Goal: Information Seeking & Learning: Learn about a topic

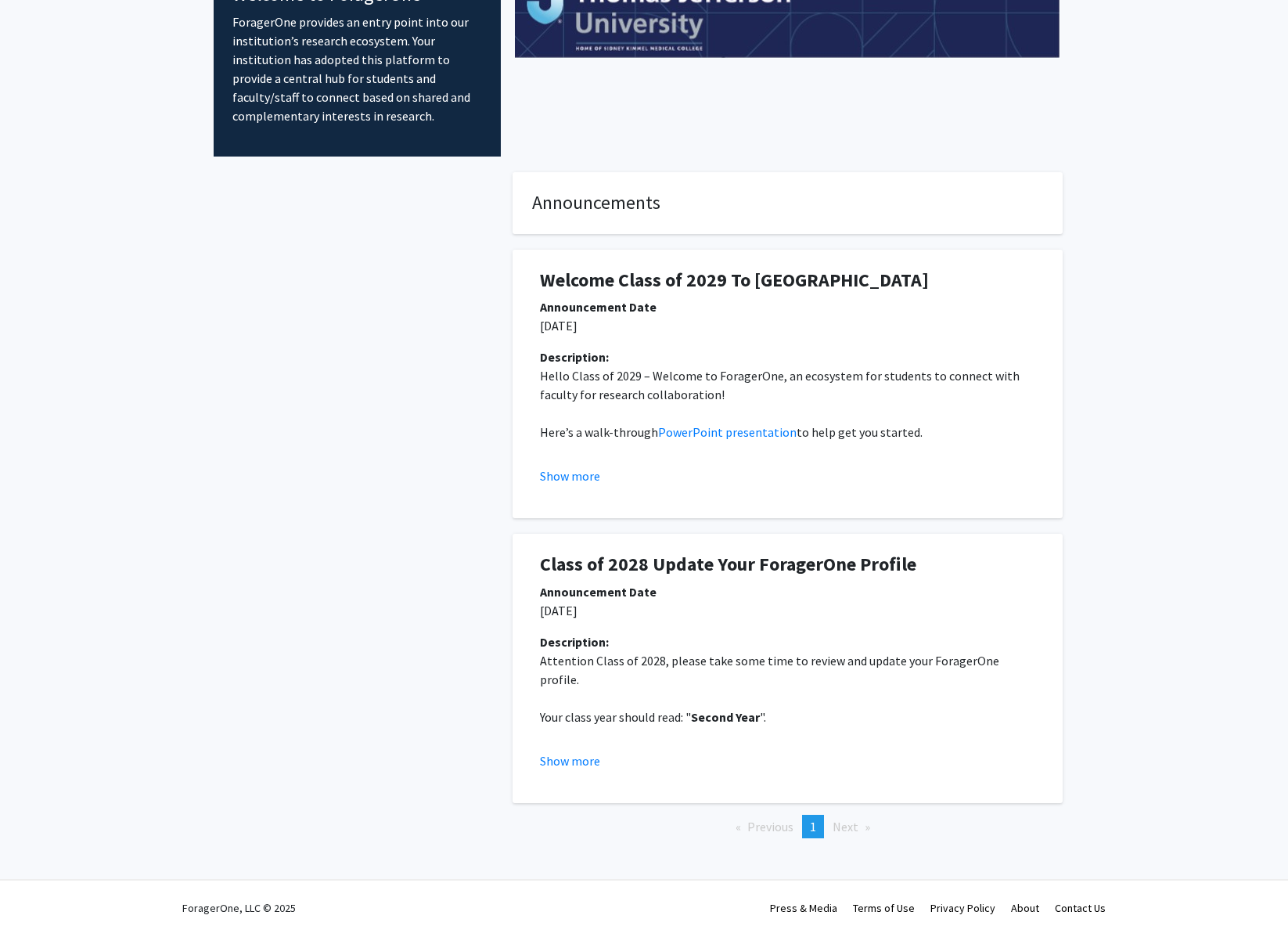
scroll to position [120, 0]
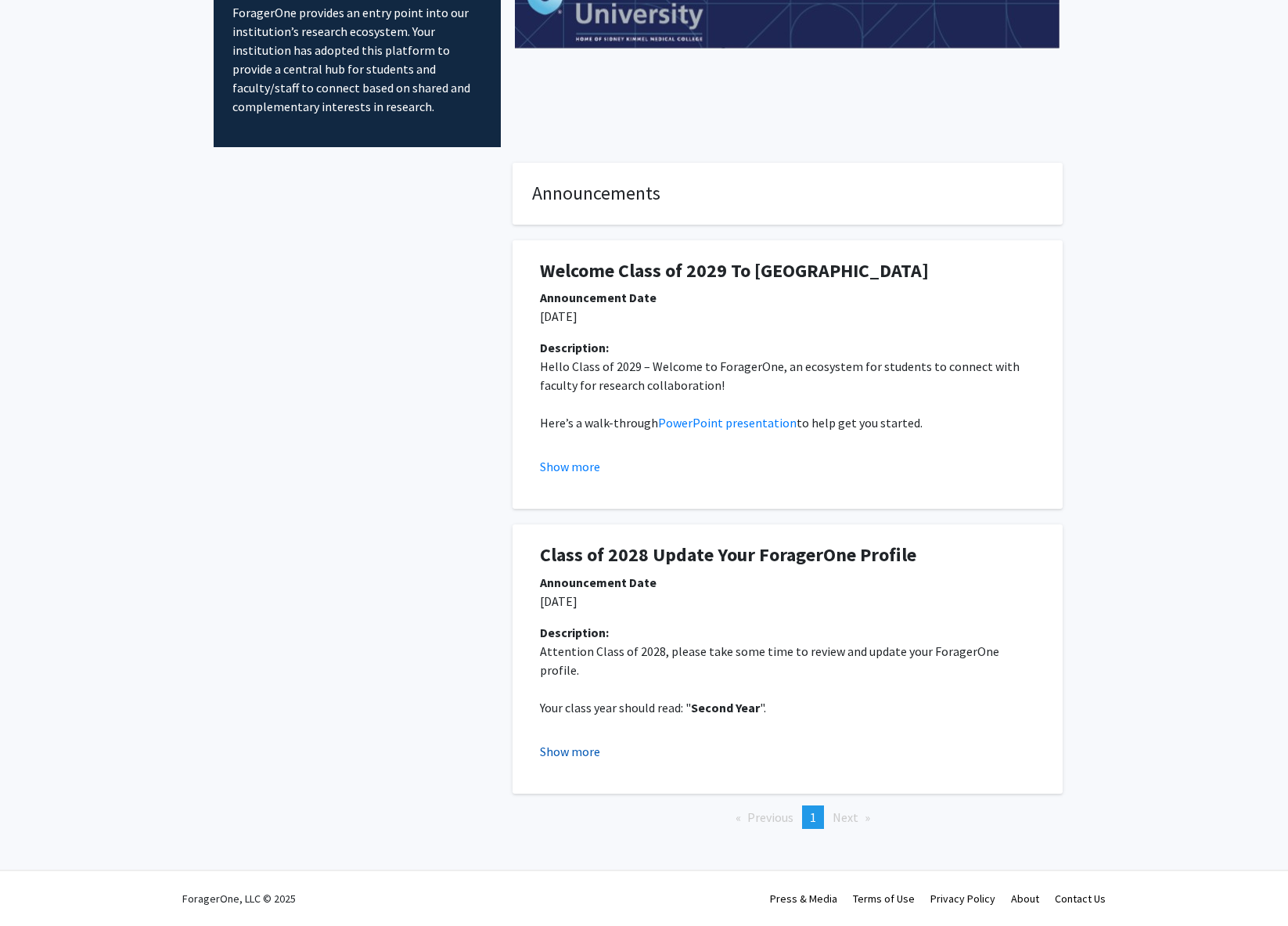
click at [580, 751] on button "Show more" at bounding box center [571, 752] width 60 height 19
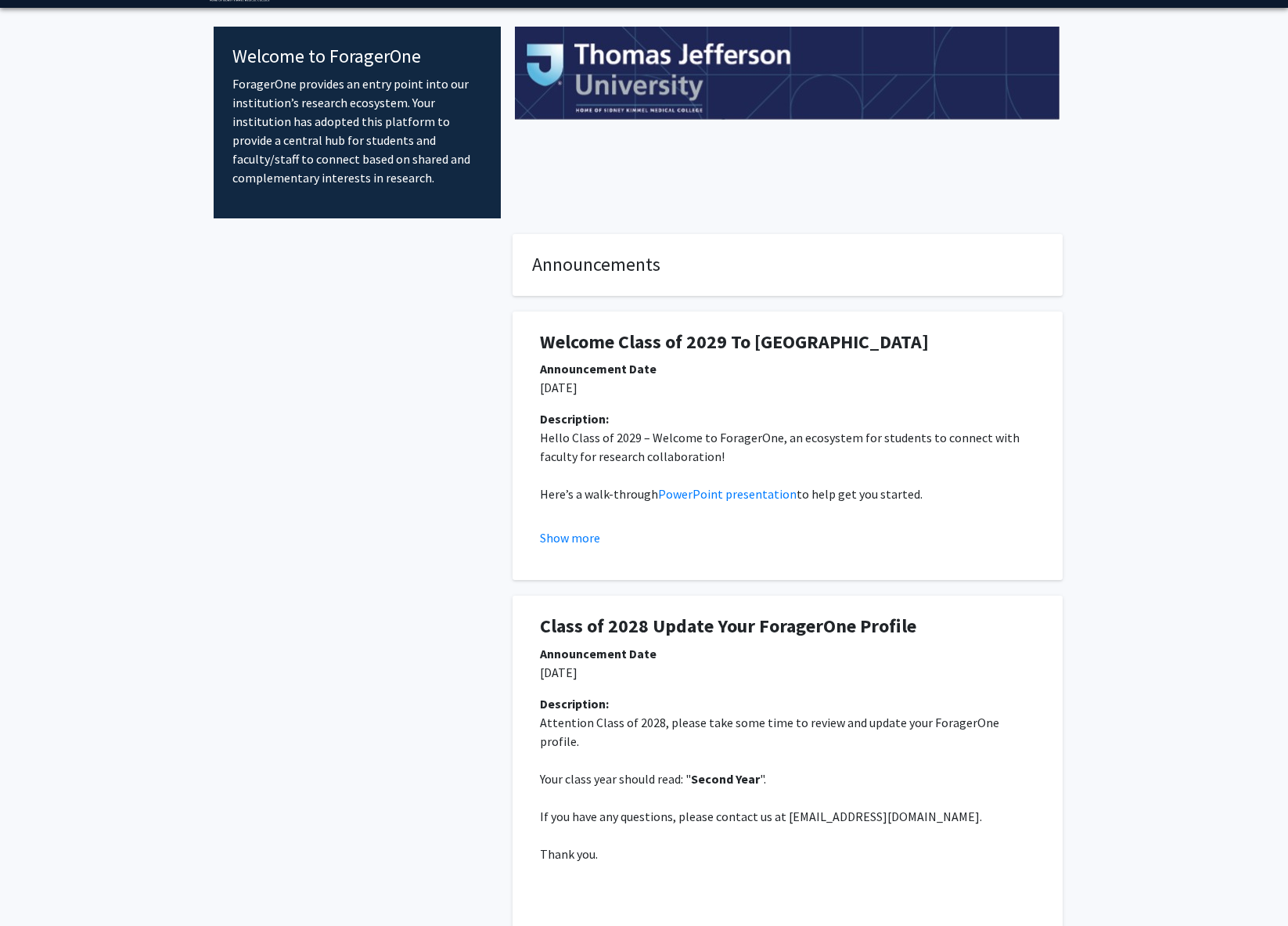
scroll to position [0, 0]
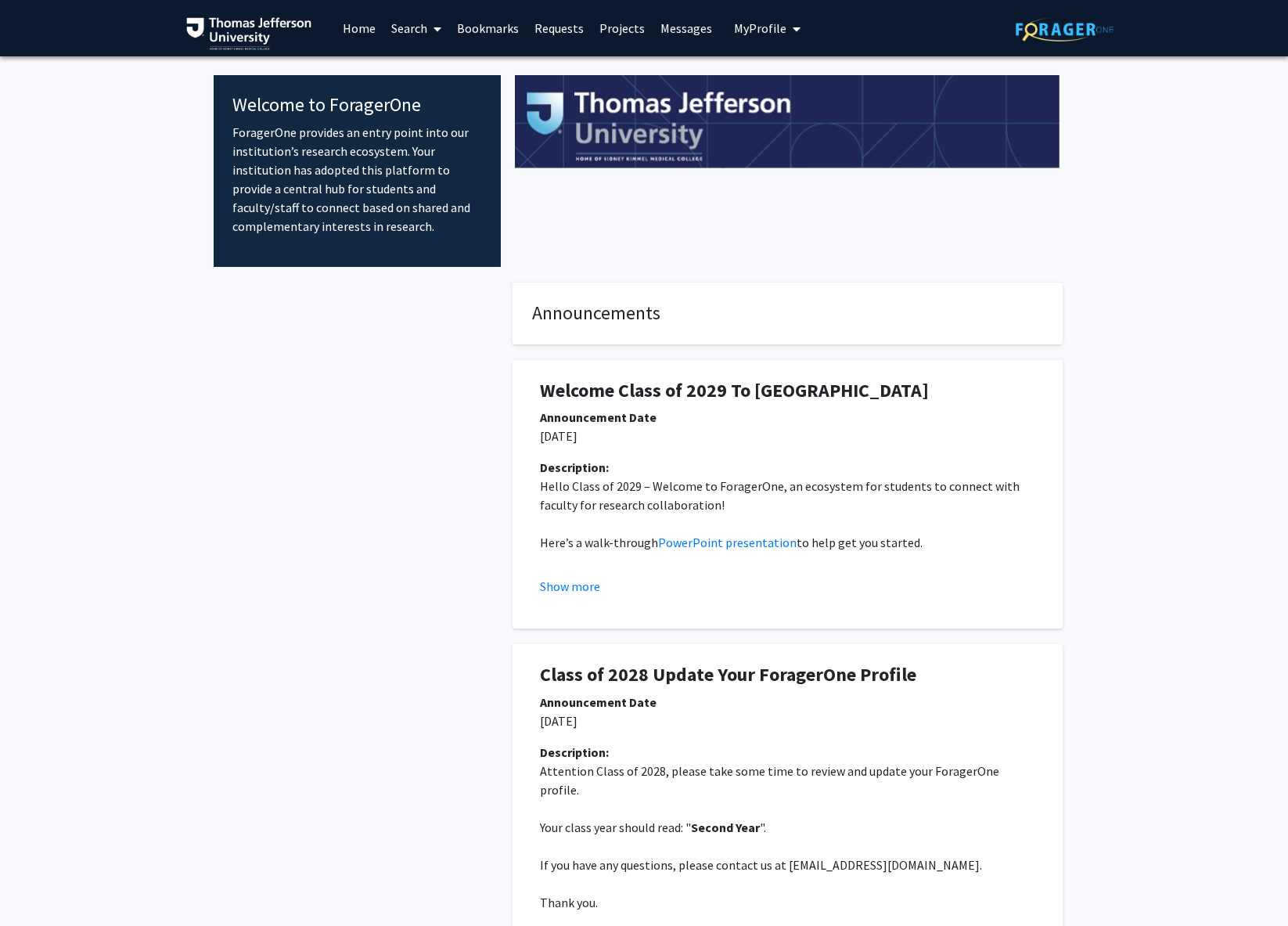
click at [349, 30] on link "Home" at bounding box center [359, 28] width 48 height 55
click at [354, 29] on link "Home" at bounding box center [359, 28] width 48 height 55
click at [357, 27] on link "Home" at bounding box center [359, 28] width 48 height 55
click at [615, 28] on link "Projects" at bounding box center [622, 28] width 61 height 55
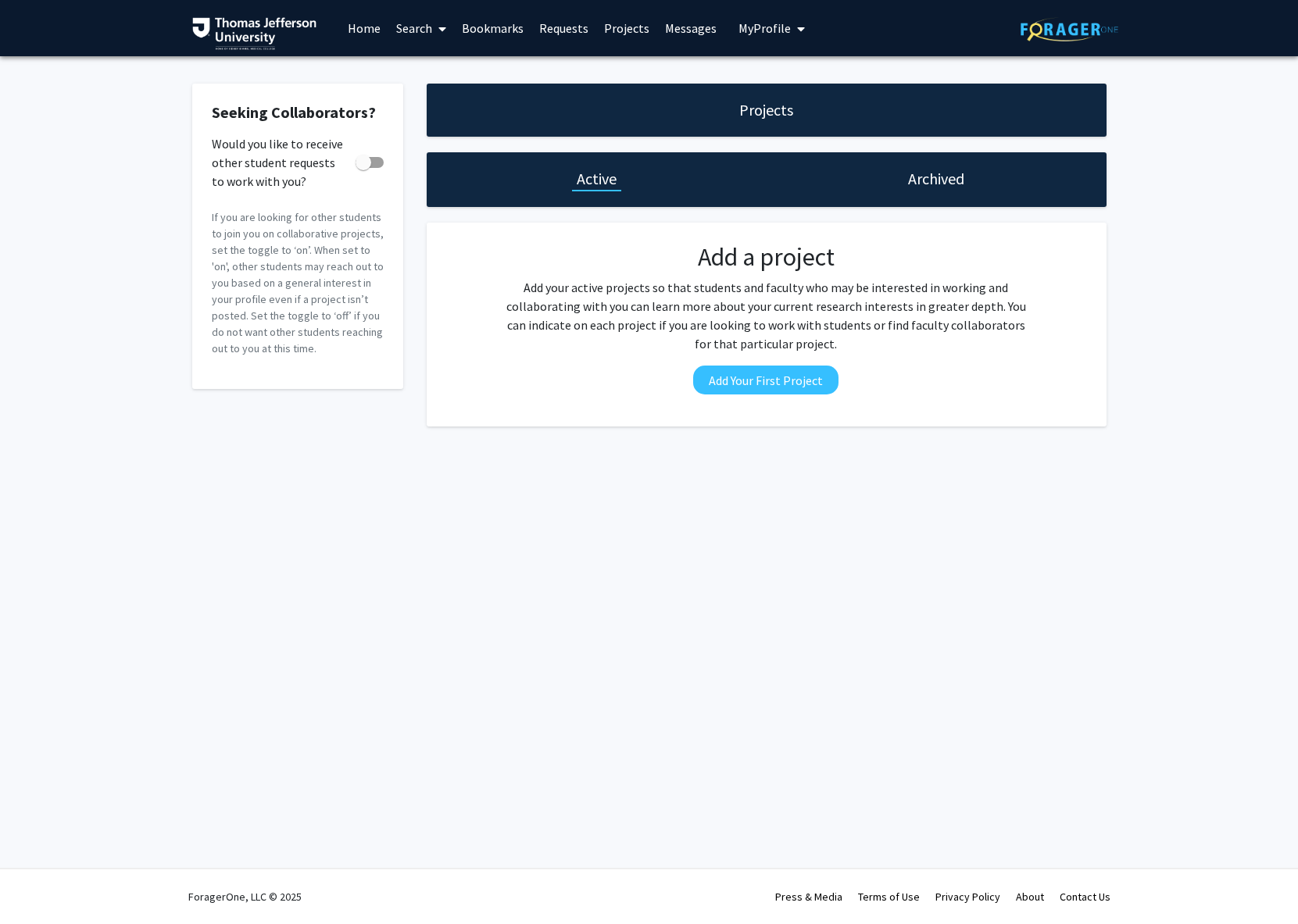
click at [559, 32] on link "Requests" at bounding box center [564, 28] width 65 height 55
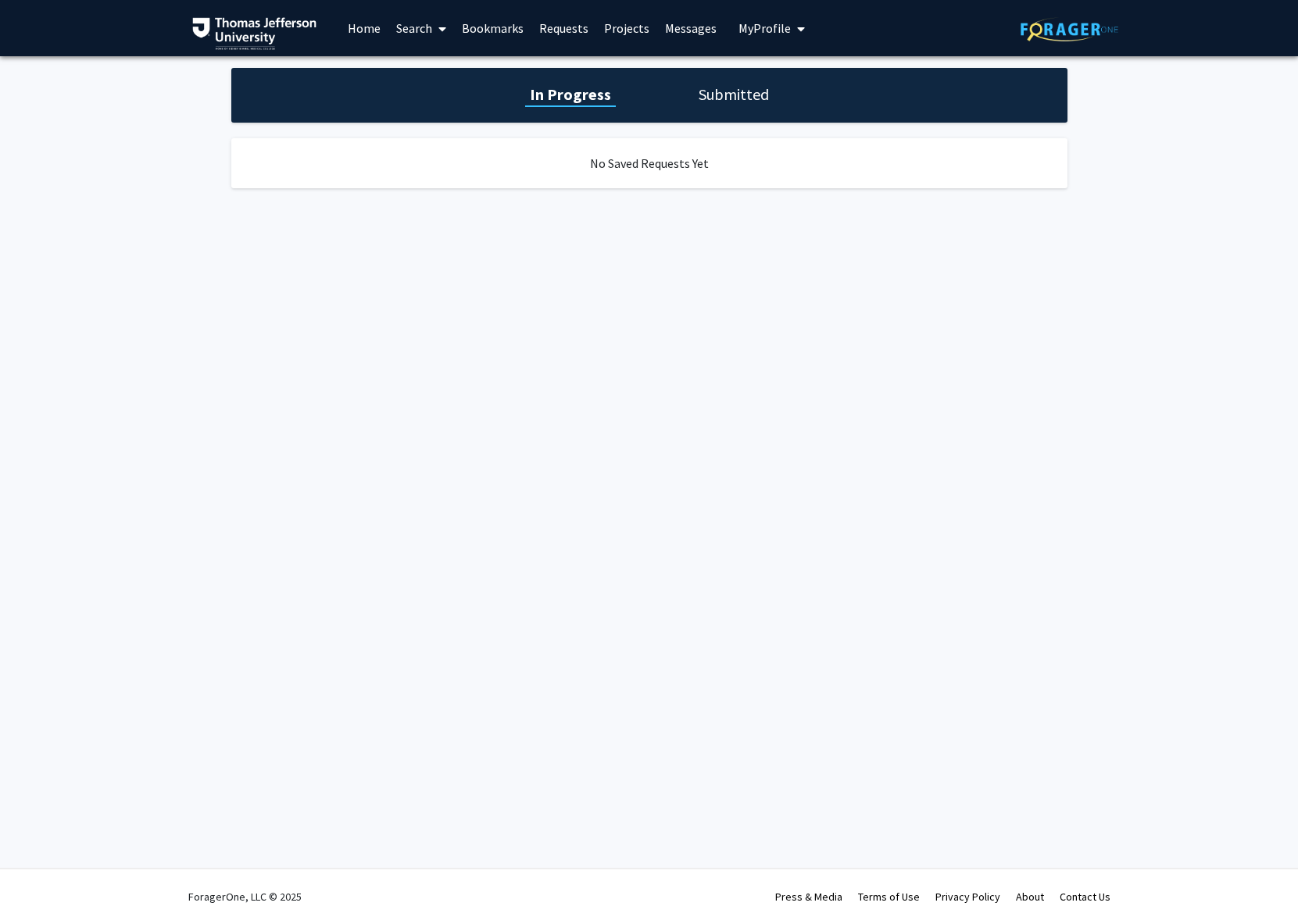
click at [743, 36] on button "My Profile" at bounding box center [772, 28] width 76 height 56
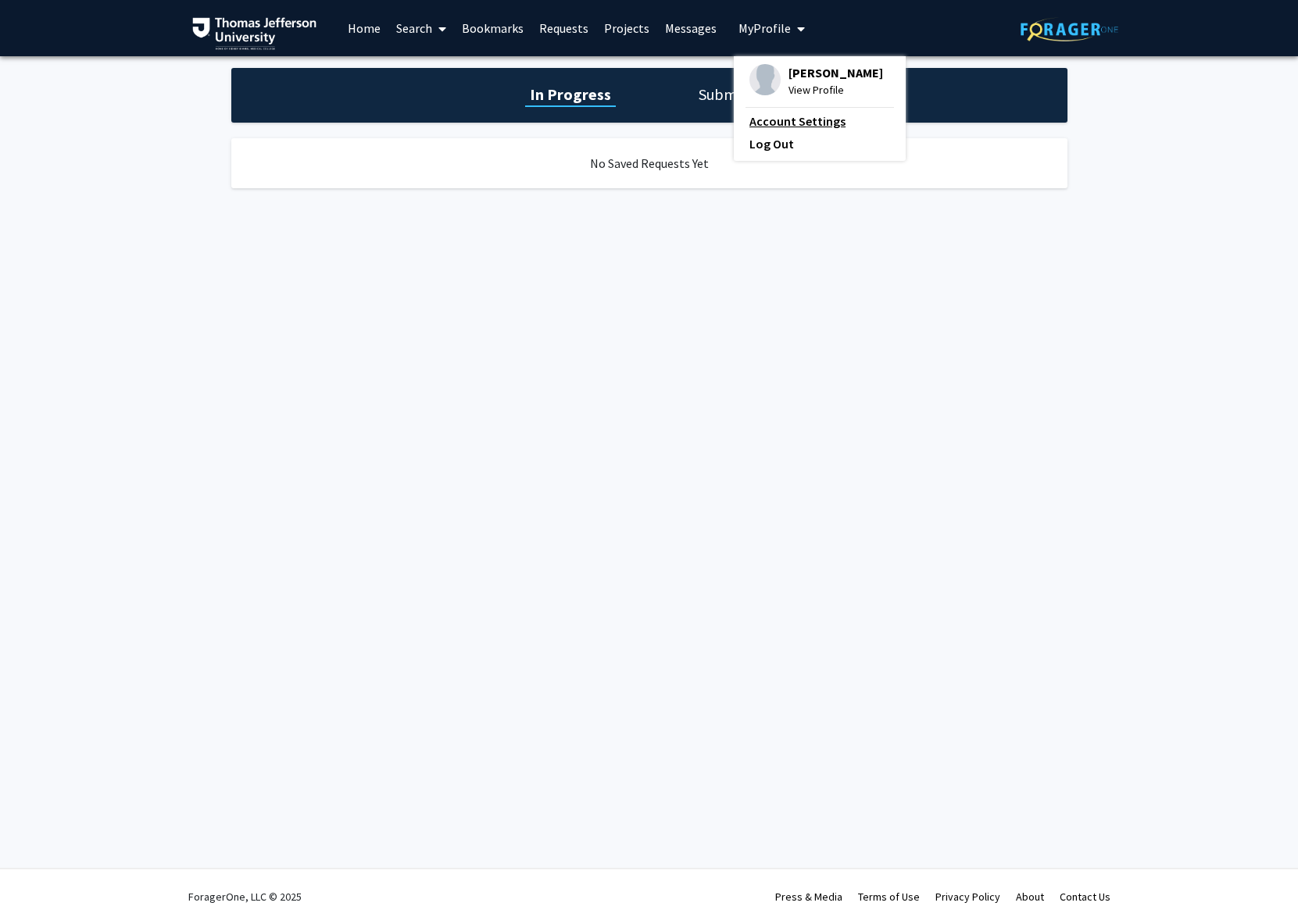
click at [800, 121] on link "Account Settings" at bounding box center [820, 121] width 140 height 19
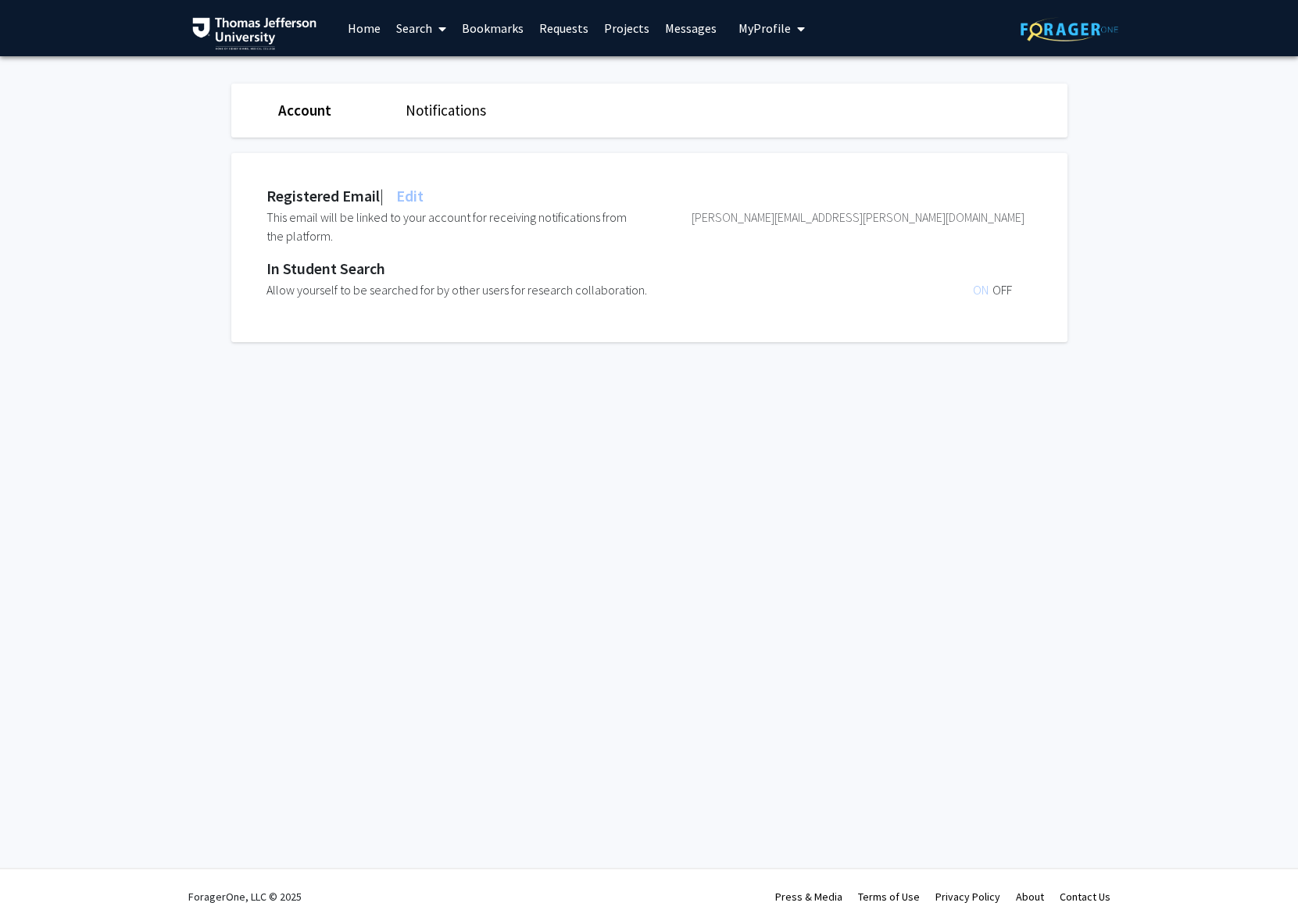
click at [458, 125] on div "Account Notifications" at bounding box center [649, 110] width 859 height 54
click at [458, 112] on link "Notifications" at bounding box center [445, 110] width 80 height 19
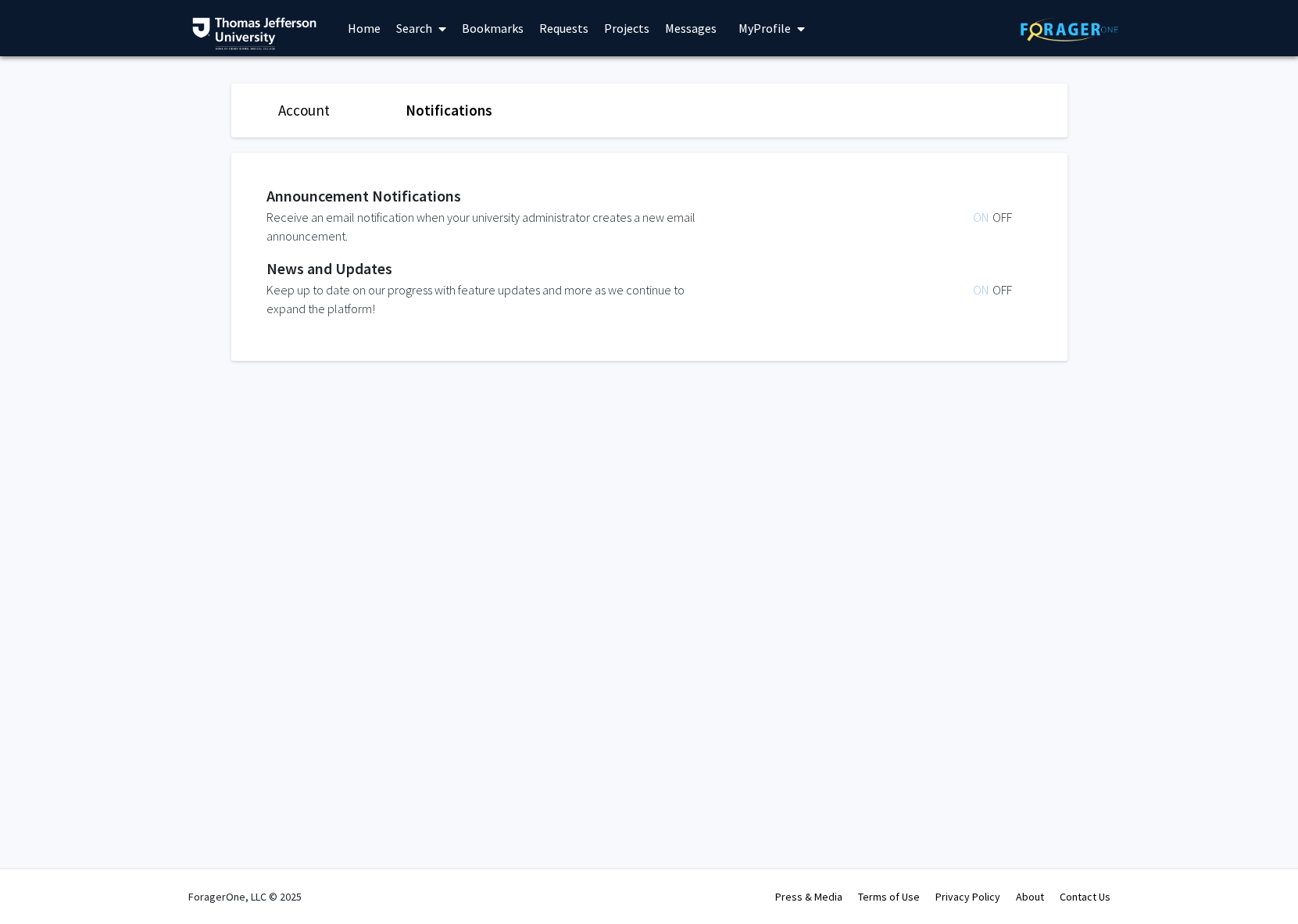
click at [301, 110] on link "Account" at bounding box center [304, 110] width 52 height 19
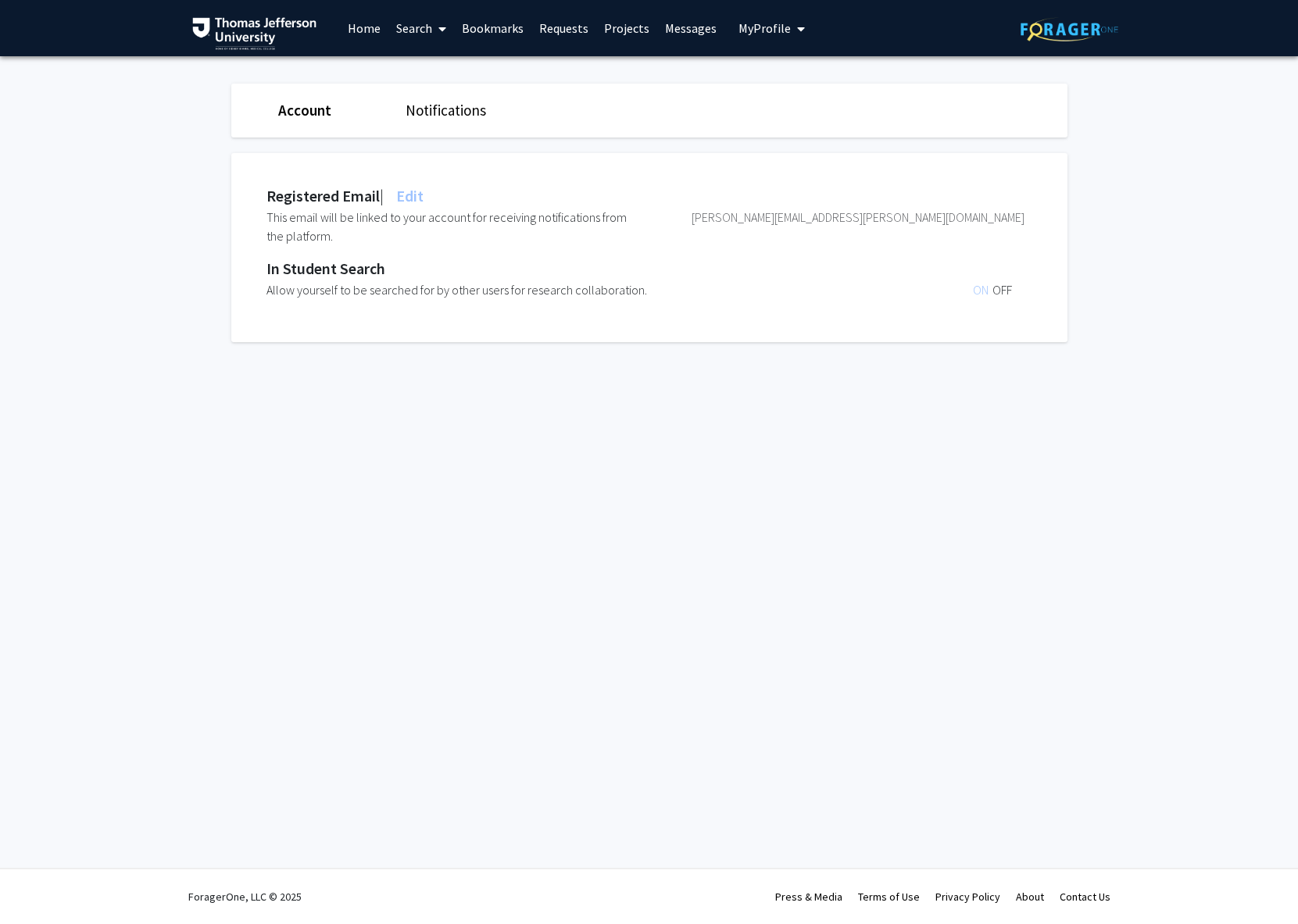
click at [430, 35] on link "Search" at bounding box center [421, 28] width 66 height 55
click at [436, 105] on span "Students" at bounding box center [436, 102] width 95 height 31
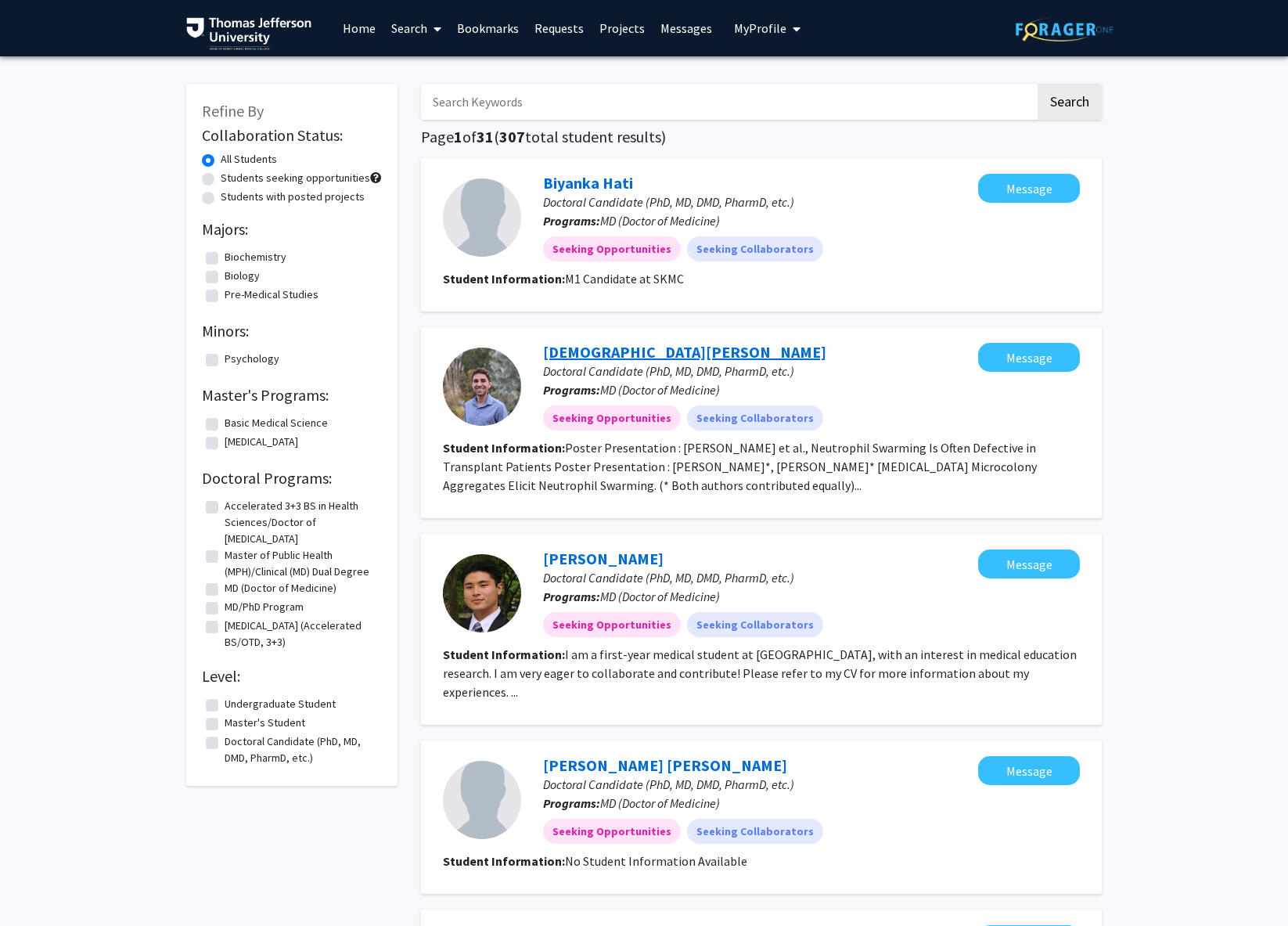
click at [622, 357] on link "[DEMOGRAPHIC_DATA][PERSON_NAME]" at bounding box center [685, 351] width 284 height 20
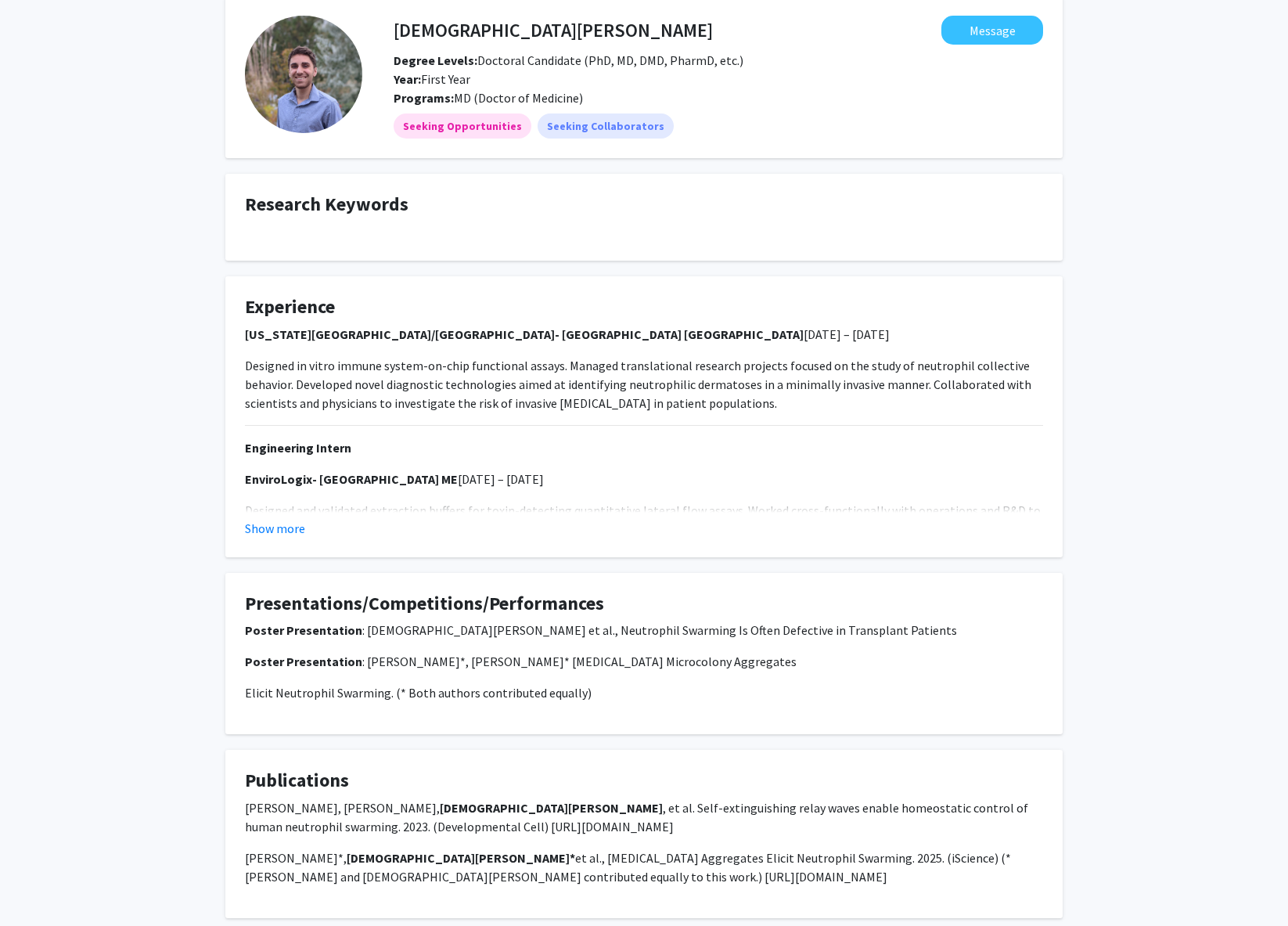
scroll to position [146, 0]
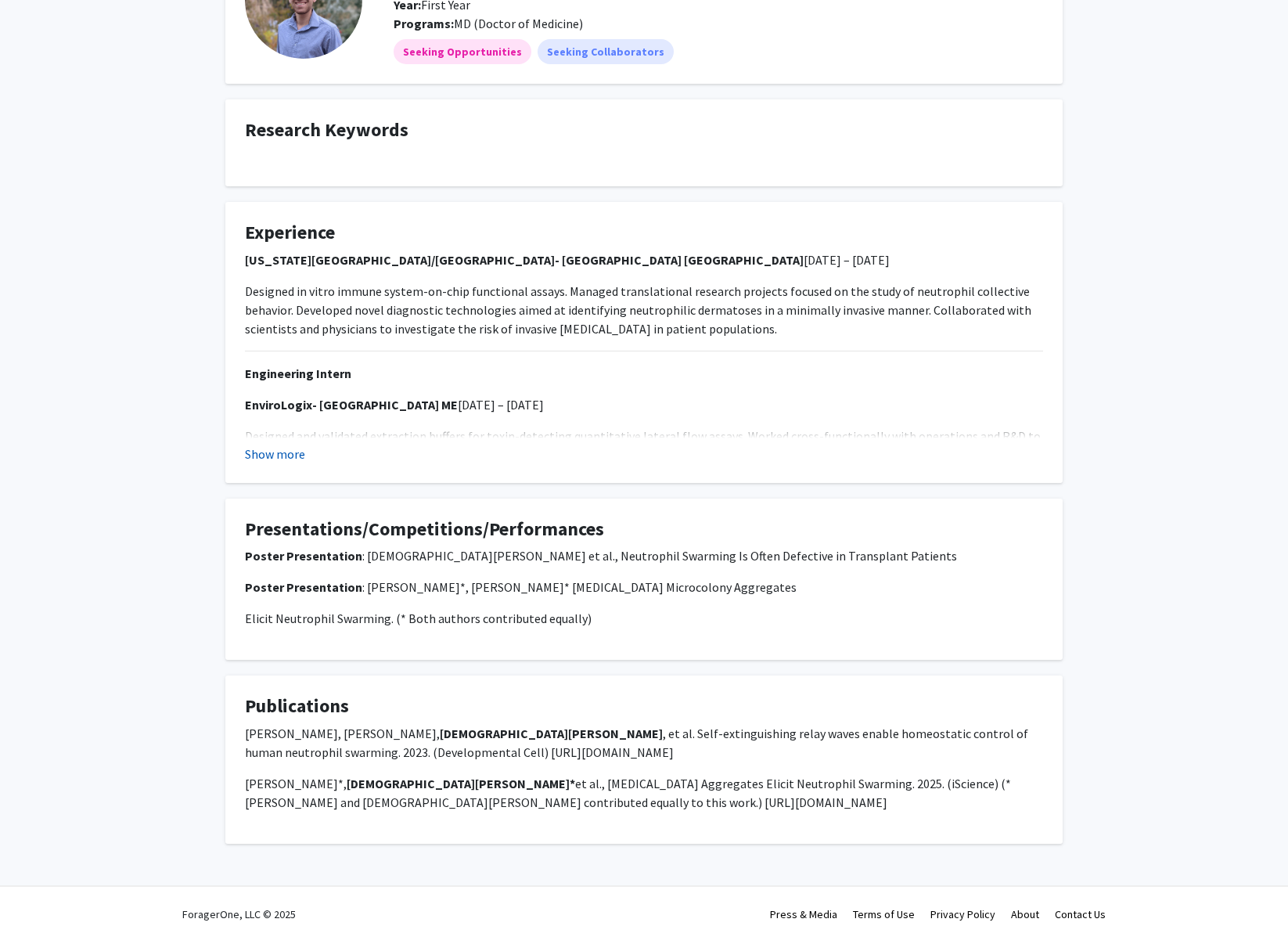
click at [288, 457] on button "Show more" at bounding box center [275, 454] width 60 height 19
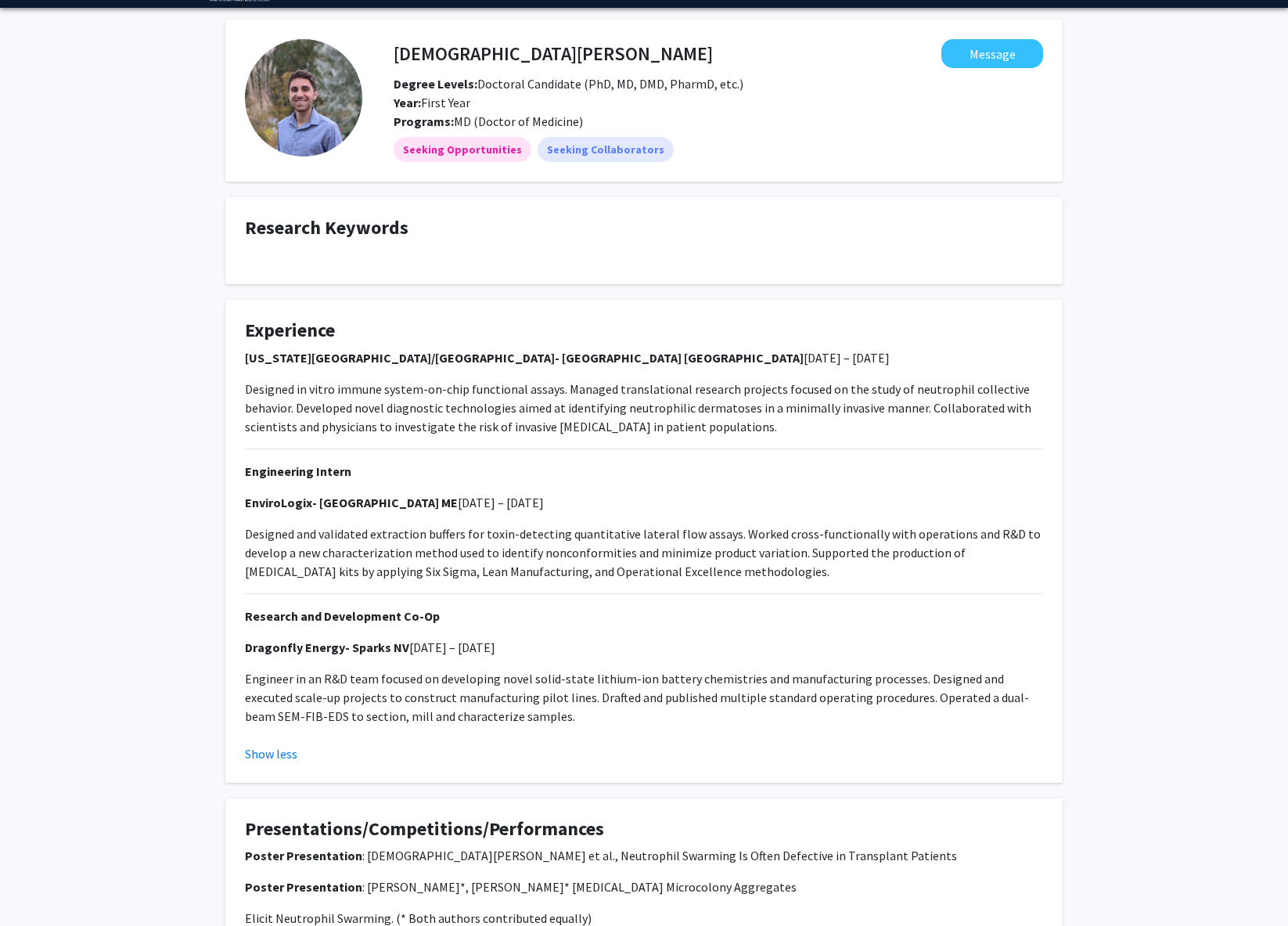
scroll to position [0, 0]
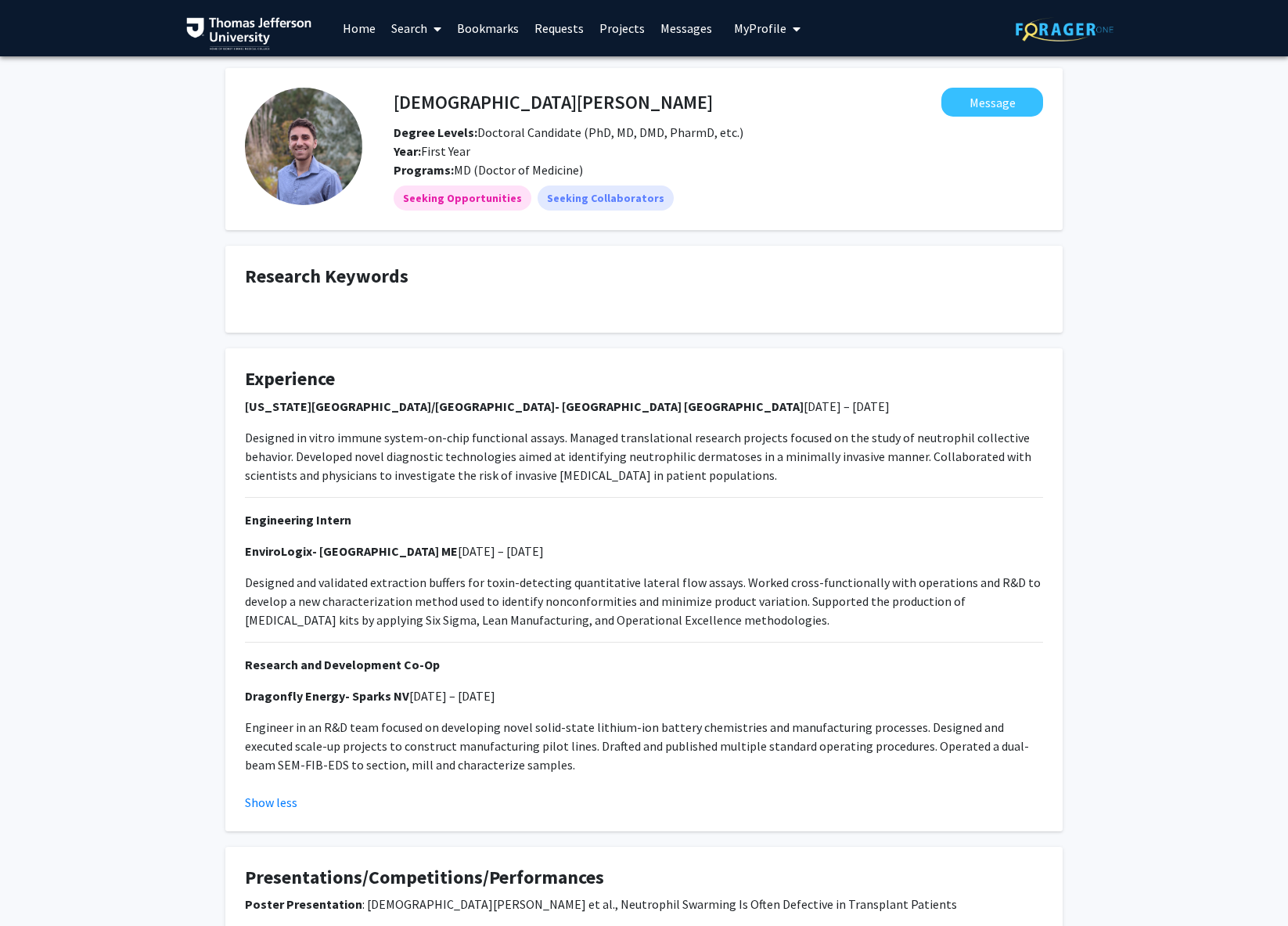
click at [356, 33] on link "Home" at bounding box center [359, 28] width 48 height 55
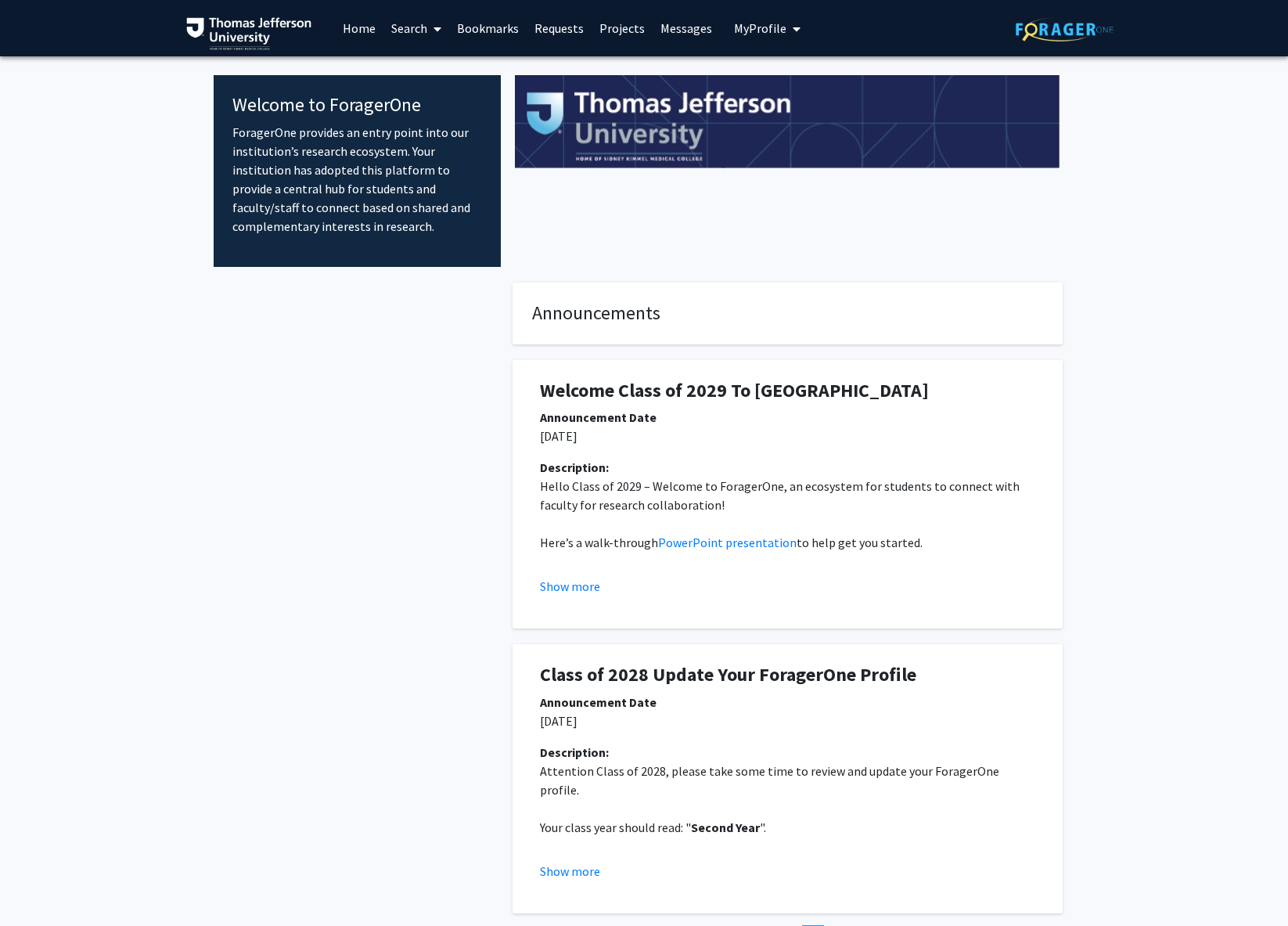
click at [412, 32] on link "Search" at bounding box center [416, 28] width 66 height 55
click at [436, 81] on span "Faculty/Staff" at bounding box center [441, 72] width 115 height 31
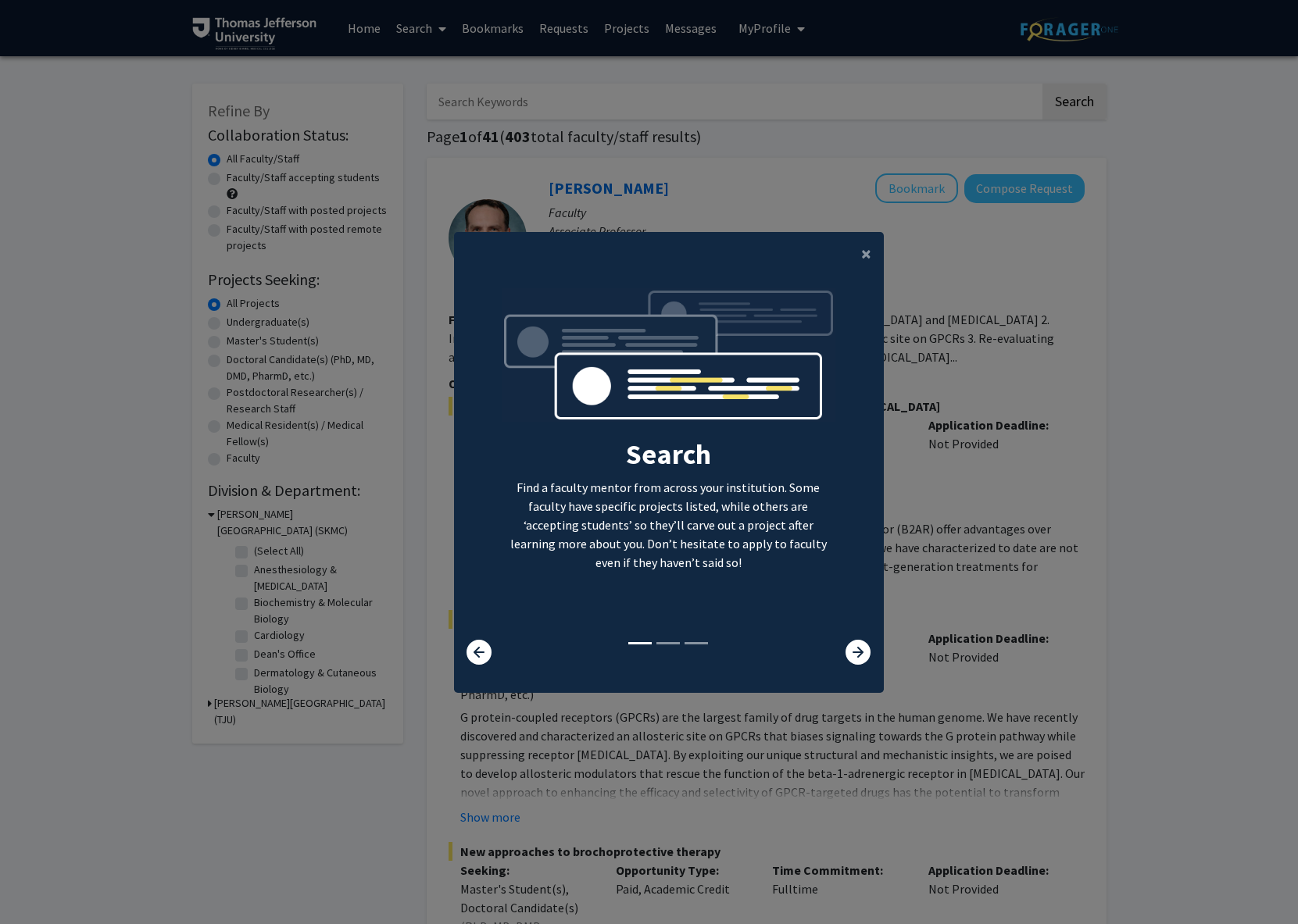
click at [668, 642] on li at bounding box center [668, 643] width 24 height 2
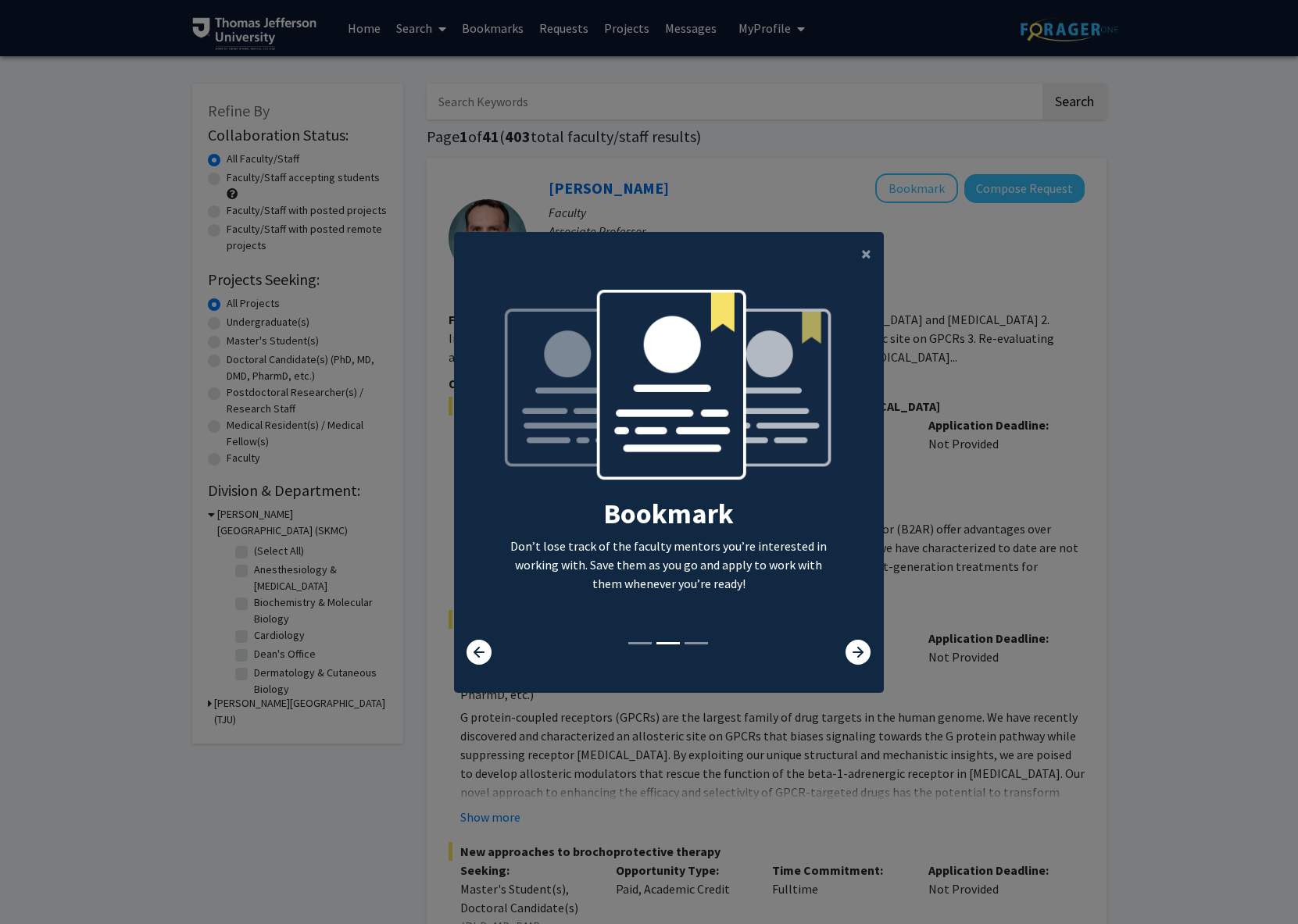
click at [691, 642] on li at bounding box center [697, 643] width 24 height 2
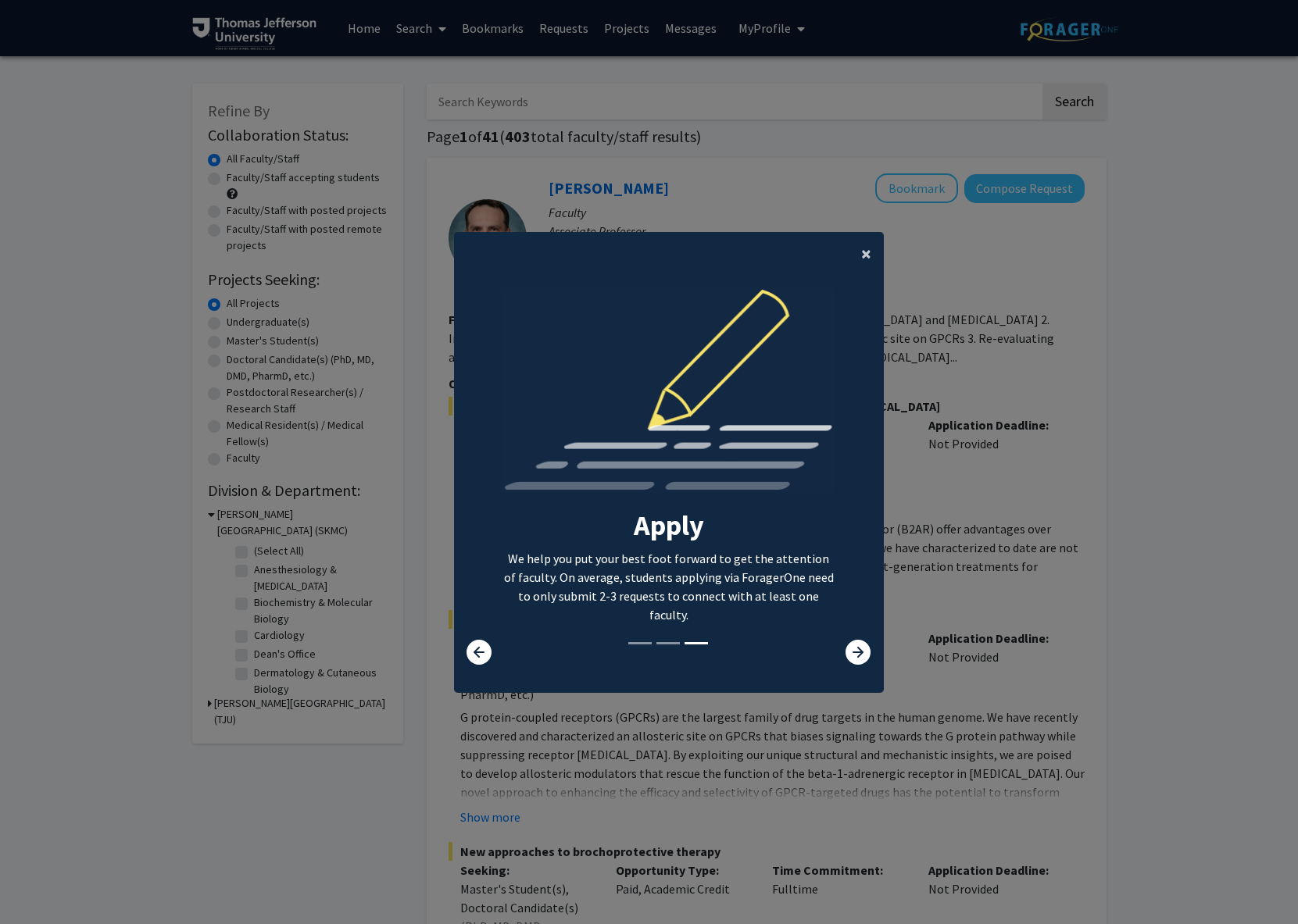
click at [864, 251] on span "×" at bounding box center [866, 253] width 10 height 25
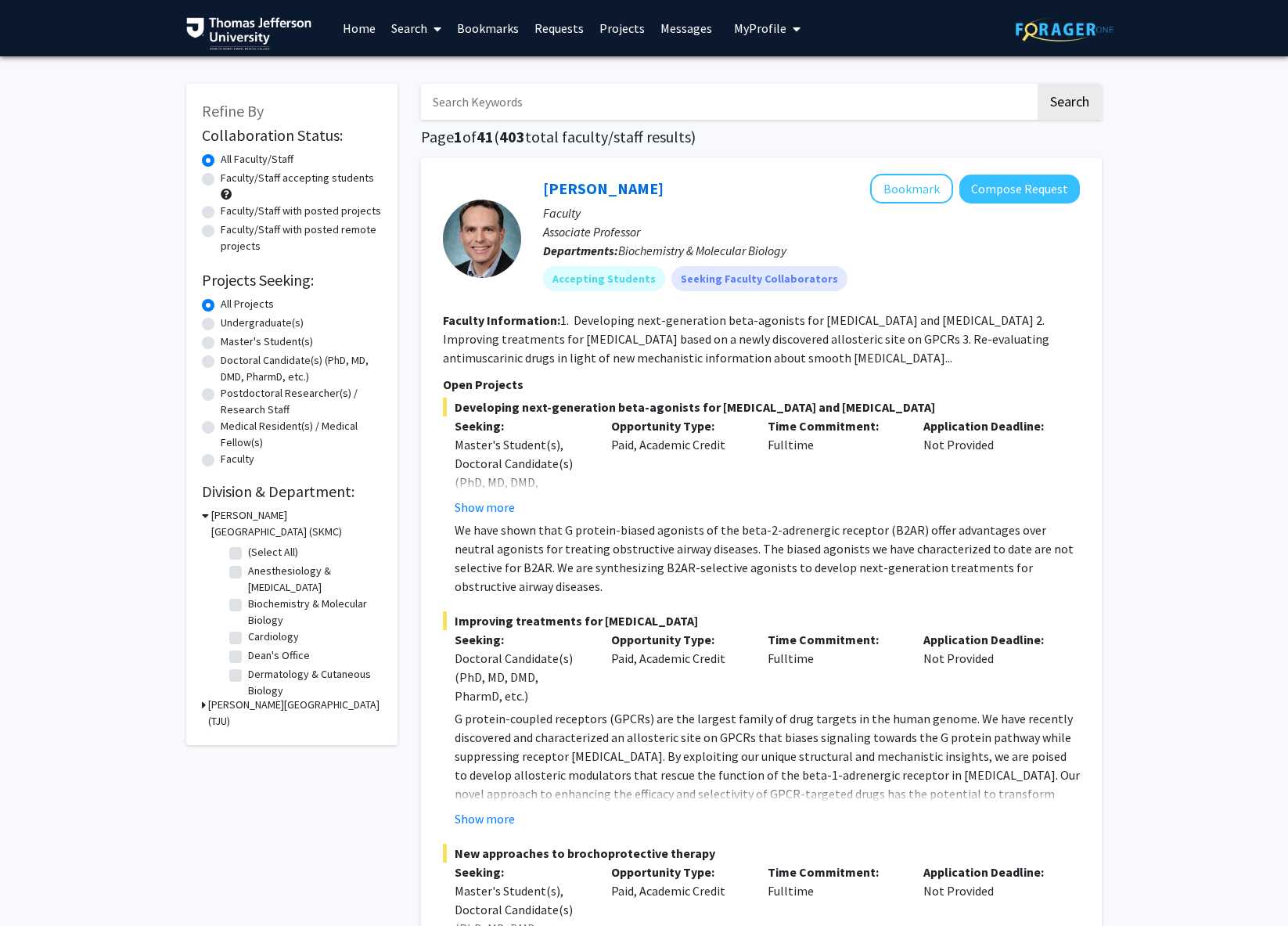
click at [248, 574] on label "Anesthesiology & [MEDICAL_DATA]" at bounding box center [312, 579] width 130 height 33
click at [248, 573] on input "Anesthesiology & [MEDICAL_DATA]" at bounding box center [253, 568] width 10 height 10
checkbox input "true"
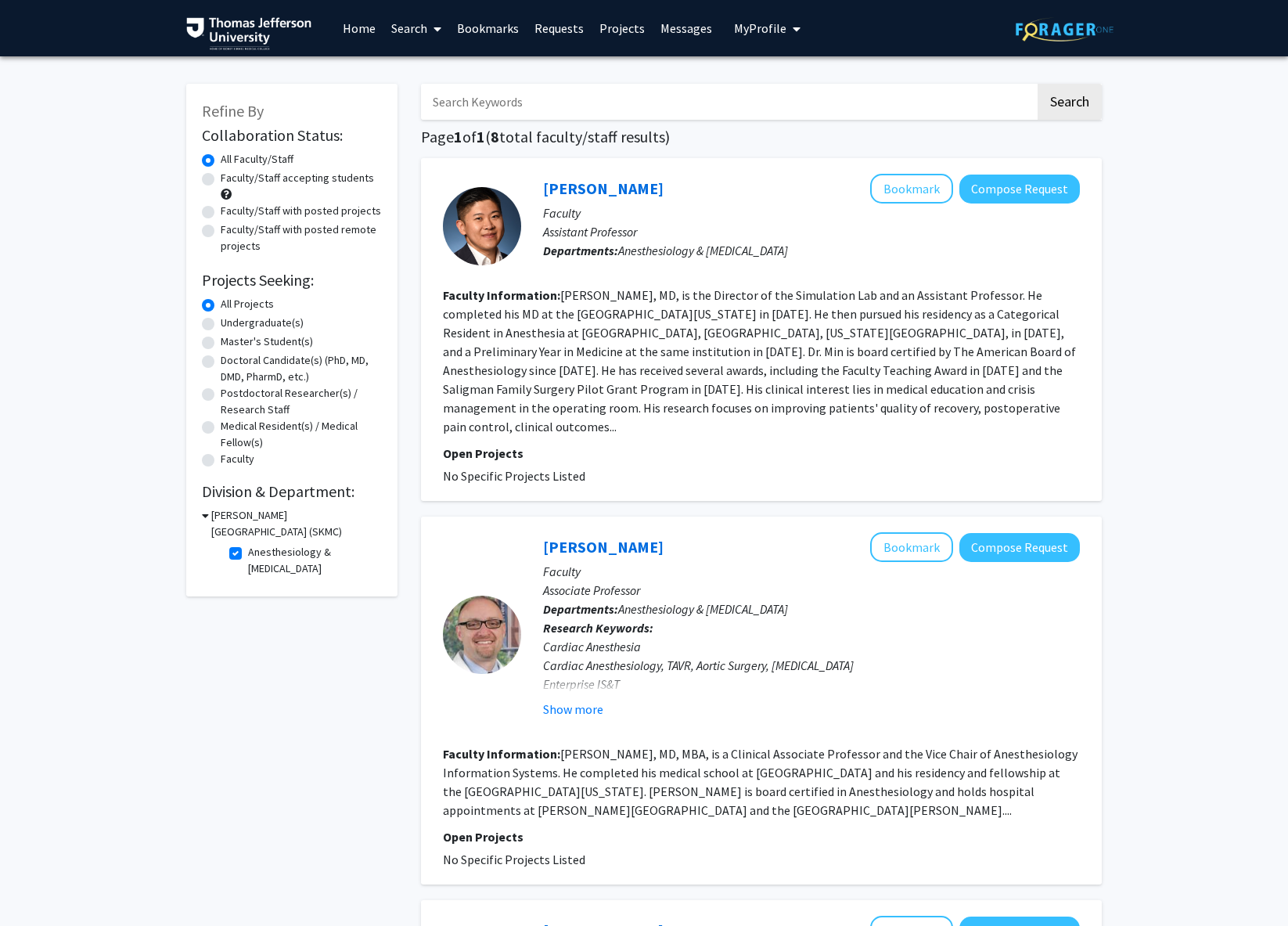
click at [248, 555] on label "Anesthesiology & [MEDICAL_DATA]" at bounding box center [312, 560] width 130 height 33
click at [248, 554] on input "Anesthesiology & [MEDICAL_DATA]" at bounding box center [253, 549] width 10 height 10
checkbox input "false"
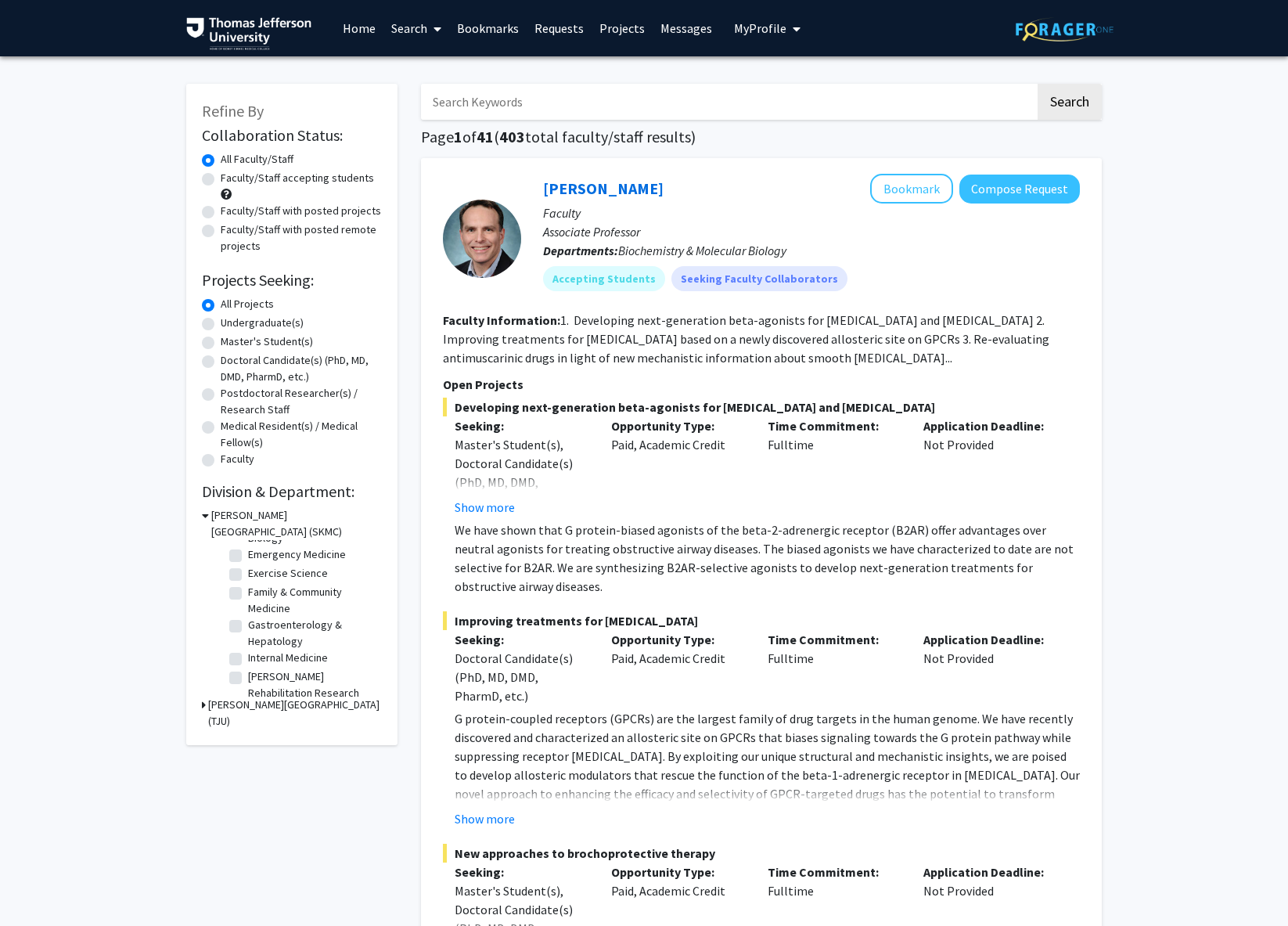
scroll to position [171, 0]
click at [248, 645] on label "Internal Medicine" at bounding box center [288, 640] width 79 height 17
click at [248, 642] on input "Internal Medicine" at bounding box center [253, 637] width 10 height 10
checkbox input "true"
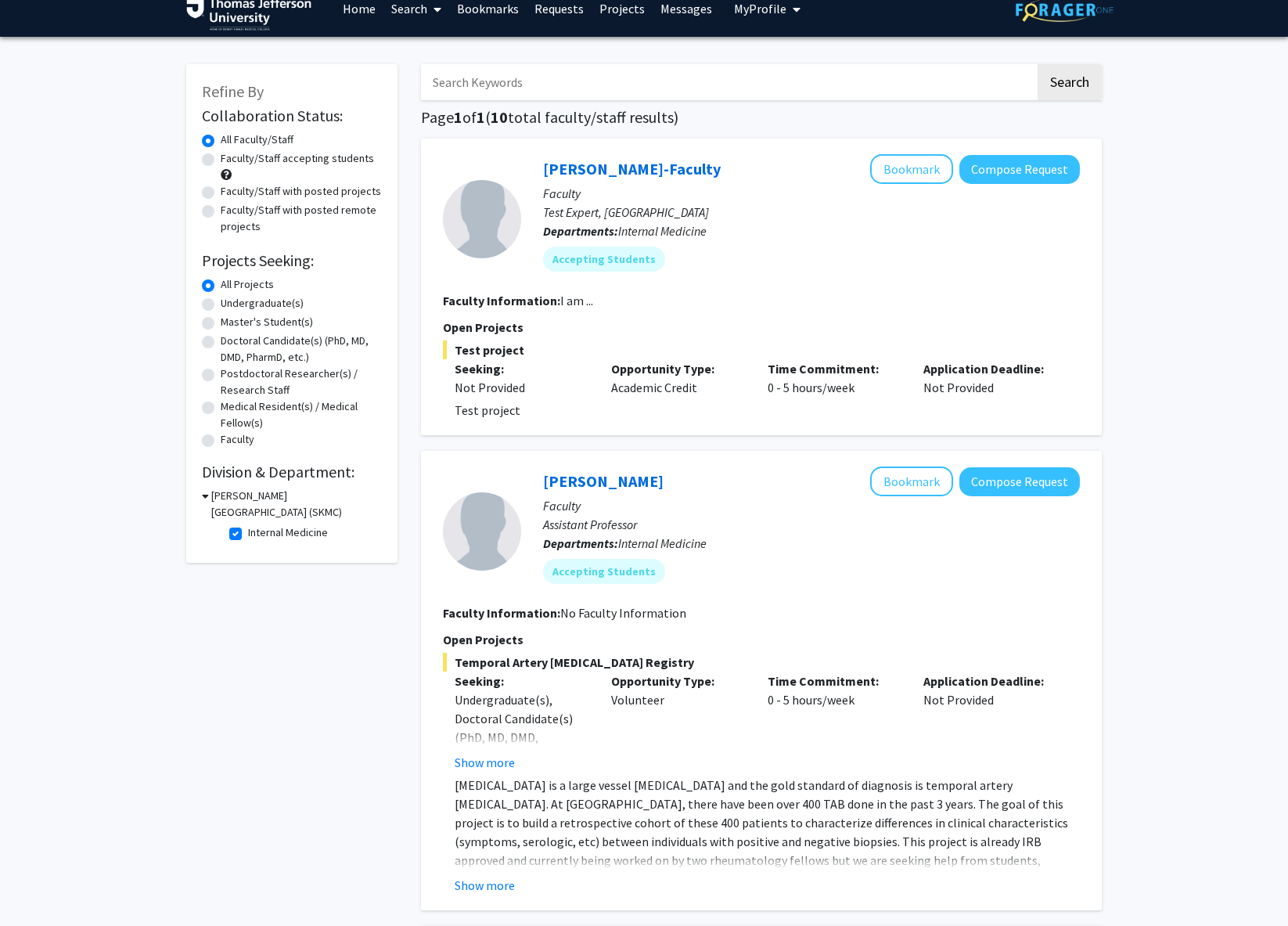
scroll to position [14, 0]
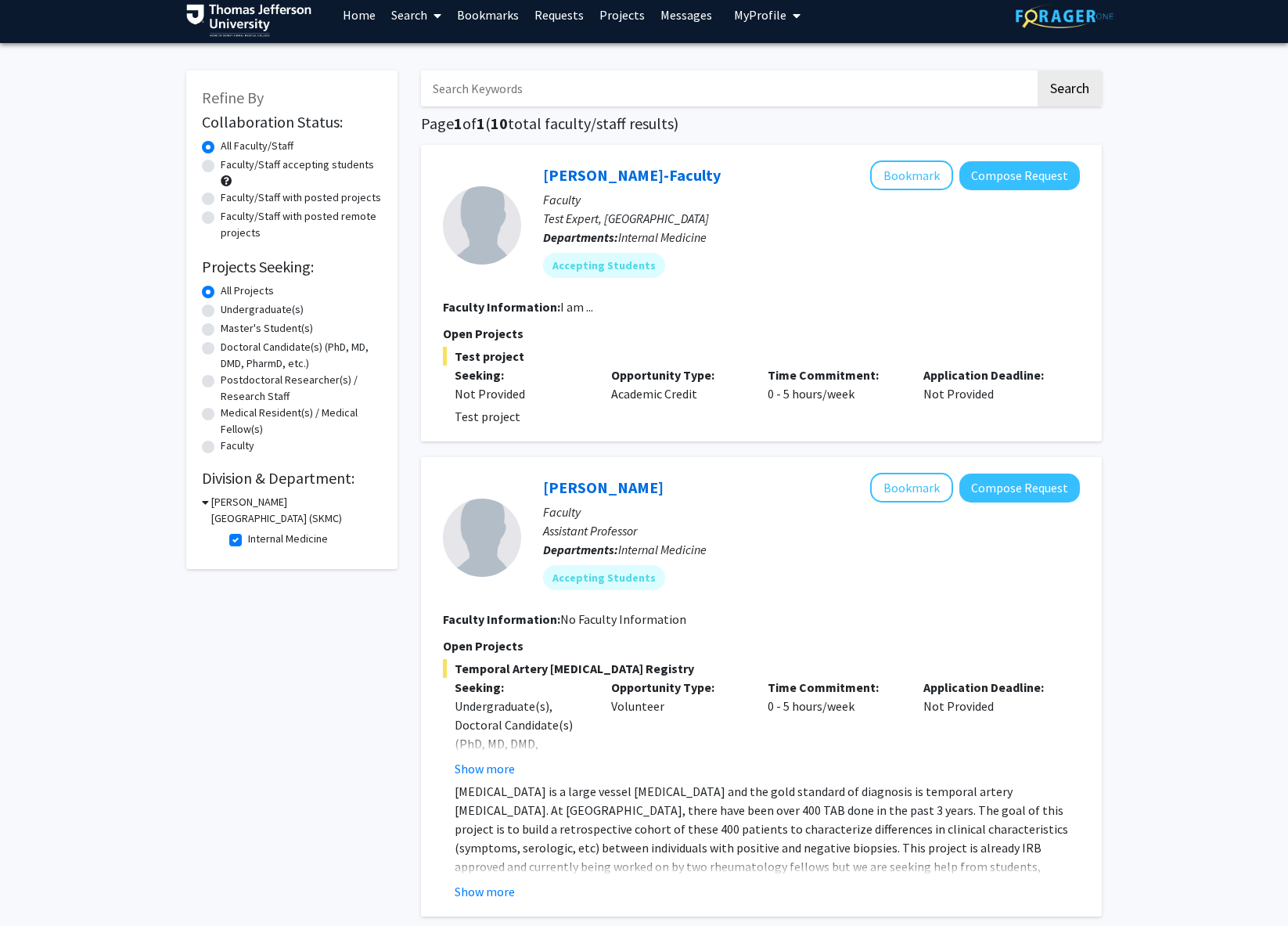
click at [248, 543] on label "Internal Medicine" at bounding box center [288, 539] width 79 height 17
click at [248, 541] on input "Internal Medicine" at bounding box center [253, 536] width 10 height 10
checkbox input "false"
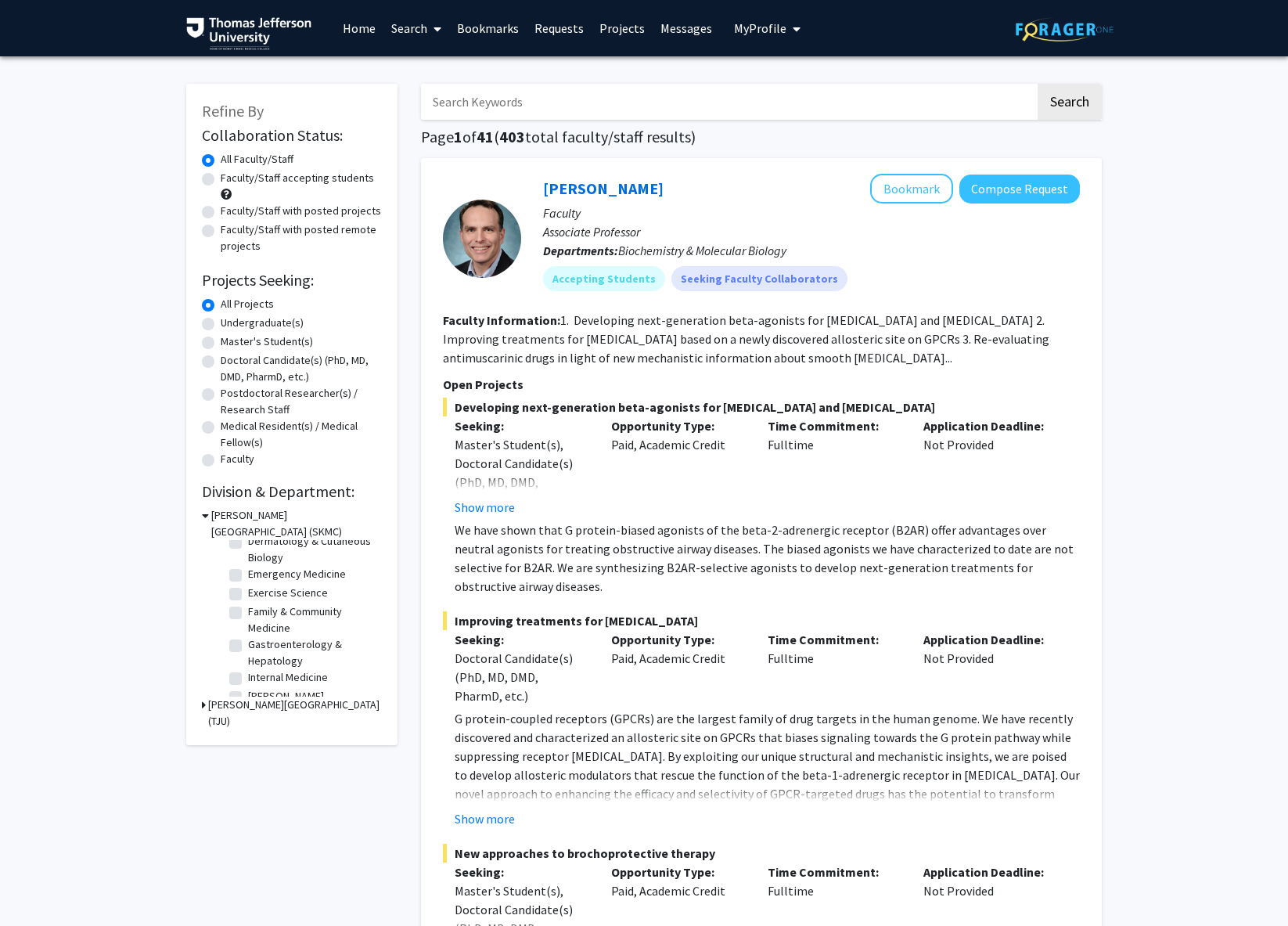
scroll to position [136, 0]
click at [248, 642] on label "Gastroenterology & Hepatology" at bounding box center [312, 649] width 130 height 33
click at [248, 642] on input "Gastroenterology & Hepatology" at bounding box center [253, 638] width 10 height 10
checkbox input "true"
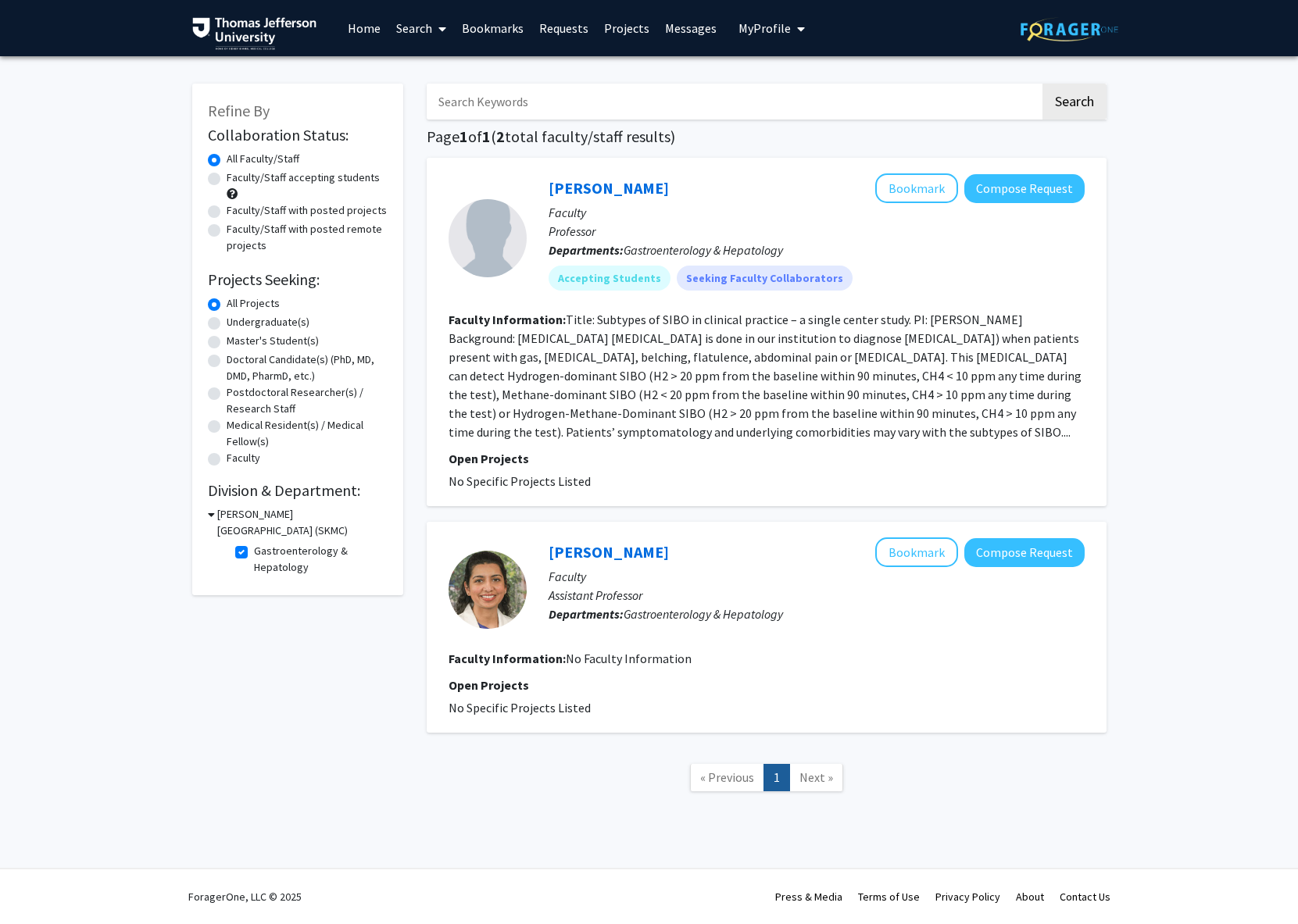
click at [254, 558] on label "Gastroenterology & Hepatology" at bounding box center [318, 559] width 129 height 33
click at [254, 553] on input "Gastroenterology & Hepatology" at bounding box center [259, 548] width 10 height 10
checkbox input "false"
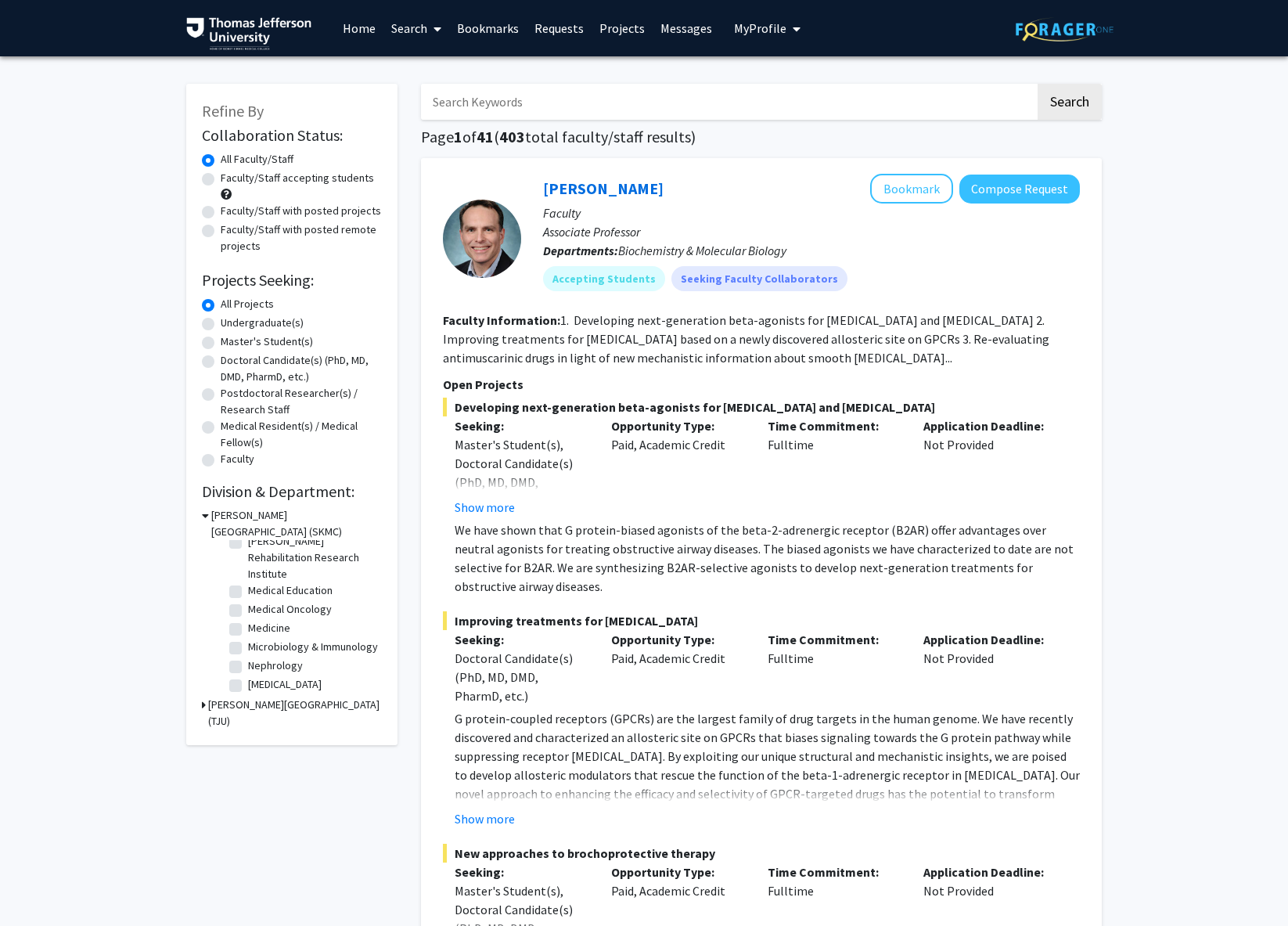
scroll to position [293, 0]
click at [301, 608] on label "Medical Oncology" at bounding box center [289, 605] width 83 height 17
click at [258, 606] on input "Medical Oncology" at bounding box center [253, 602] width 10 height 10
checkbox input "true"
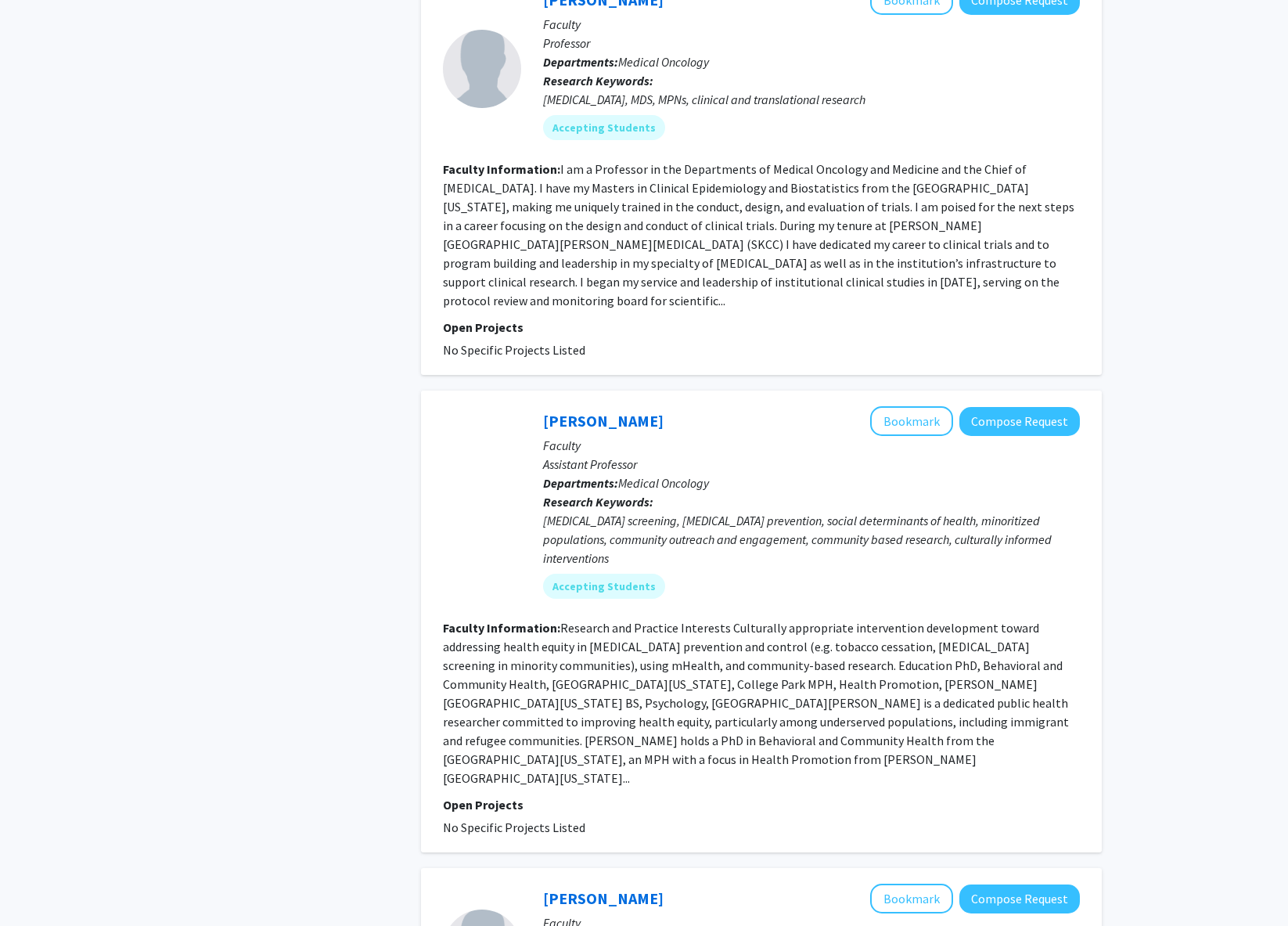
scroll to position [1455, 0]
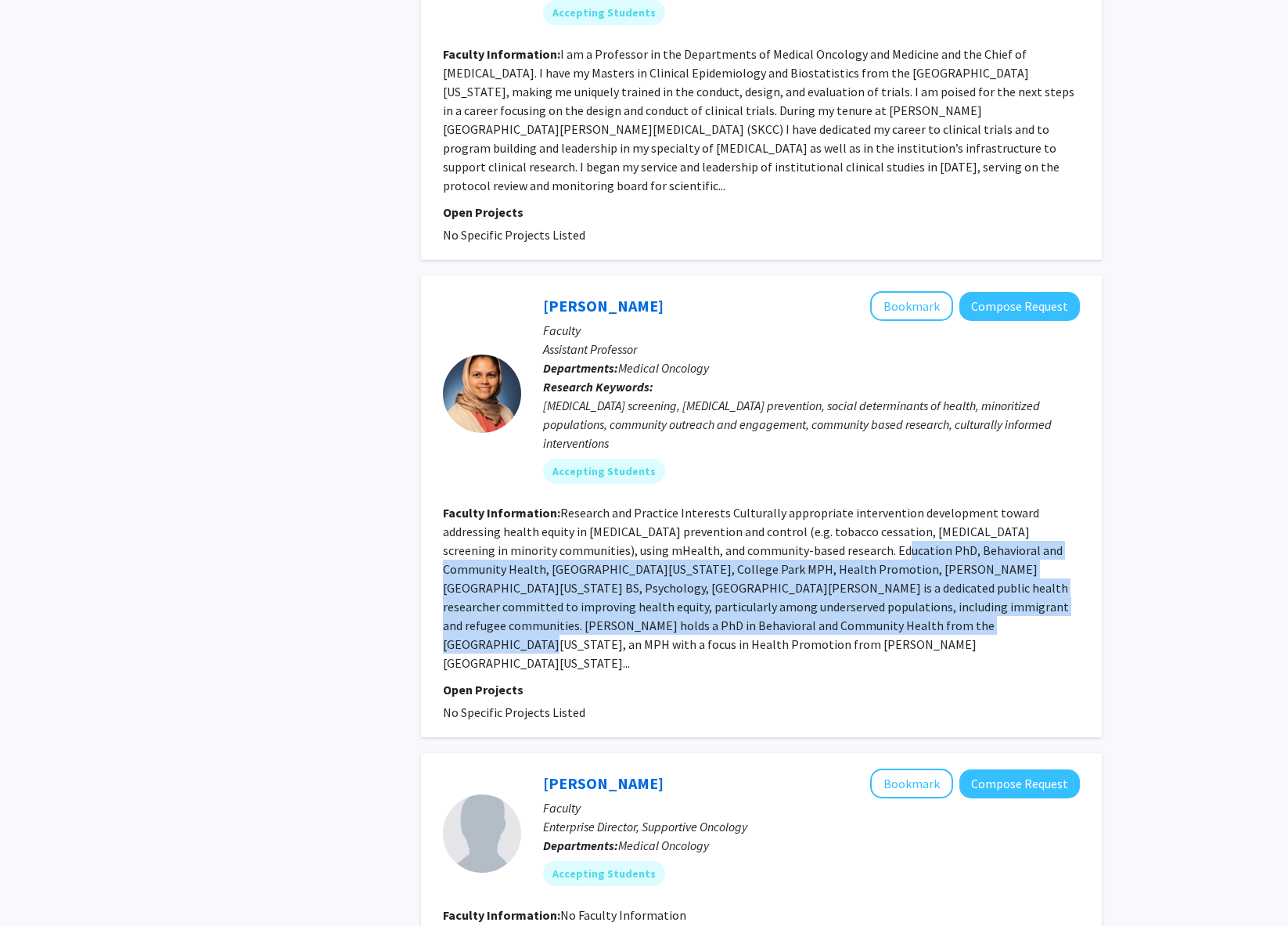
drag, startPoint x: 753, startPoint y: 496, endPoint x: 730, endPoint y: 571, distance: 78.4
click at [730, 571] on fg-read-more "Research and Practice Interests Culturally appropriate intervention development…" at bounding box center [756, 587] width 626 height 166
click at [909, 291] on button "Bookmark" at bounding box center [911, 305] width 83 height 29
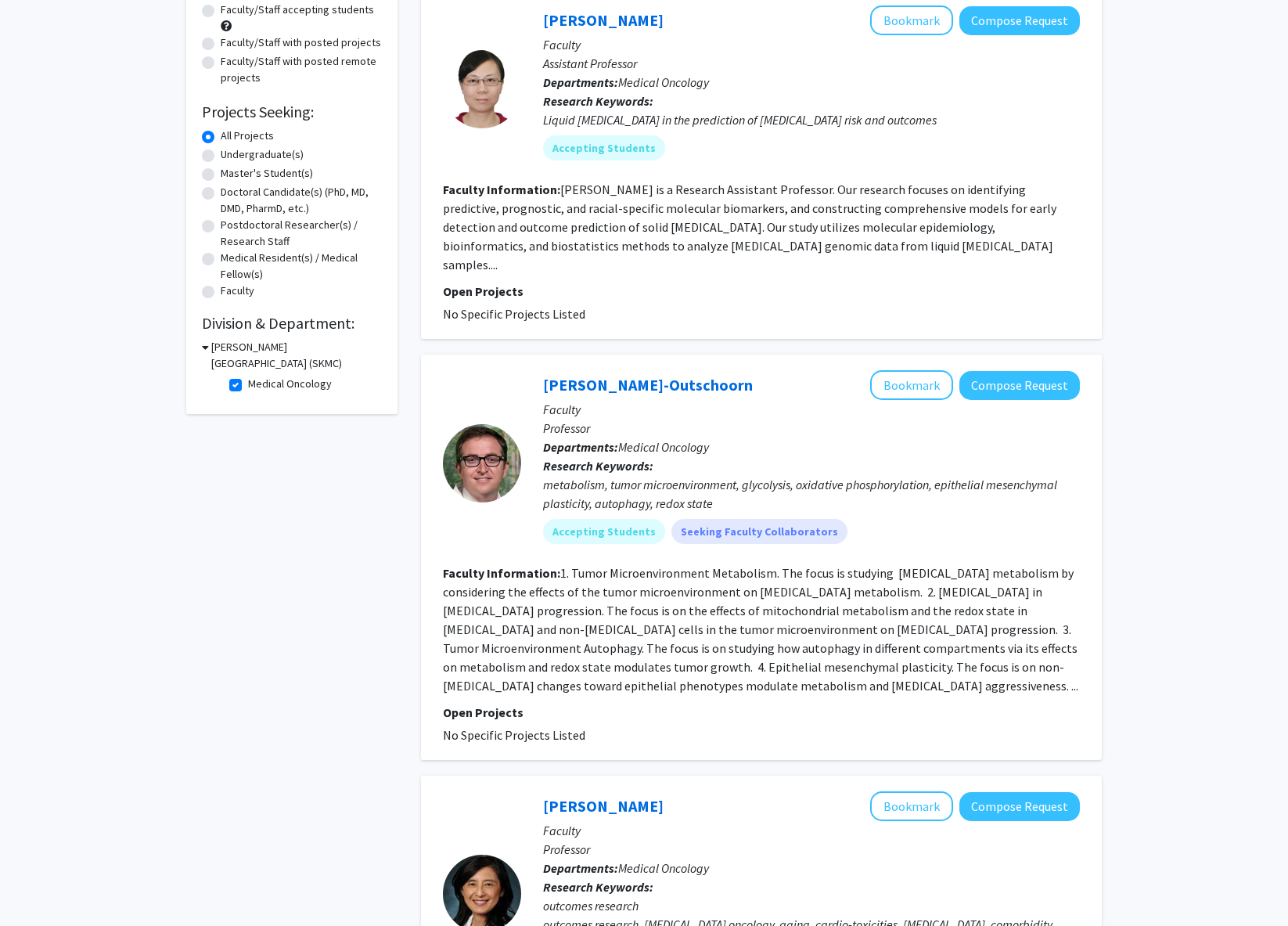
scroll to position [0, 0]
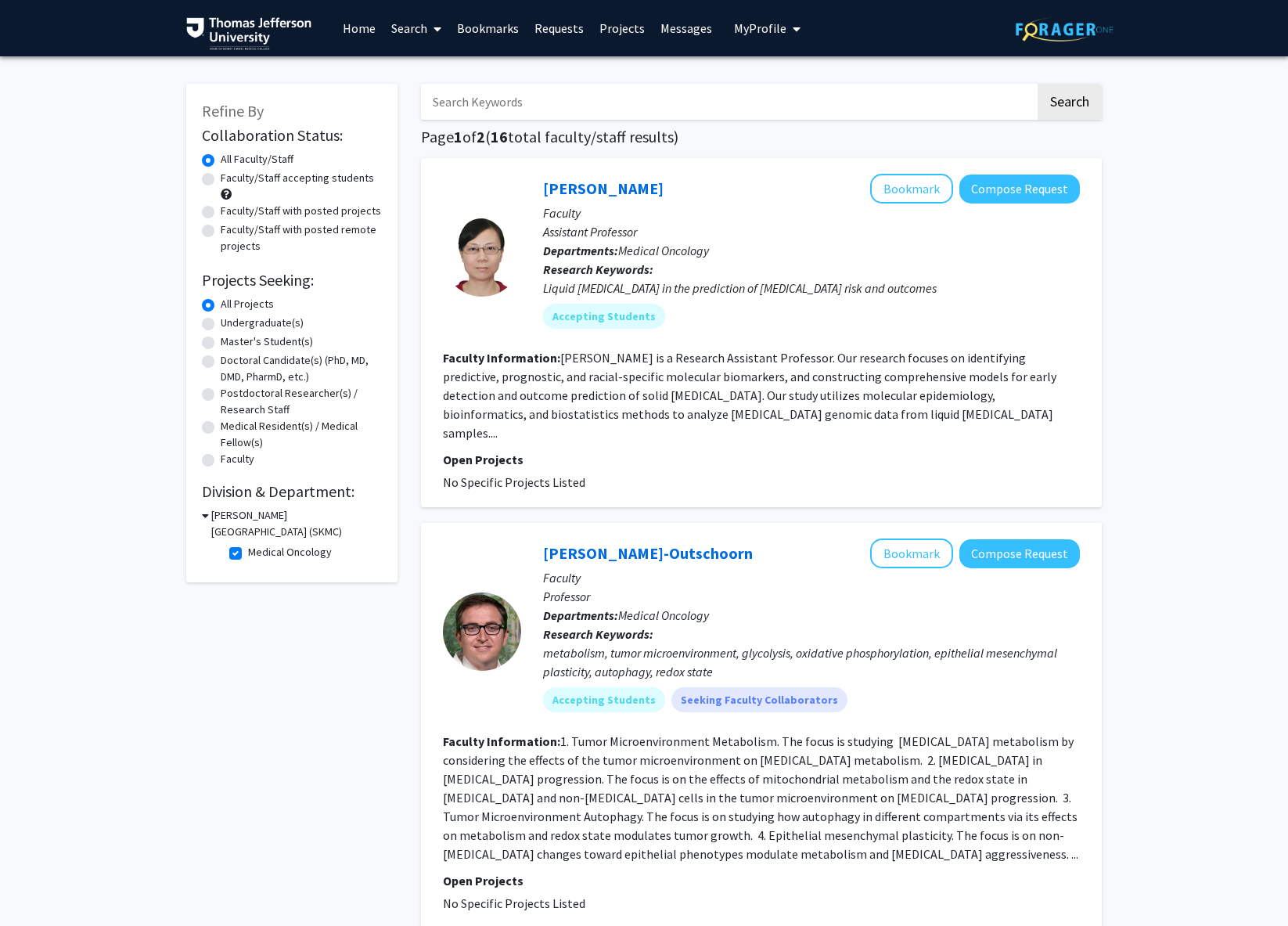
click at [248, 555] on label "Medical Oncology" at bounding box center [289, 552] width 83 height 17
click at [248, 554] on input "Medical Oncology" at bounding box center [253, 549] width 10 height 10
checkbox input "false"
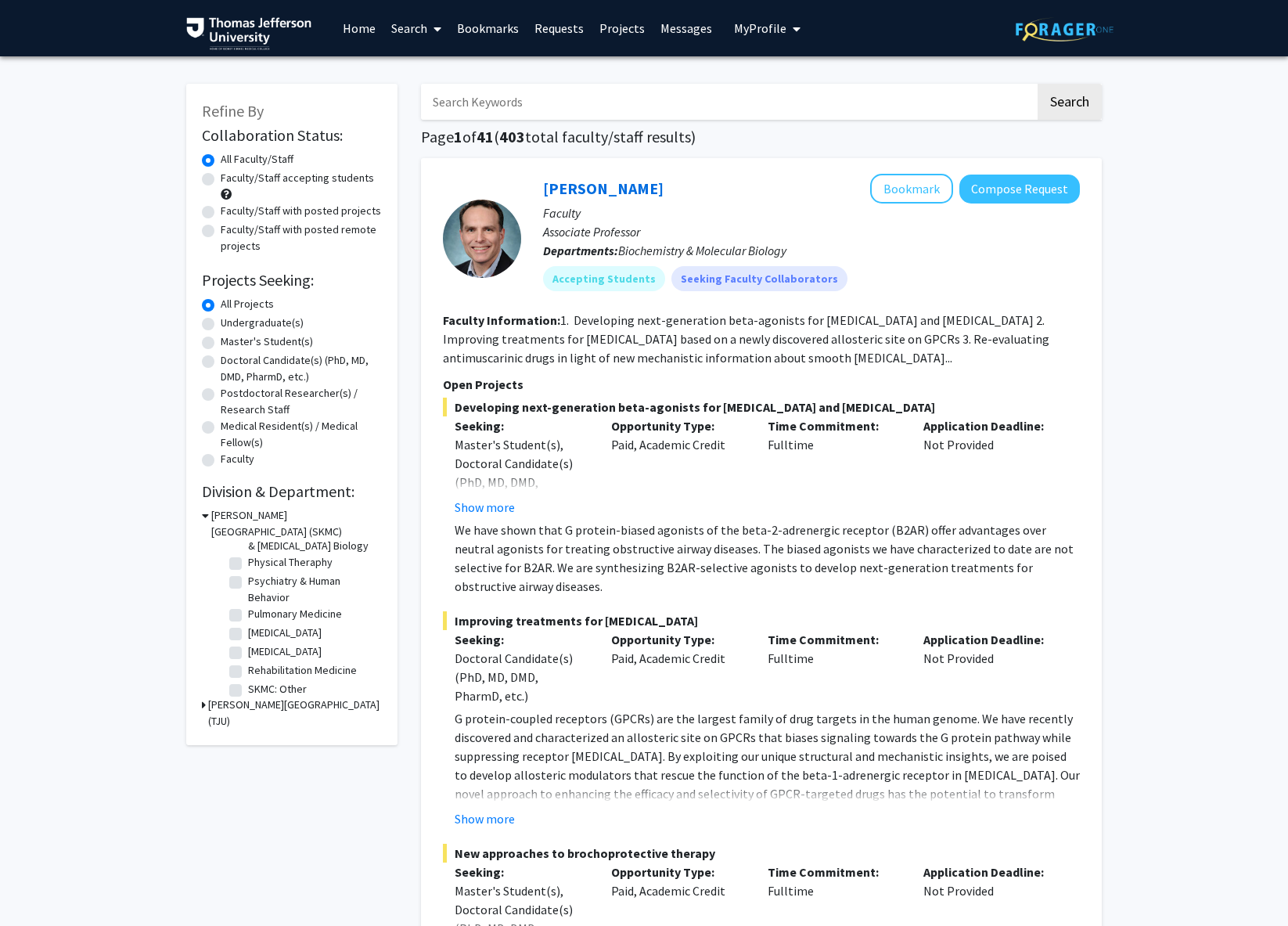
scroll to position [657, 0]
click at [270, 590] on label "Psychiatry & Human Behavior" at bounding box center [312, 572] width 130 height 33
click at [258, 567] on input "Psychiatry & Human Behavior" at bounding box center [253, 561] width 10 height 10
checkbox input "true"
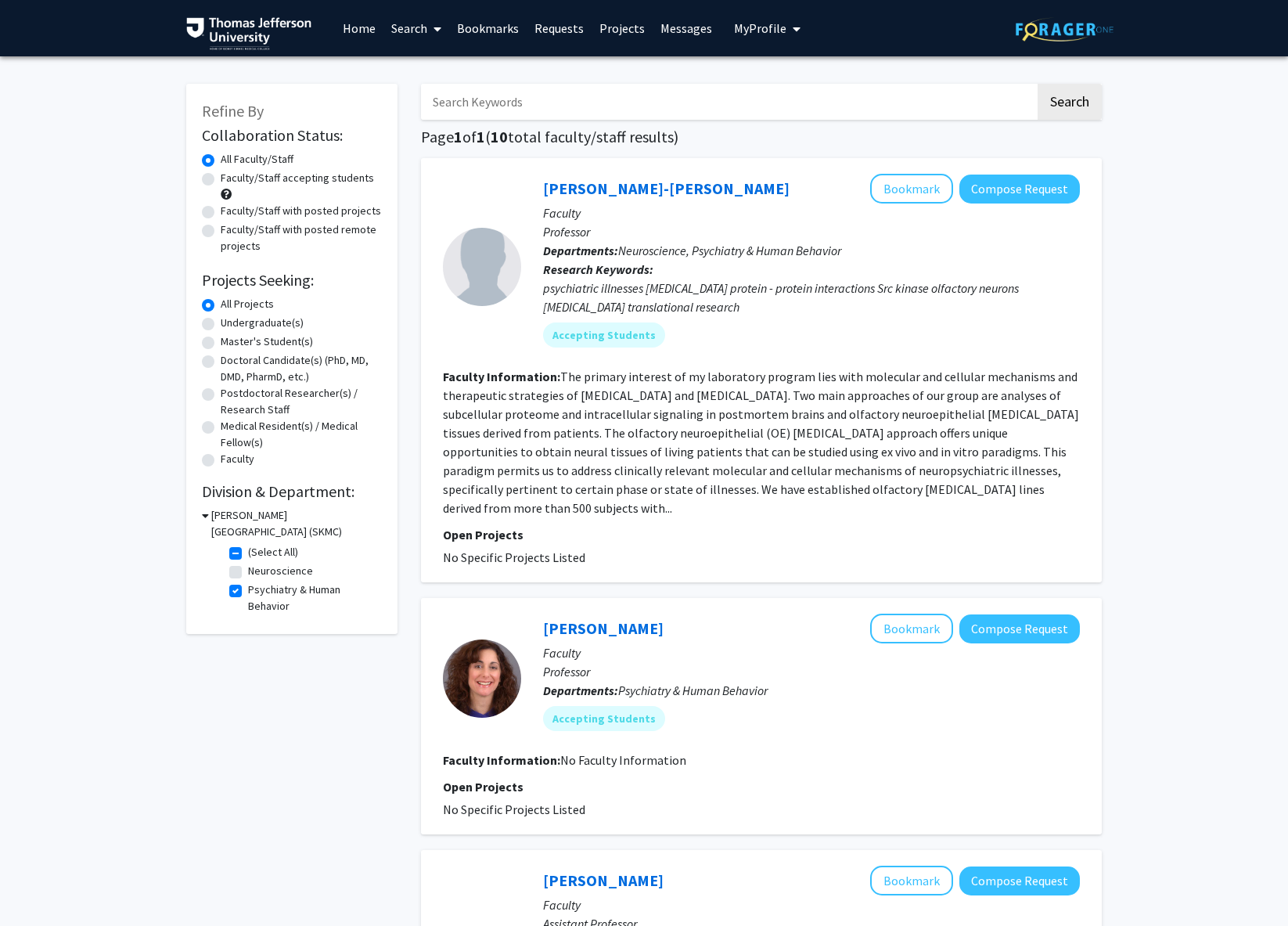
click at [248, 575] on label "Neuroscience" at bounding box center [280, 571] width 65 height 17
click at [248, 573] on input "Neuroscience" at bounding box center [253, 568] width 10 height 10
checkbox input "true"
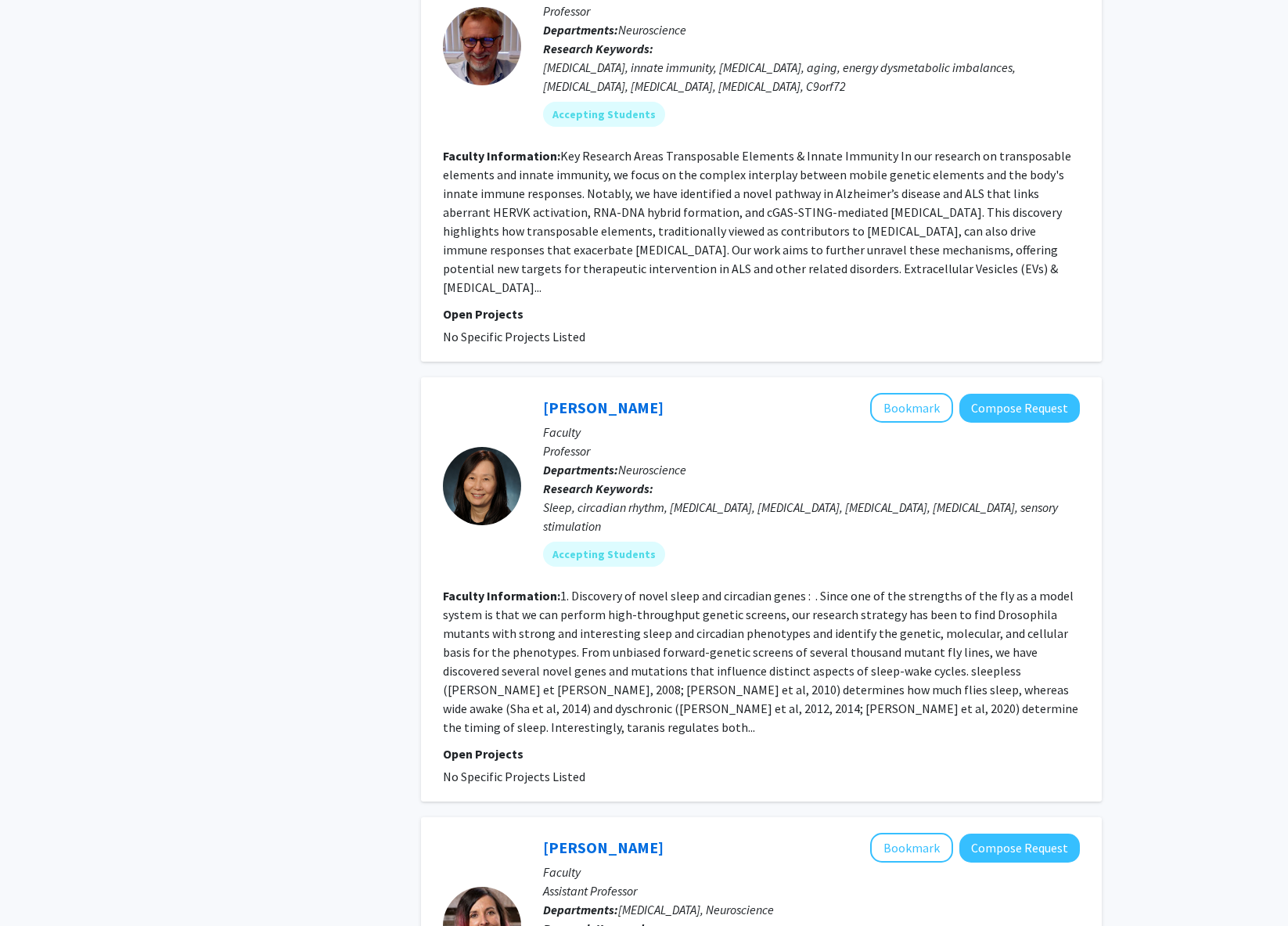
scroll to position [281, 0]
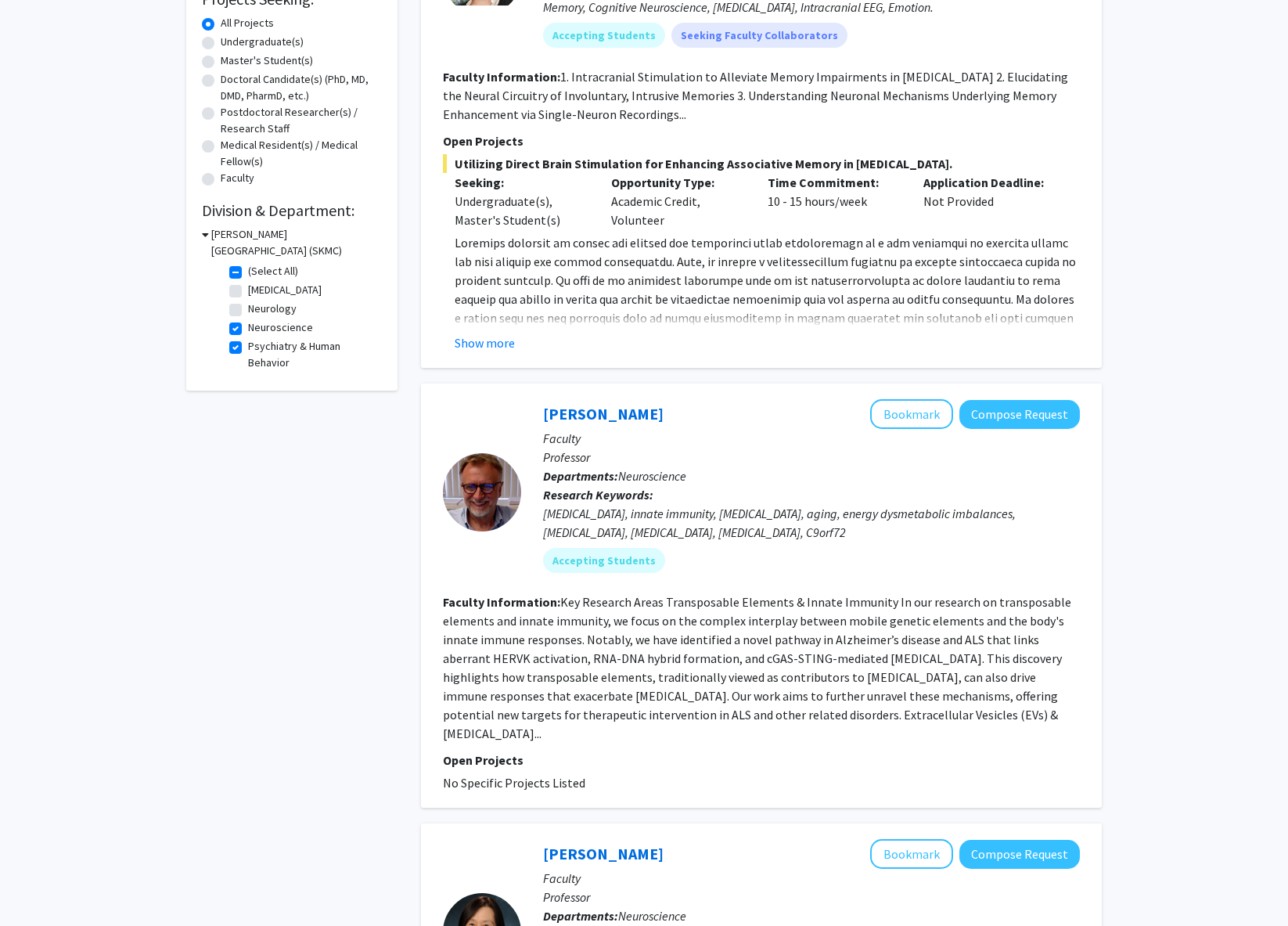
click at [248, 329] on label "Neuroscience" at bounding box center [280, 327] width 65 height 17
click at [248, 329] on input "Neuroscience" at bounding box center [253, 324] width 10 height 10
checkbox input "false"
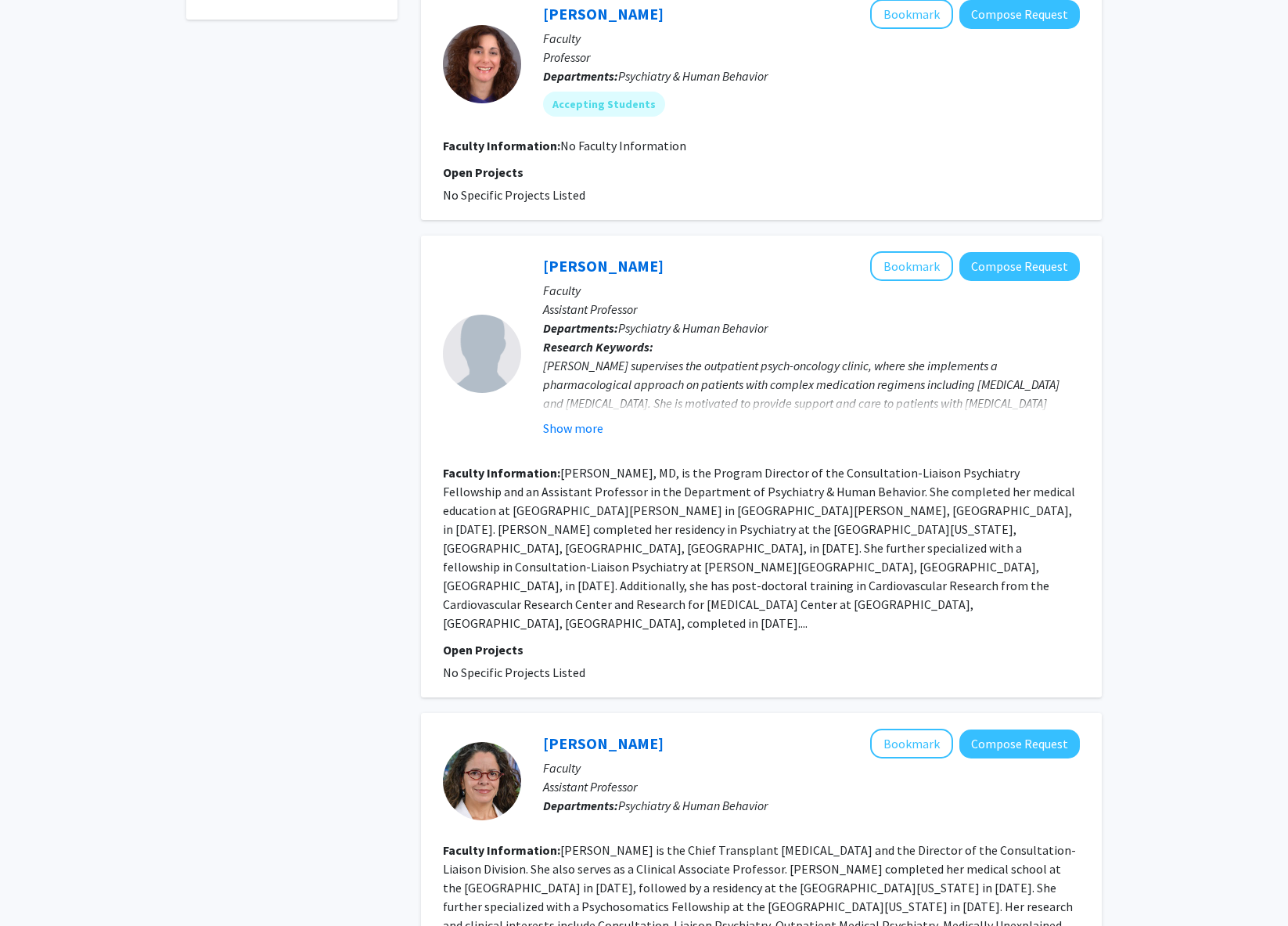
scroll to position [615, 0]
click at [589, 418] on button "Show more" at bounding box center [574, 428] width 60 height 19
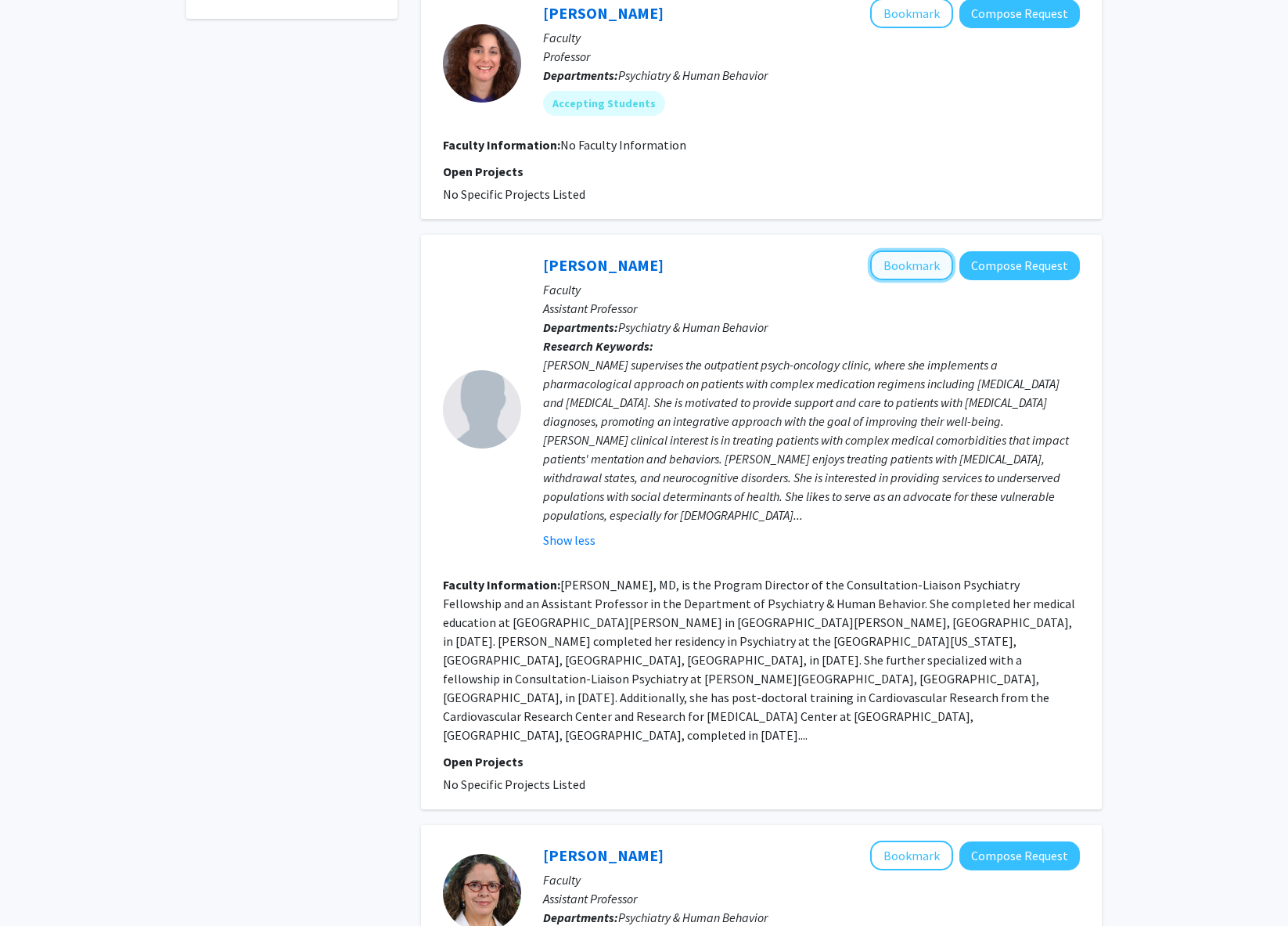
click at [912, 250] on button "Bookmark" at bounding box center [911, 265] width 83 height 29
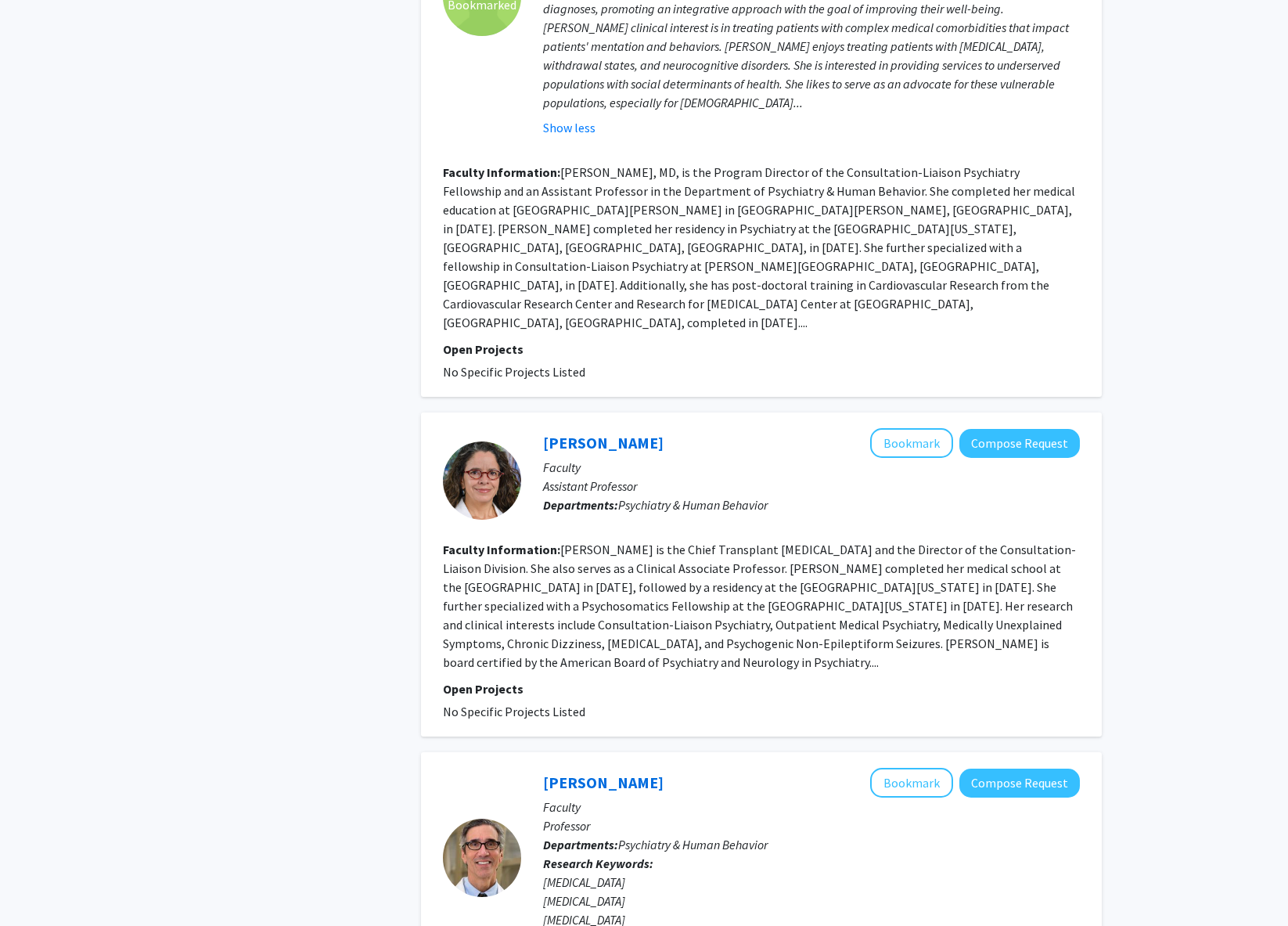
scroll to position [1031, 0]
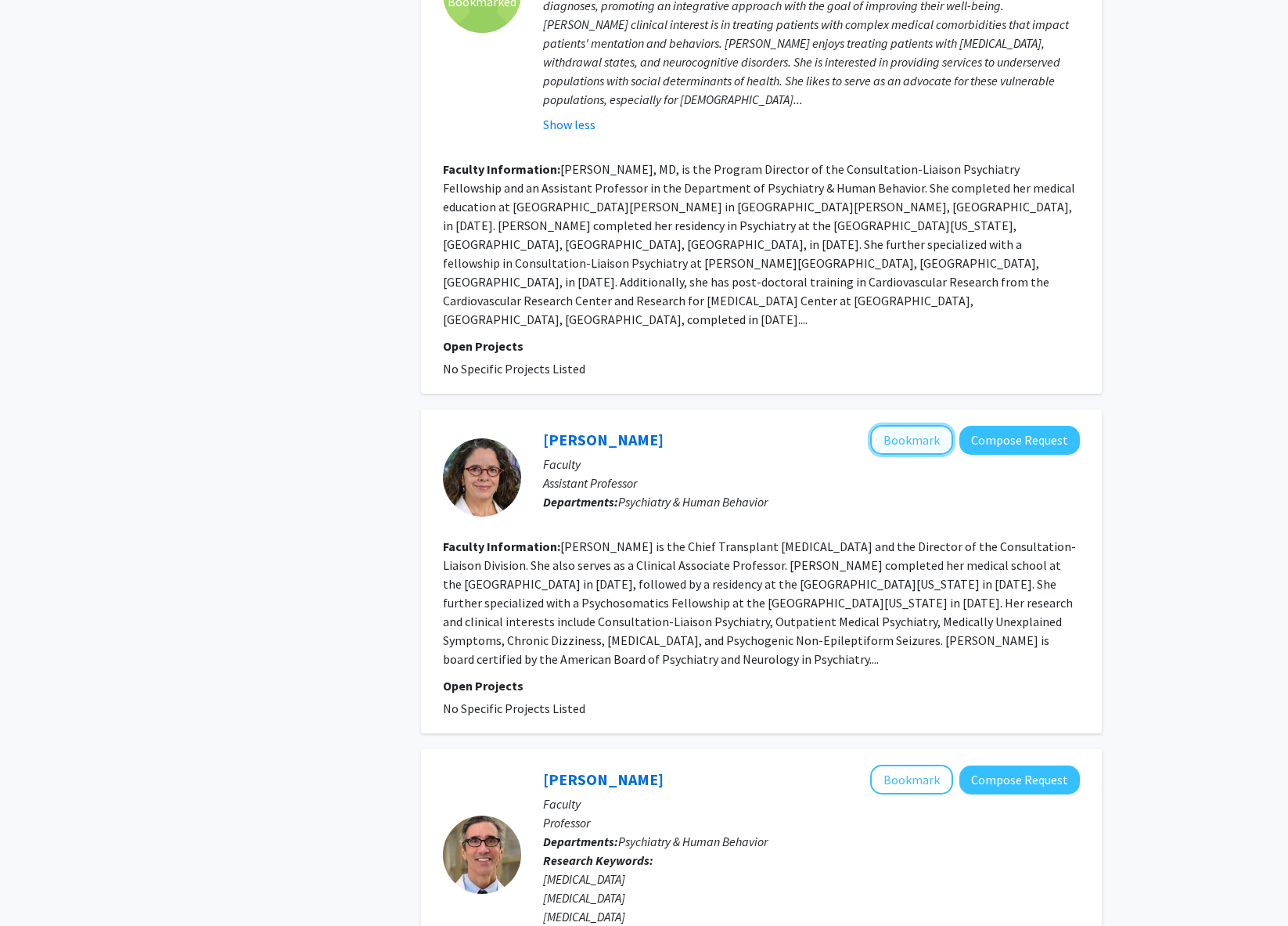
click at [909, 425] on button "Bookmark" at bounding box center [911, 440] width 83 height 29
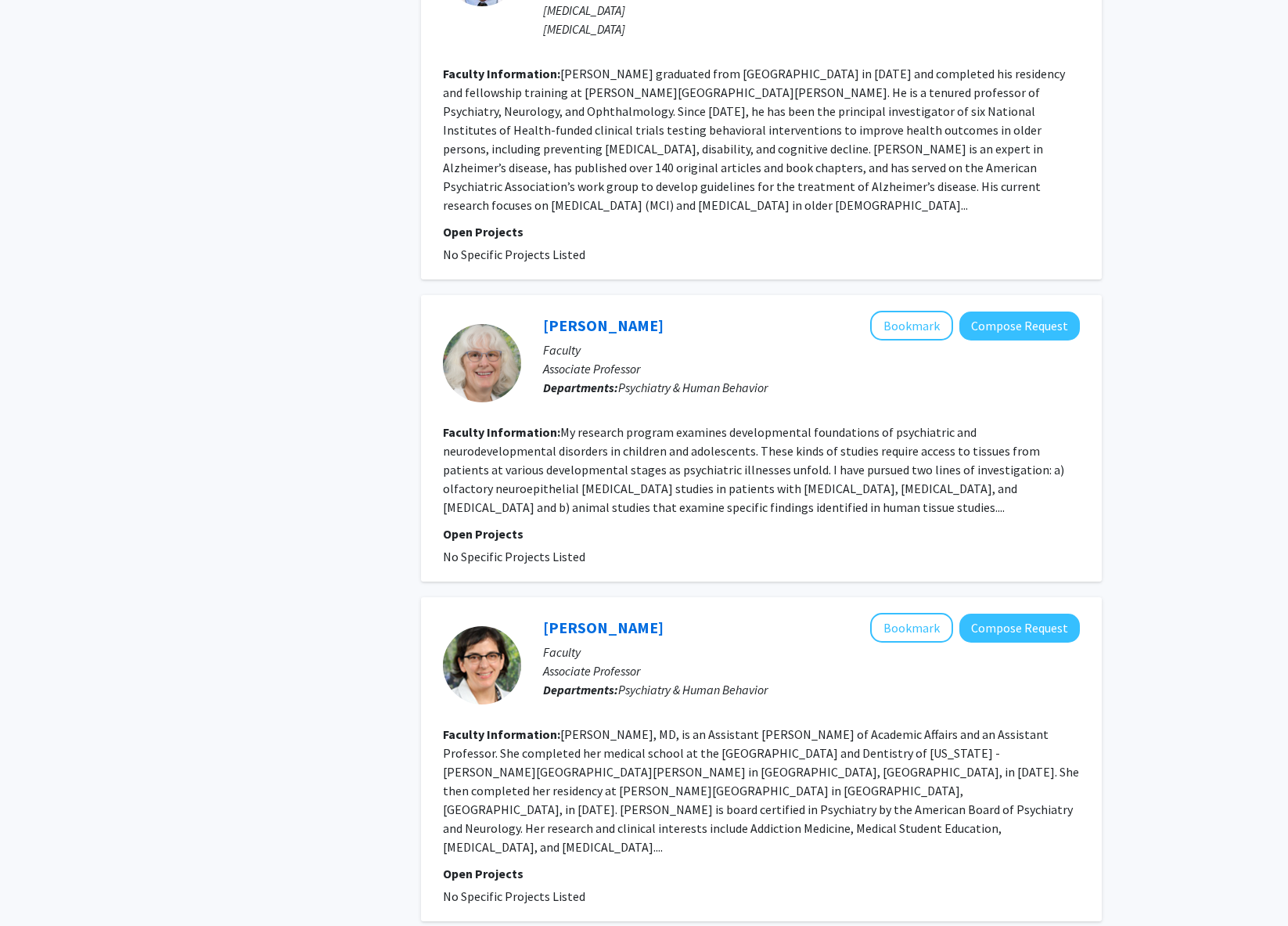
scroll to position [1926, 0]
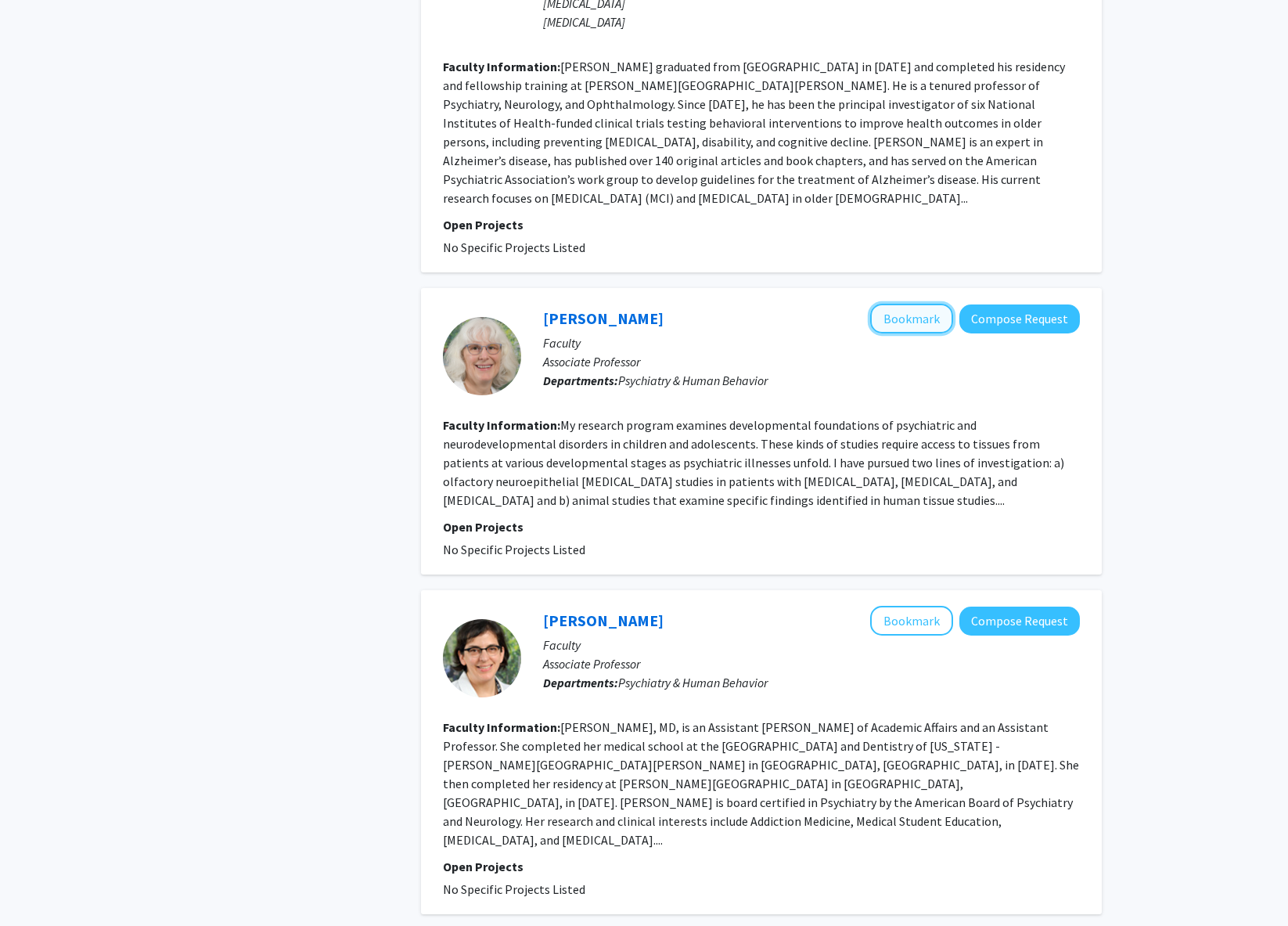
click at [929, 304] on button "Bookmark" at bounding box center [911, 318] width 83 height 29
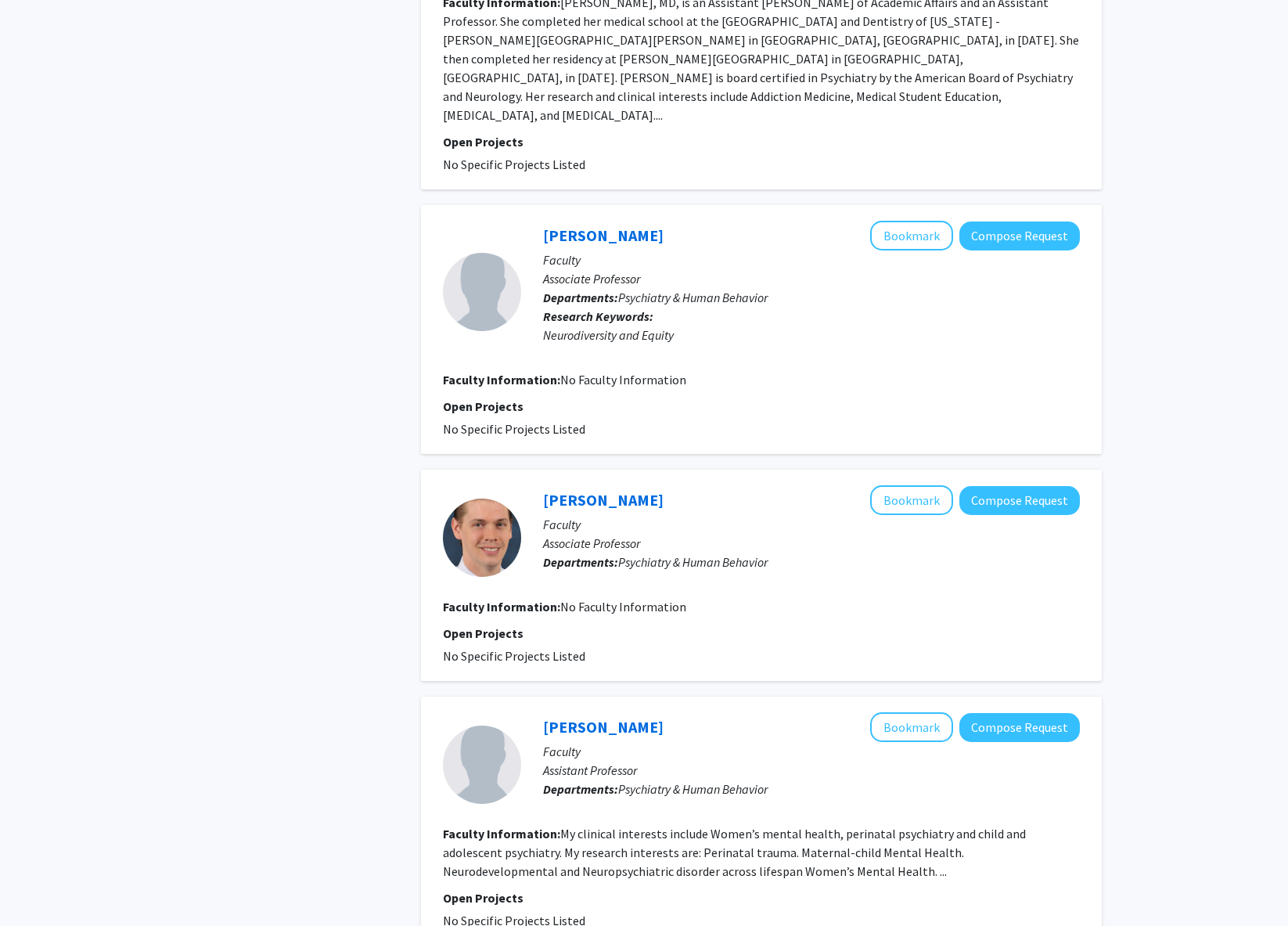
scroll to position [2660, 0]
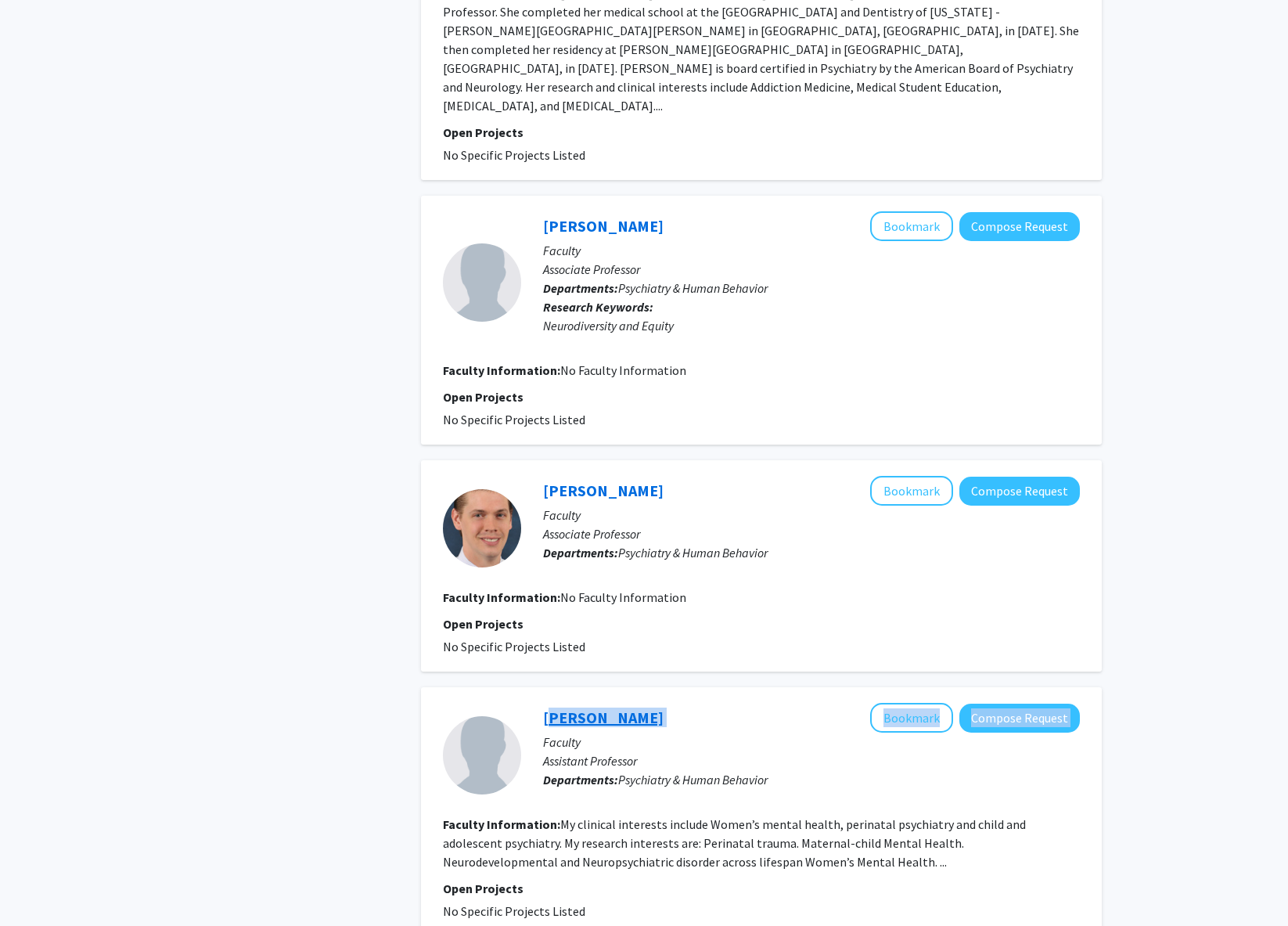
drag, startPoint x: 668, startPoint y: 615, endPoint x: 545, endPoint y: 610, distance: 123.1
click at [545, 703] on div "[PERSON_NAME] Bookmark Compose Request" at bounding box center [812, 717] width 537 height 29
copy div "[PERSON_NAME] Bookmark Compose Request"
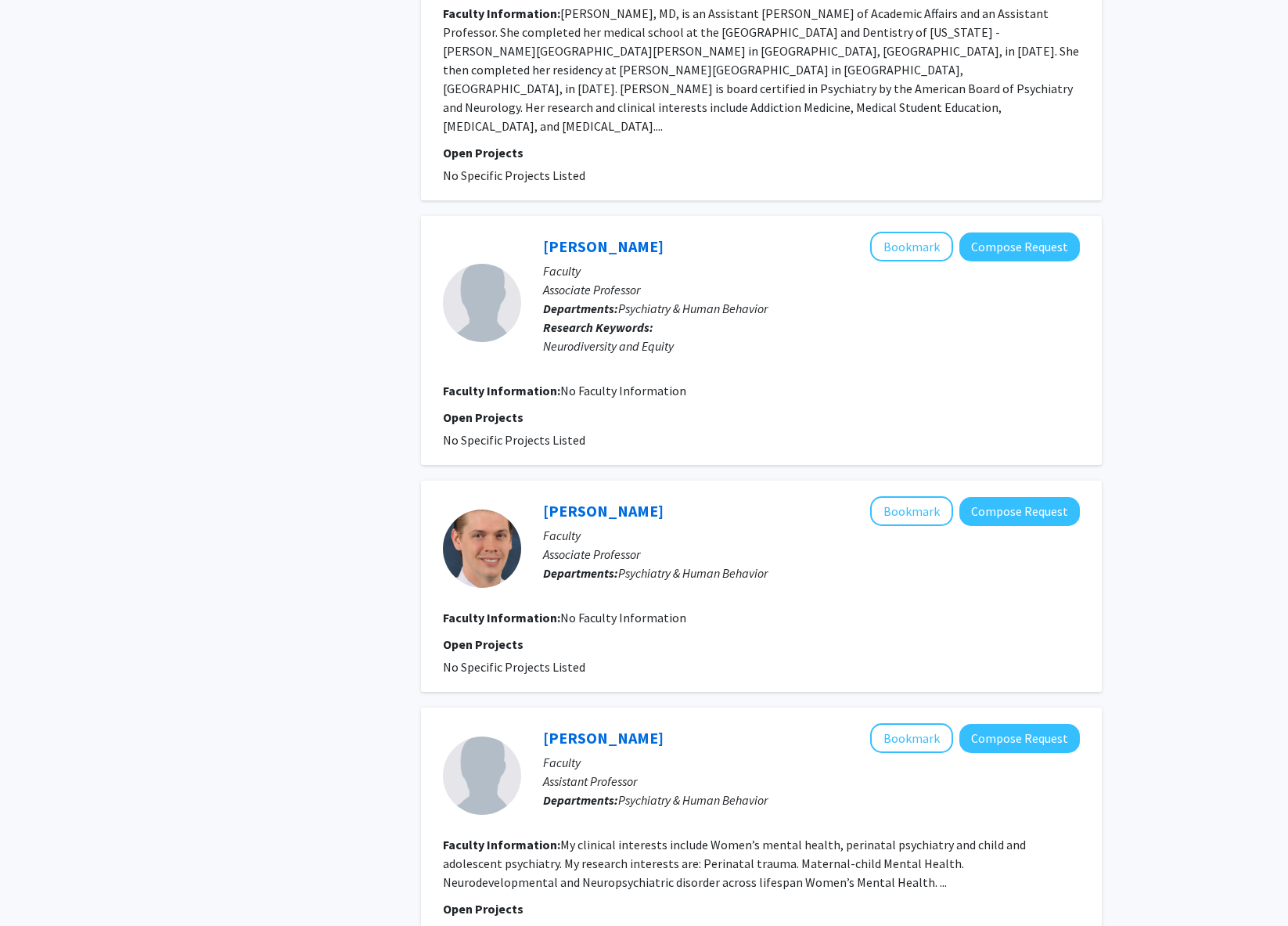
click at [738, 754] on p "Faculty" at bounding box center [812, 763] width 537 height 19
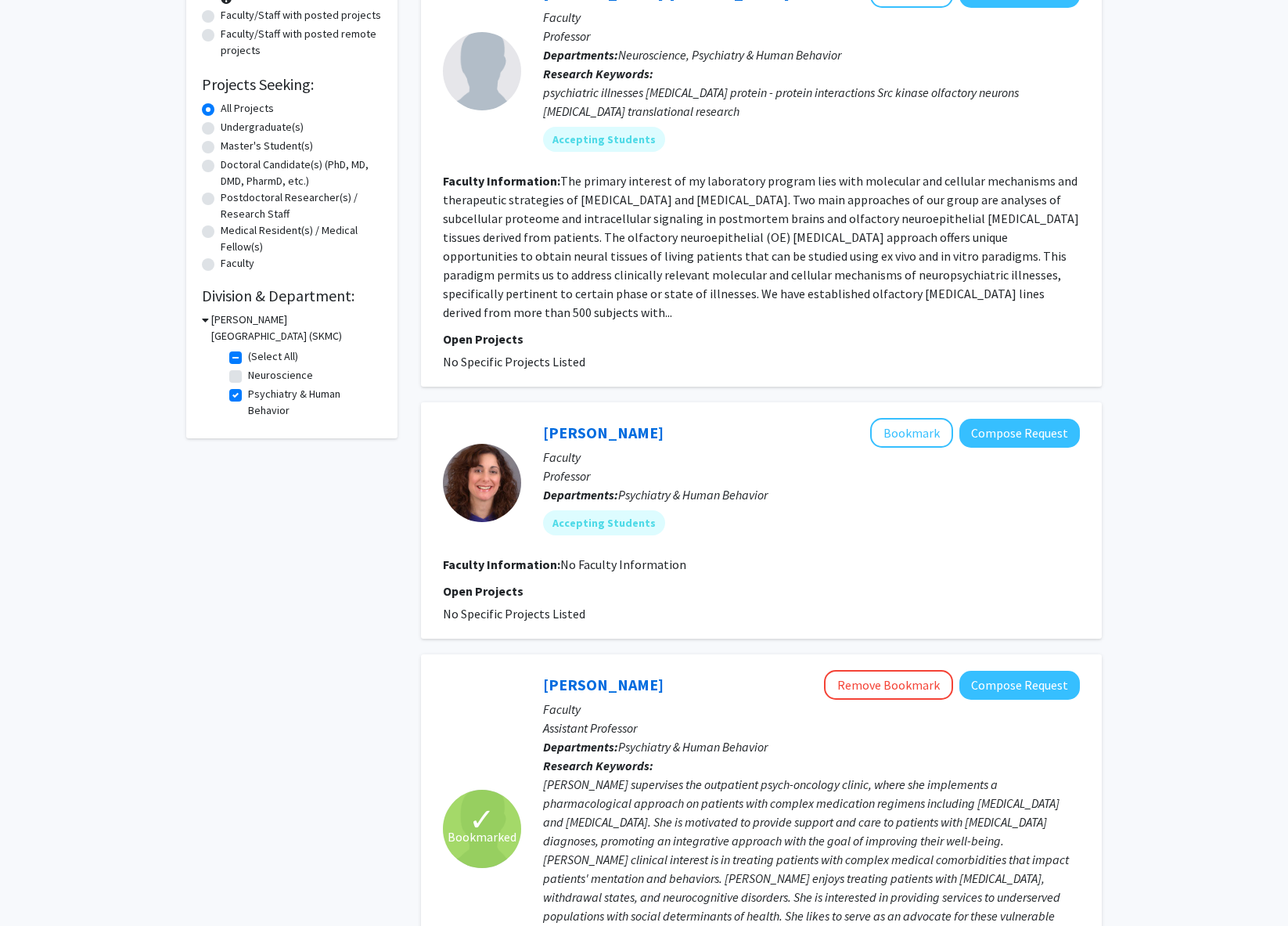
scroll to position [265, 0]
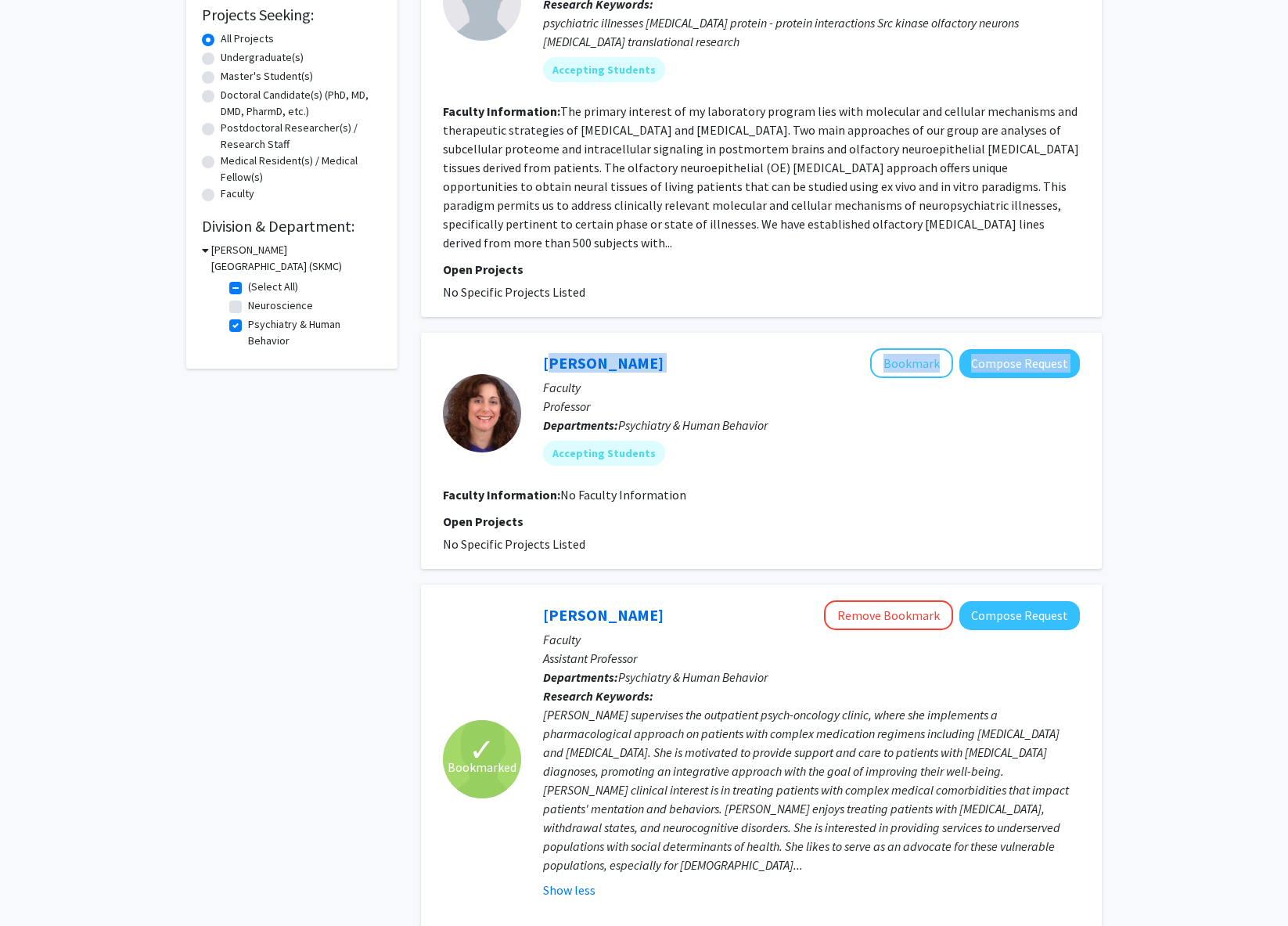
drag, startPoint x: 663, startPoint y: 343, endPoint x: 529, endPoint y: 339, distance: 134.1
click at [529, 348] on div "[PERSON_NAME] Bookmark Compose Request Faculty Professor Departments: Psychiatr…" at bounding box center [800, 413] width 559 height 130
copy div "[PERSON_NAME] Bookmark Compose Request"
click at [930, 348] on button "Bookmark" at bounding box center [911, 362] width 83 height 29
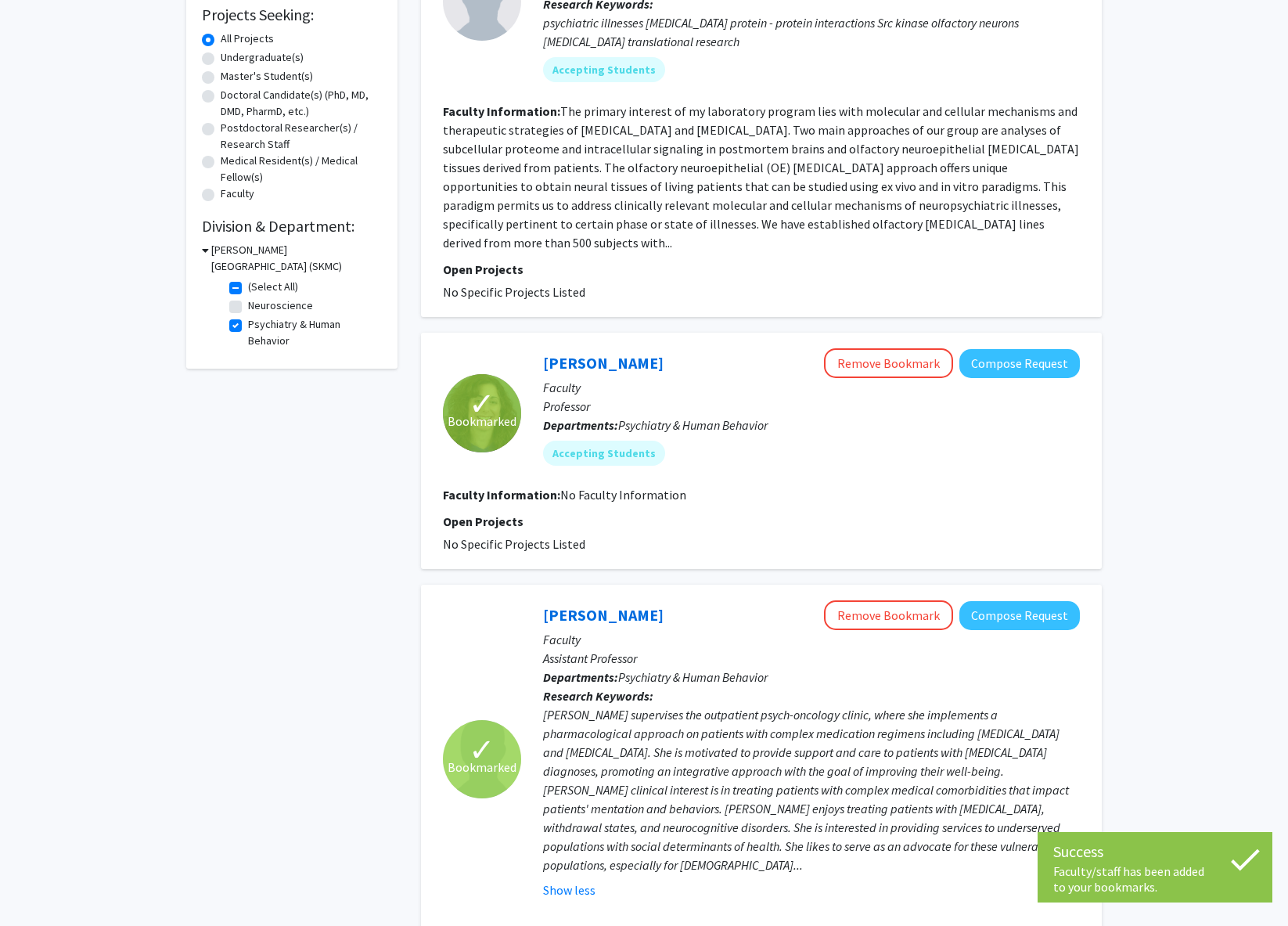
click at [891, 416] on p "Departments: Psychiatry & Human Behavior" at bounding box center [812, 425] width 537 height 19
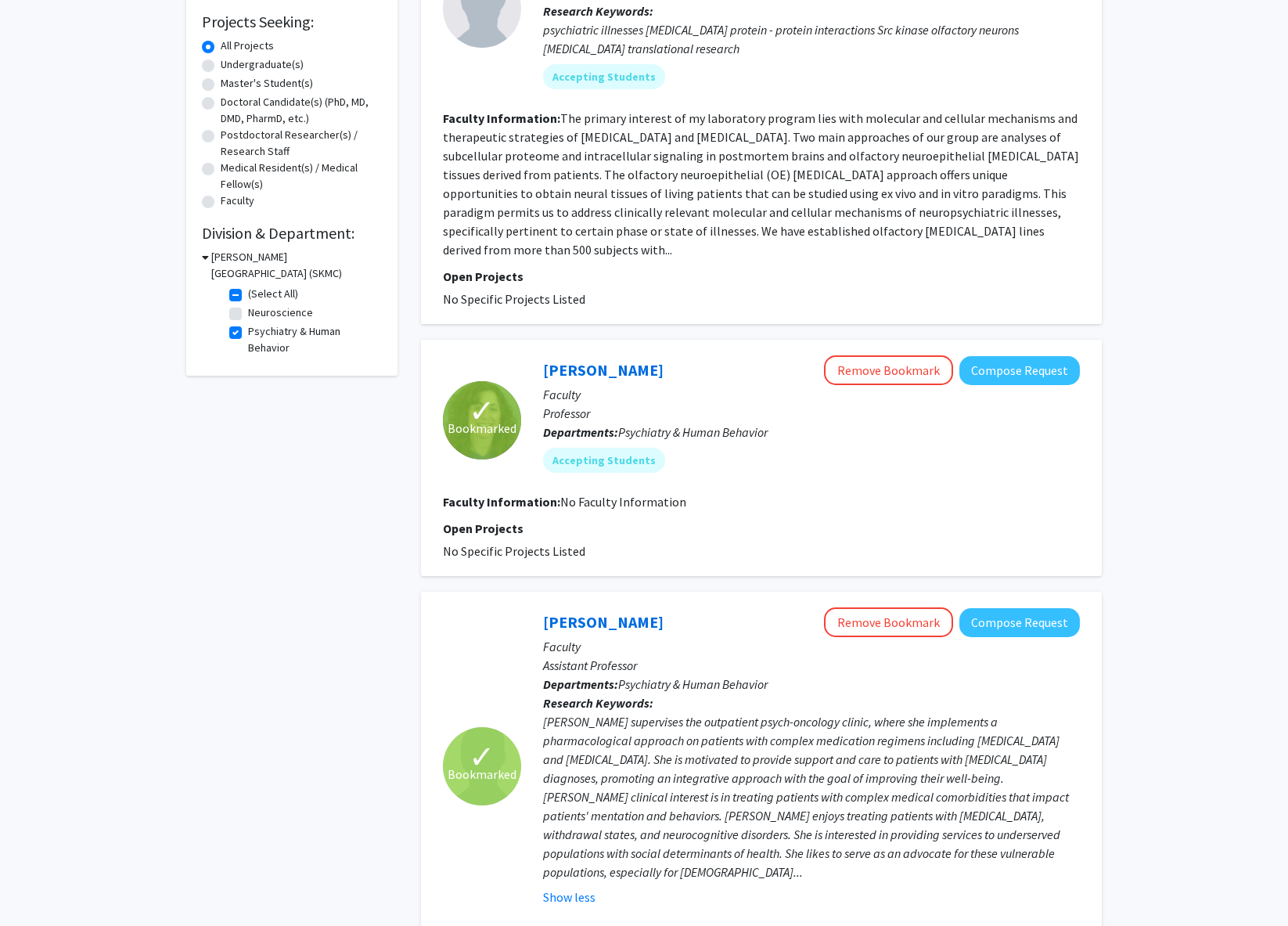
scroll to position [0, 0]
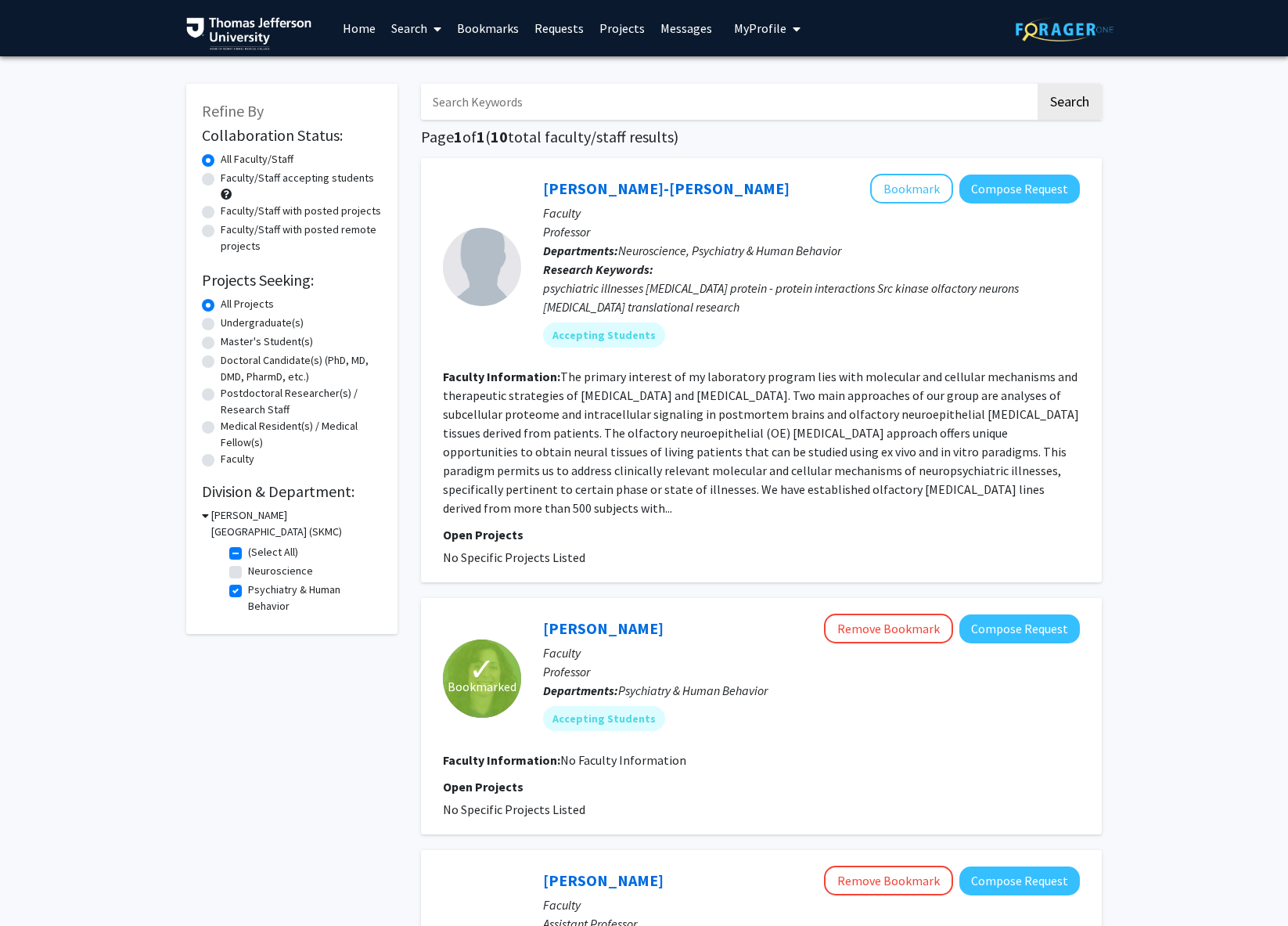
click at [248, 588] on label "Psychiatry & Human Behavior" at bounding box center [312, 598] width 130 height 33
click at [248, 588] on input "Psychiatry & Human Behavior" at bounding box center [253, 587] width 10 height 10
checkbox input "false"
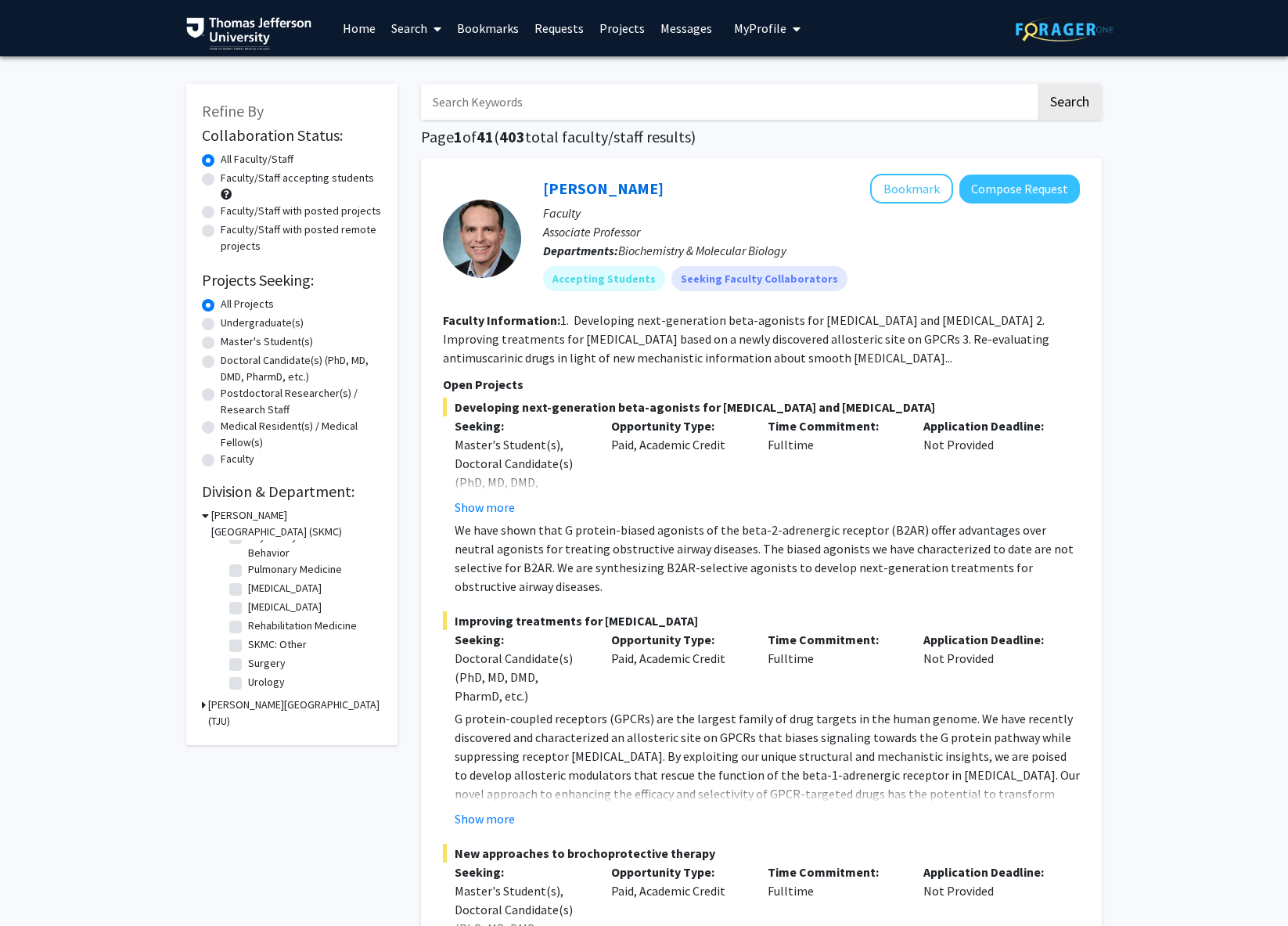
scroll to position [711, 0]
click at [221, 214] on label "Faculty/Staff with posted projects" at bounding box center [301, 211] width 161 height 17
click at [221, 213] on input "Faculty/Staff with posted projects" at bounding box center [226, 207] width 10 height 10
radio input "true"
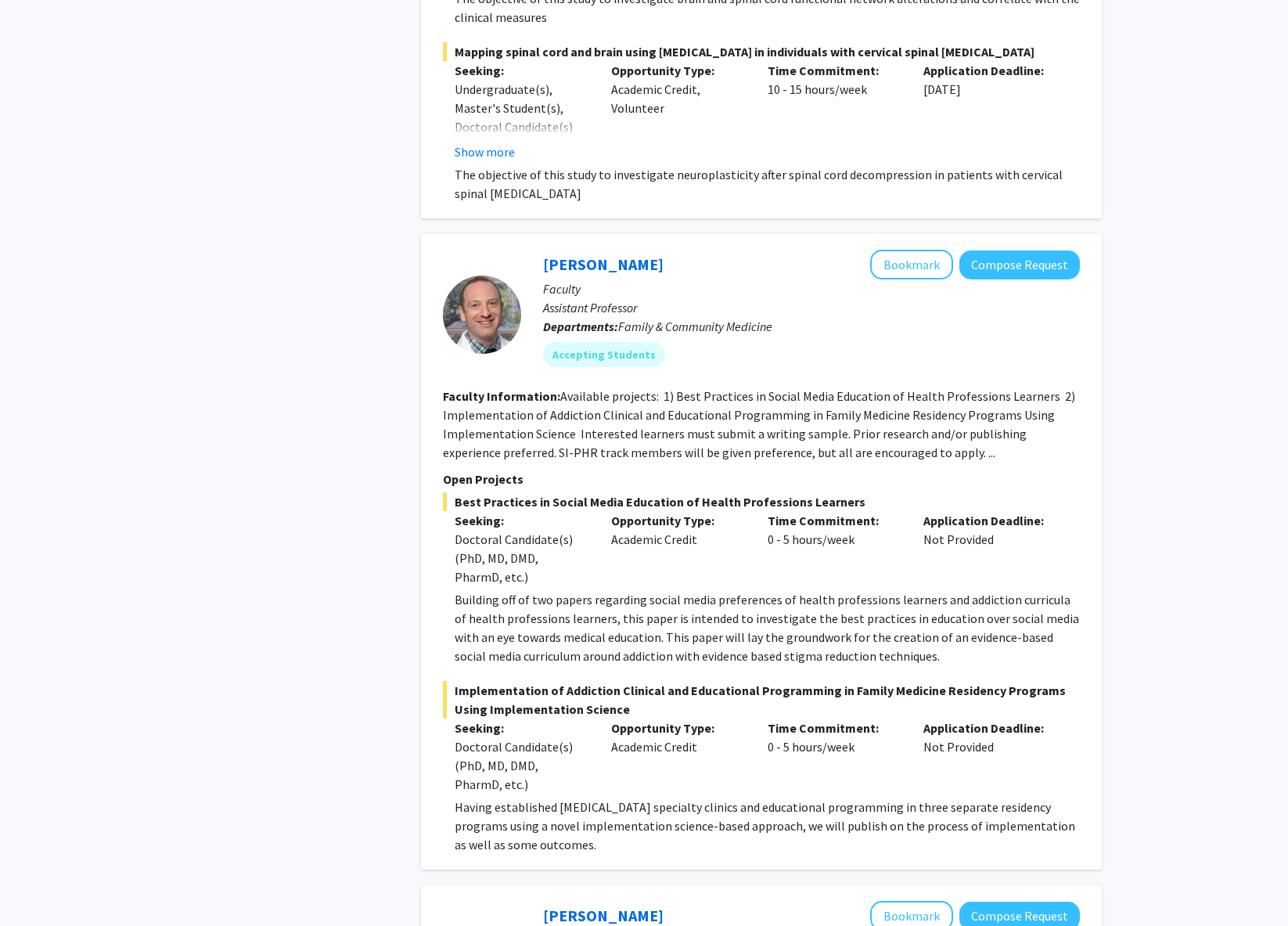
scroll to position [2287, 0]
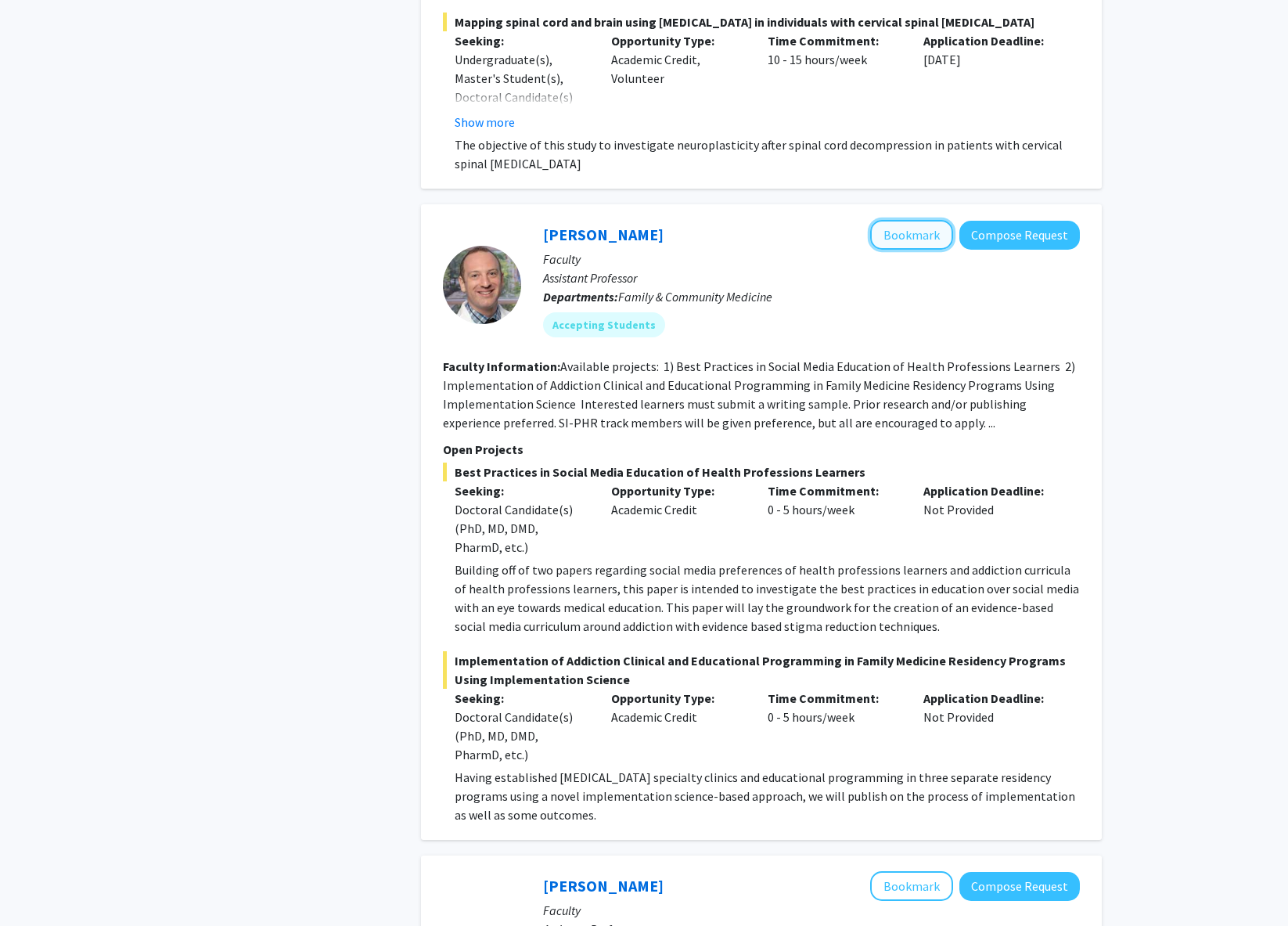
click at [932, 230] on button "Bookmark" at bounding box center [911, 234] width 83 height 29
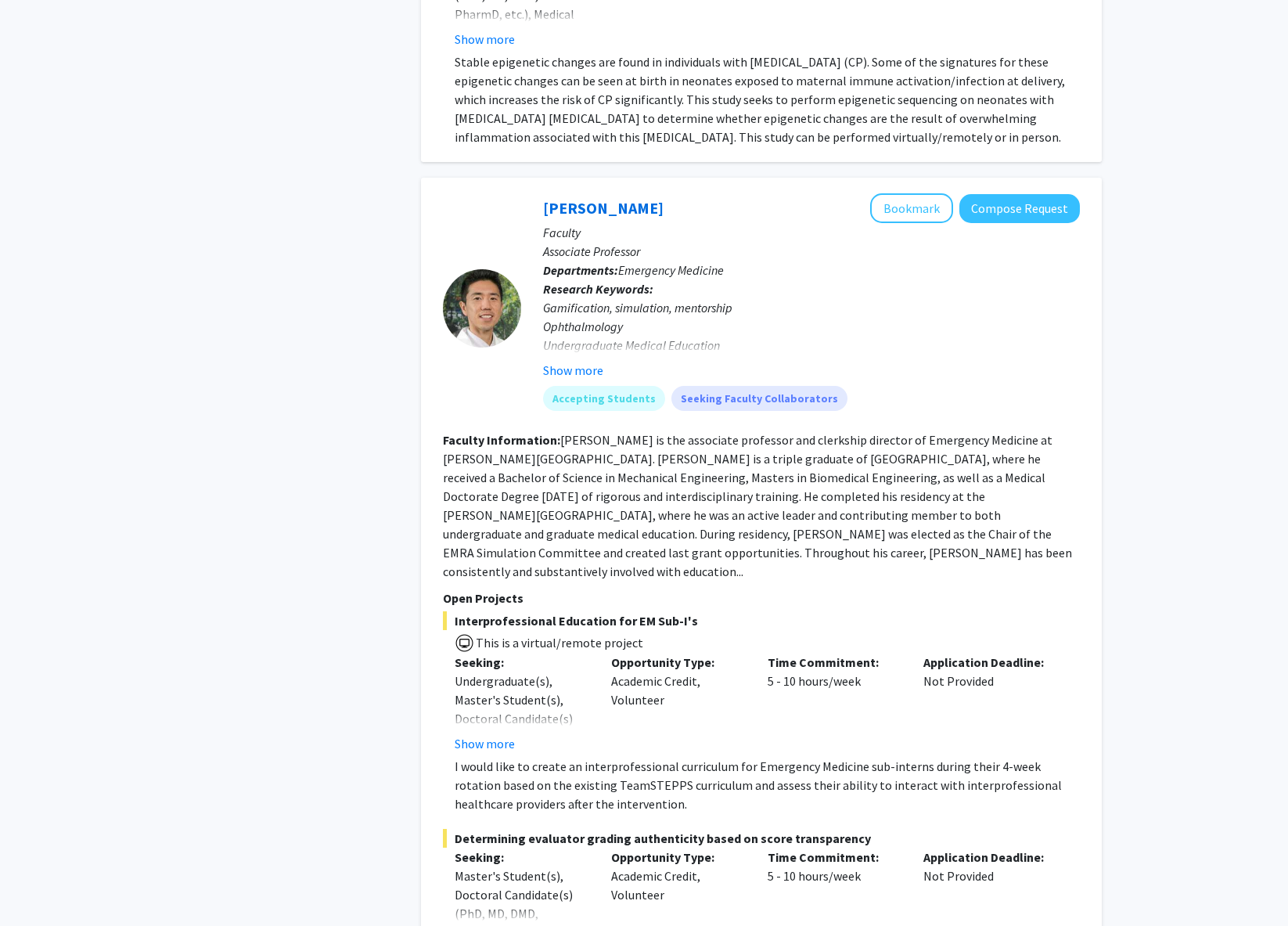
scroll to position [8162, 0]
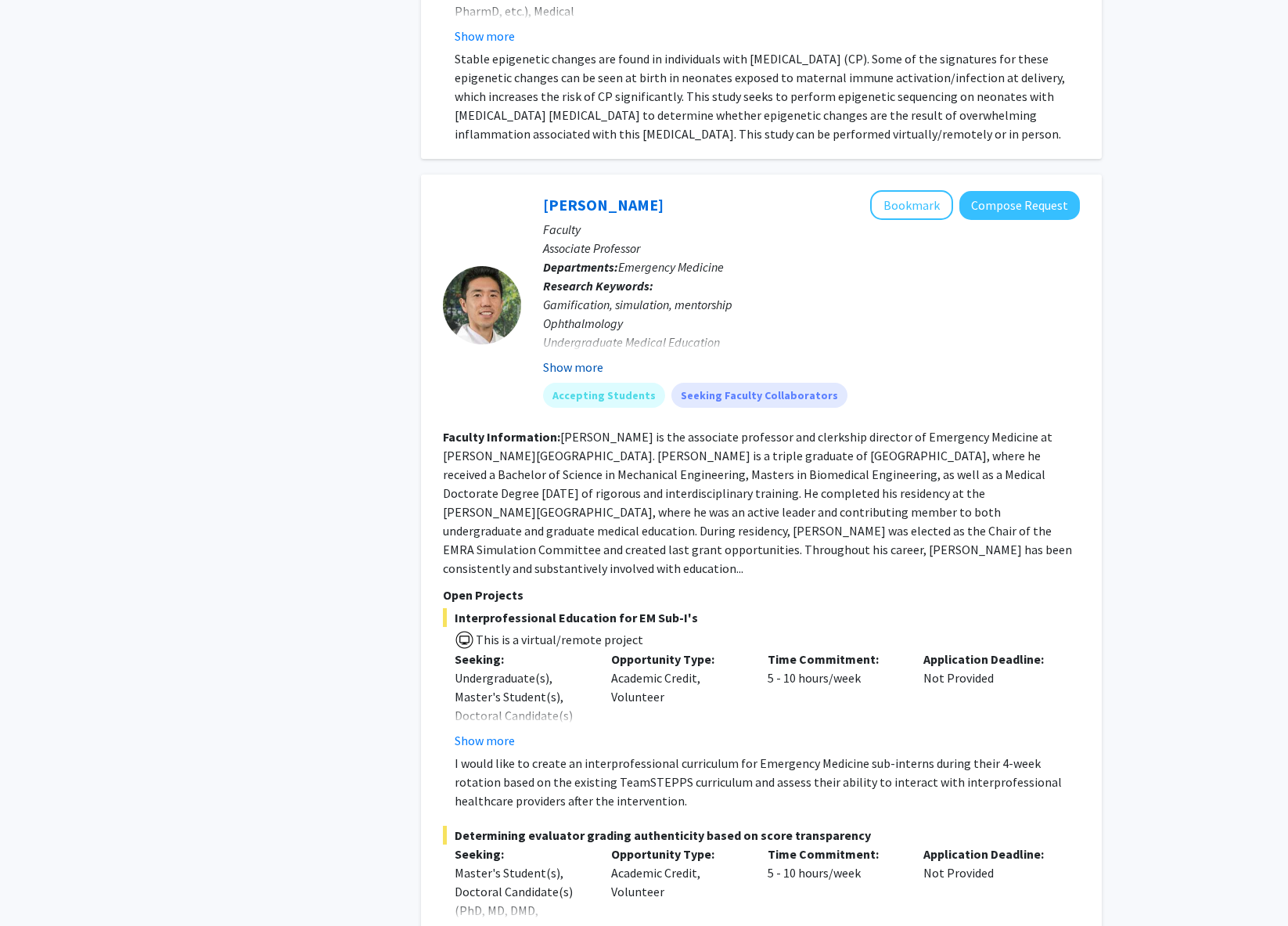
click at [578, 364] on button "Show more" at bounding box center [574, 367] width 60 height 19
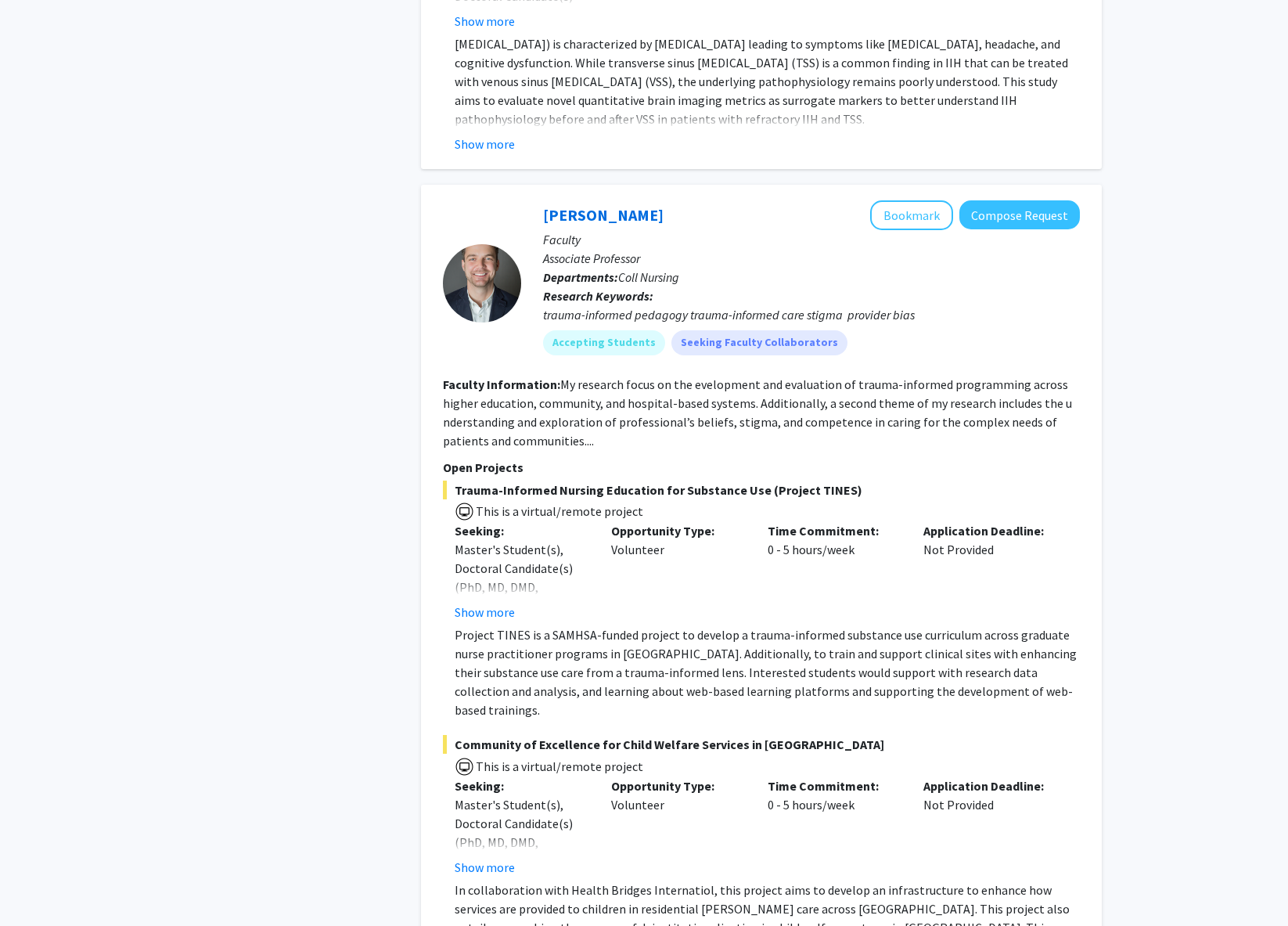
scroll to position [10430, 0]
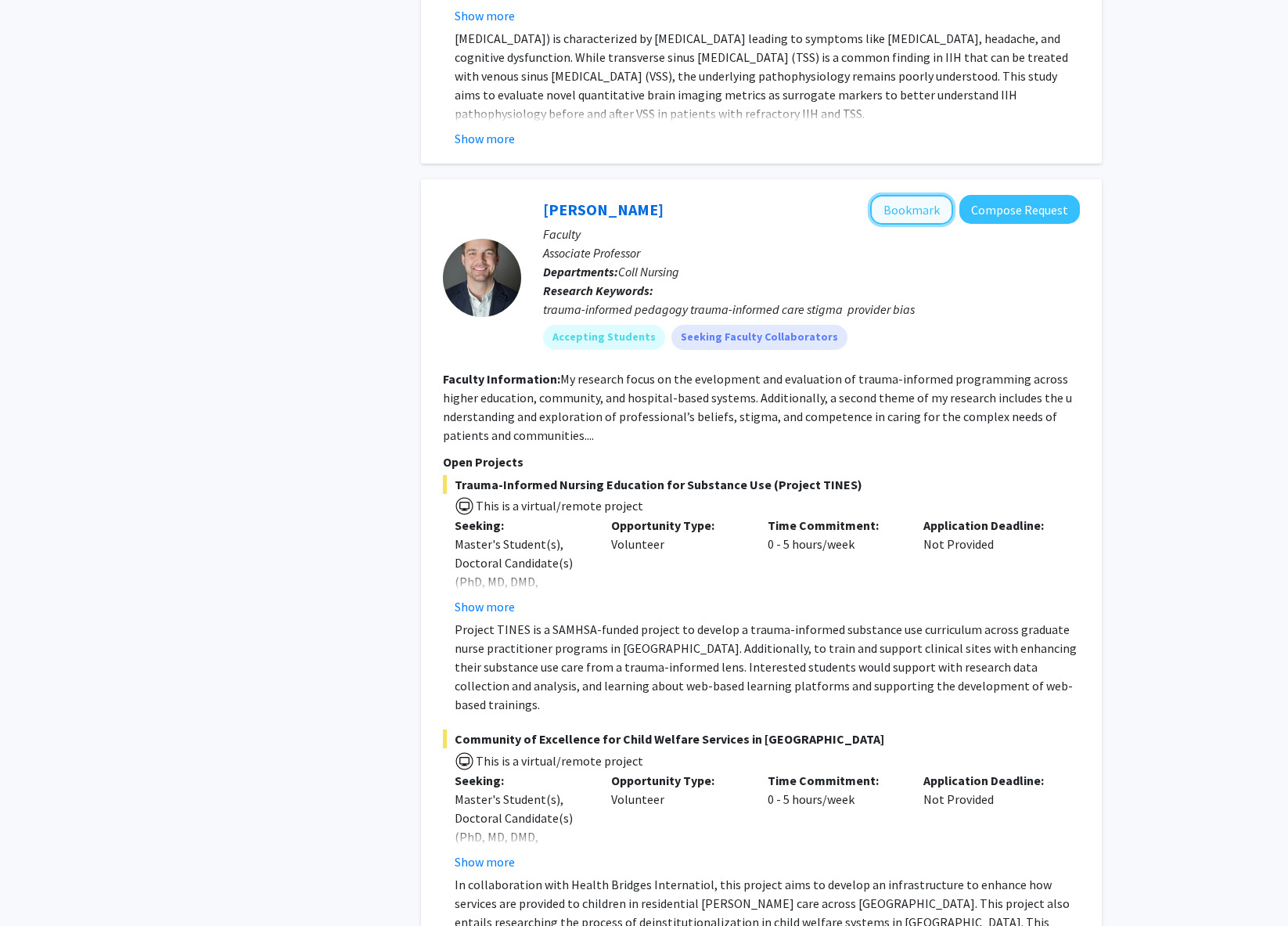
click at [918, 196] on button "Bookmark" at bounding box center [911, 209] width 83 height 29
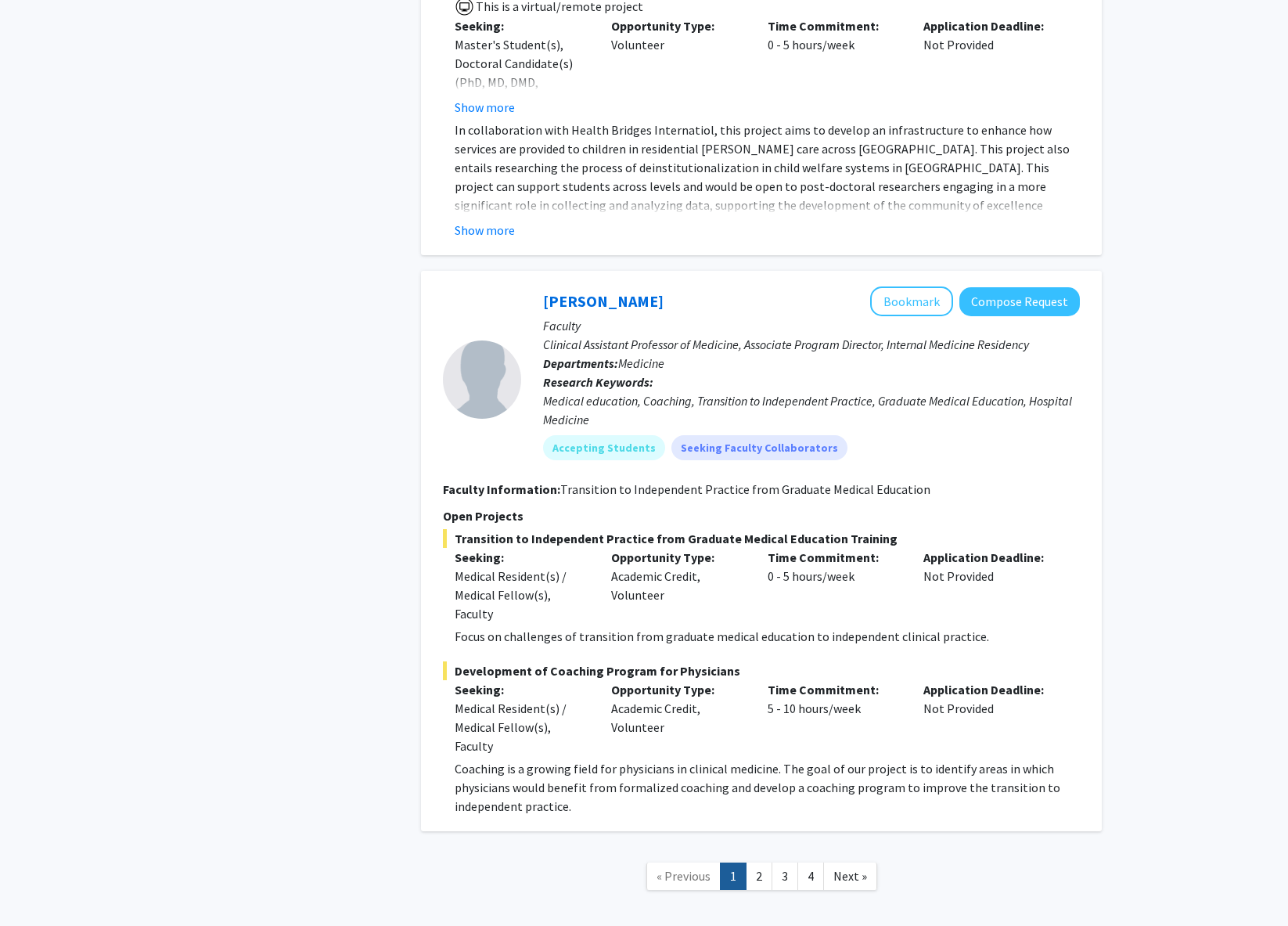
scroll to position [11188, 0]
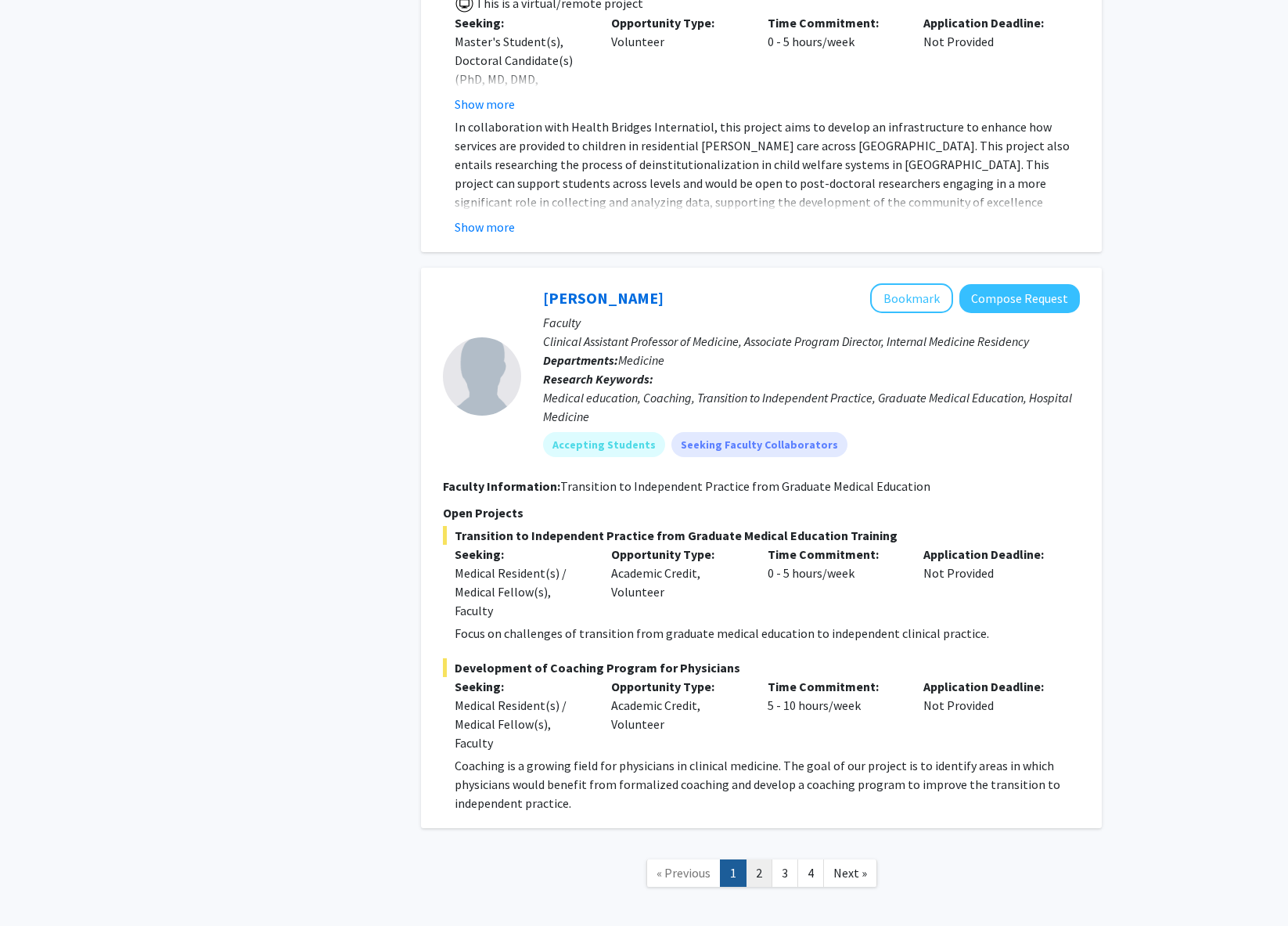
click at [761, 859] on link "2" at bounding box center [759, 873] width 26 height 27
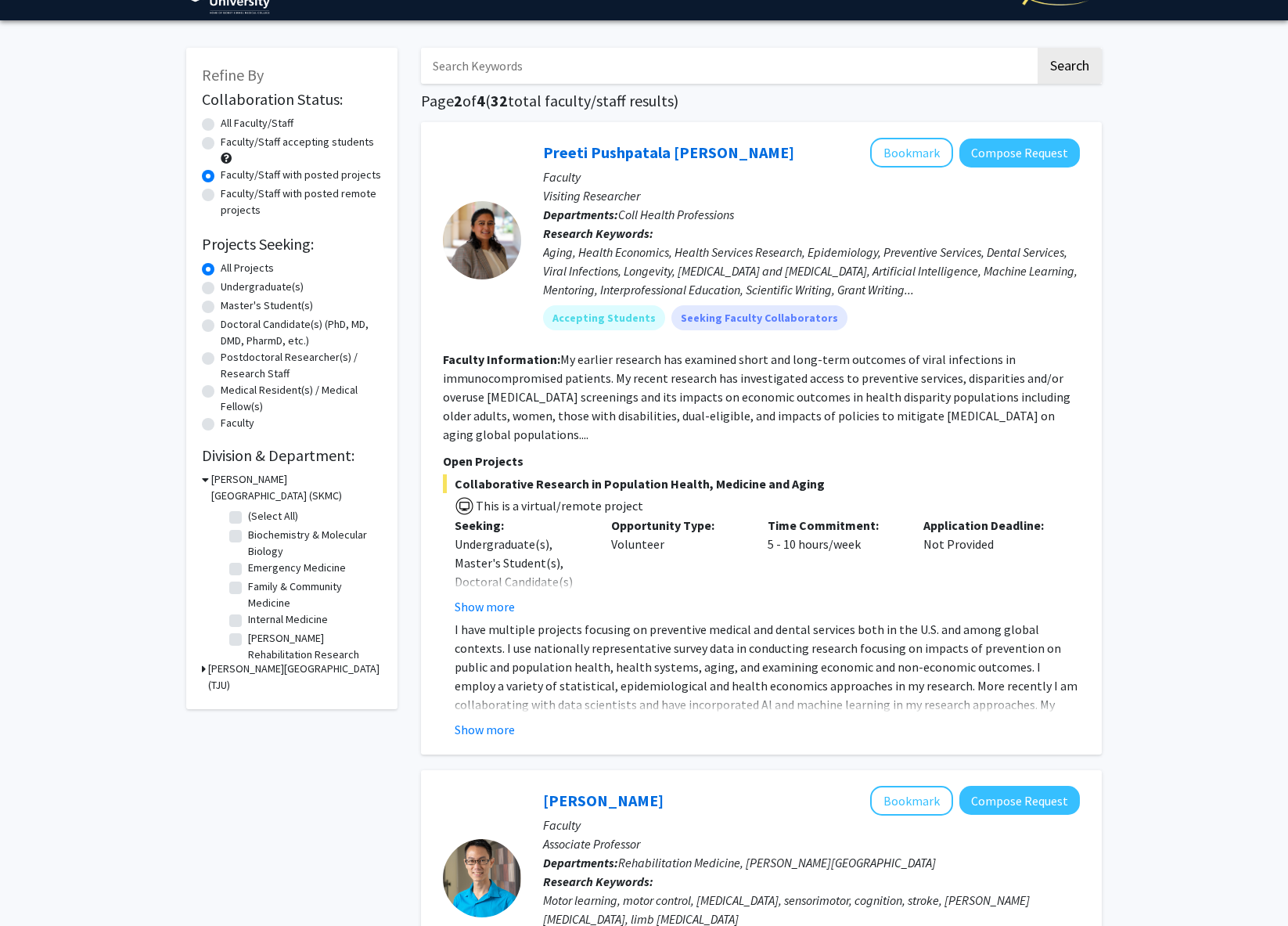
scroll to position [37, 0]
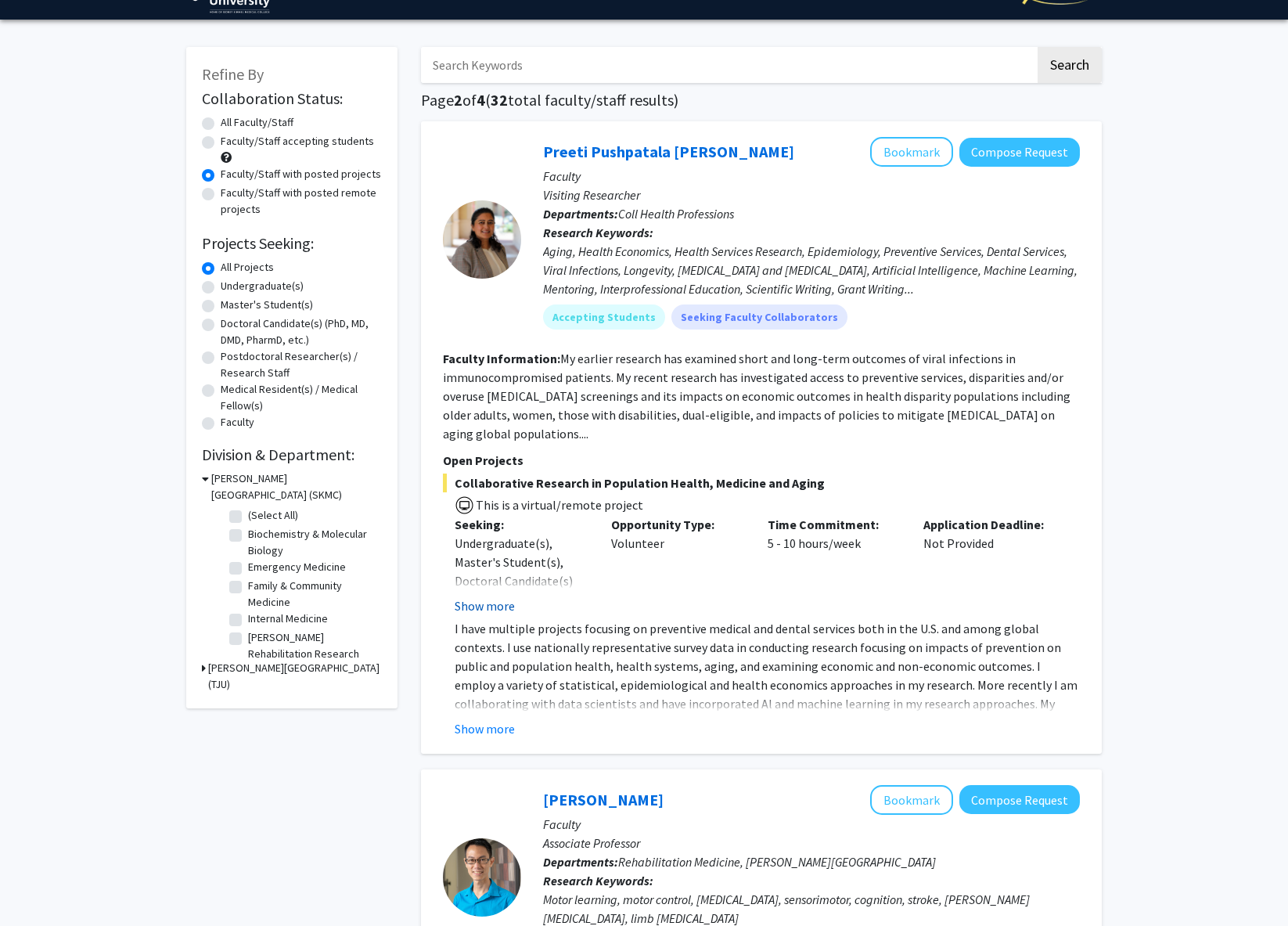
click at [509, 597] on button "Show more" at bounding box center [485, 606] width 60 height 19
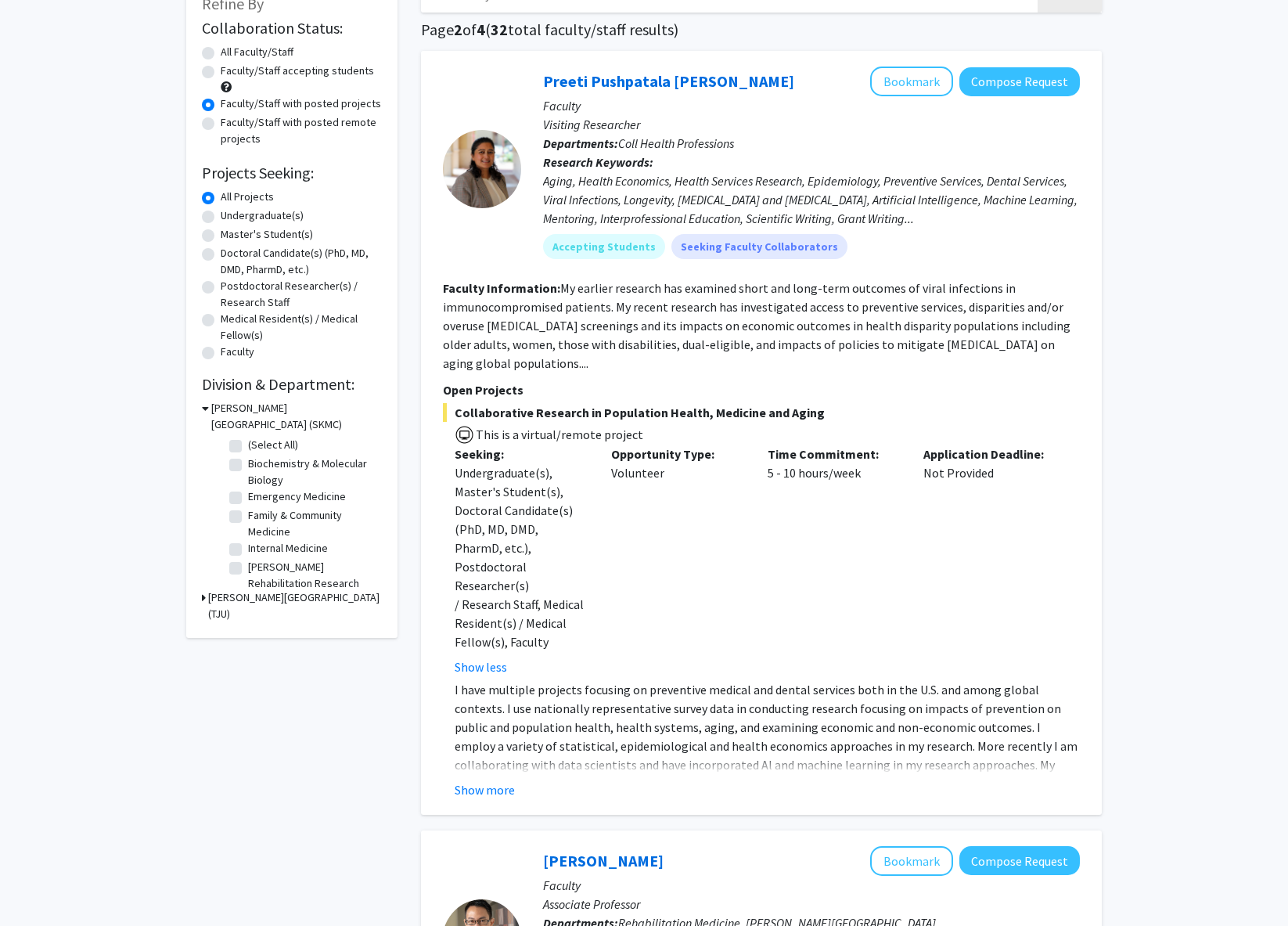
scroll to position [269, 0]
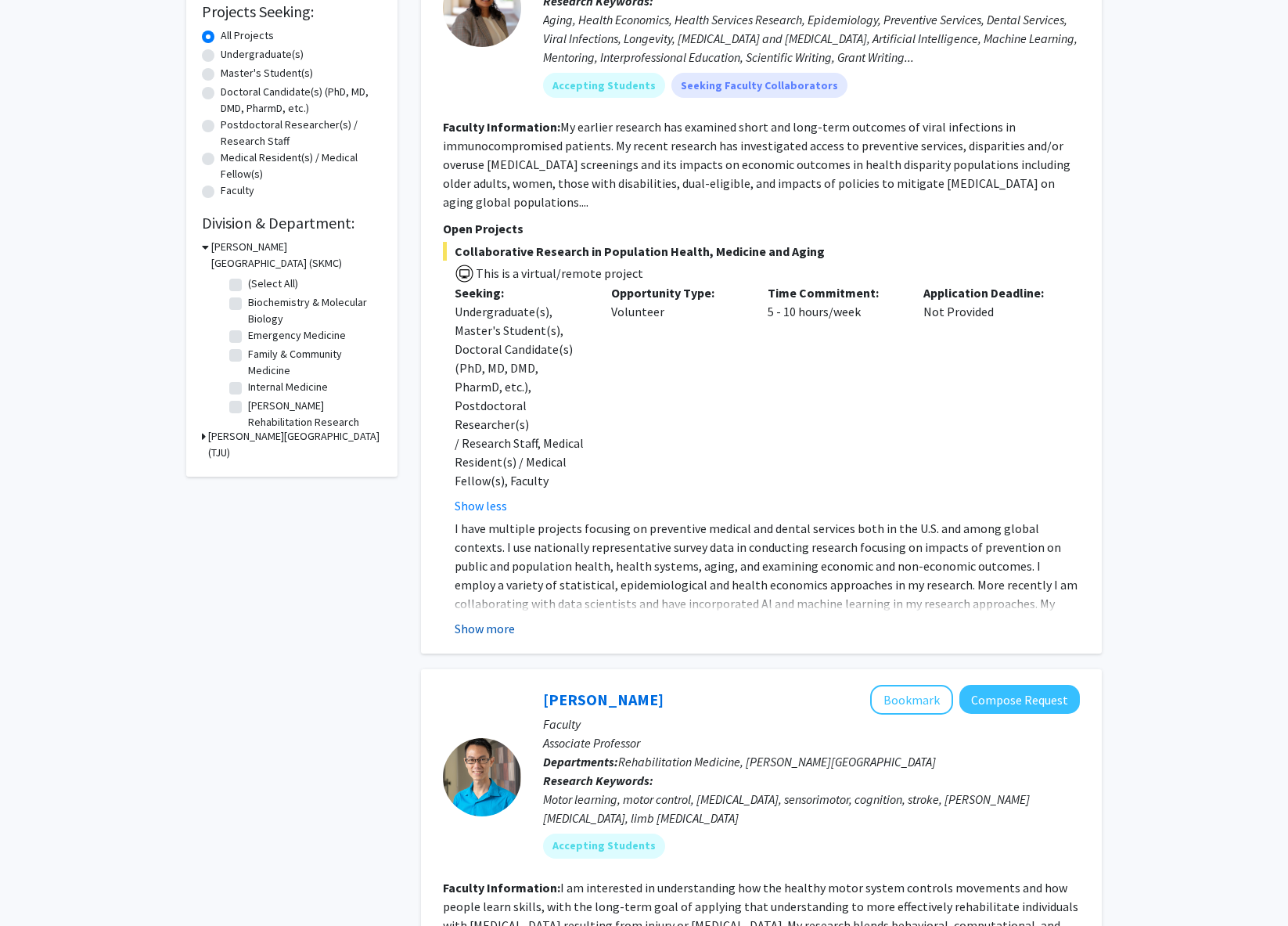
click at [507, 619] on button "Show more" at bounding box center [485, 629] width 60 height 19
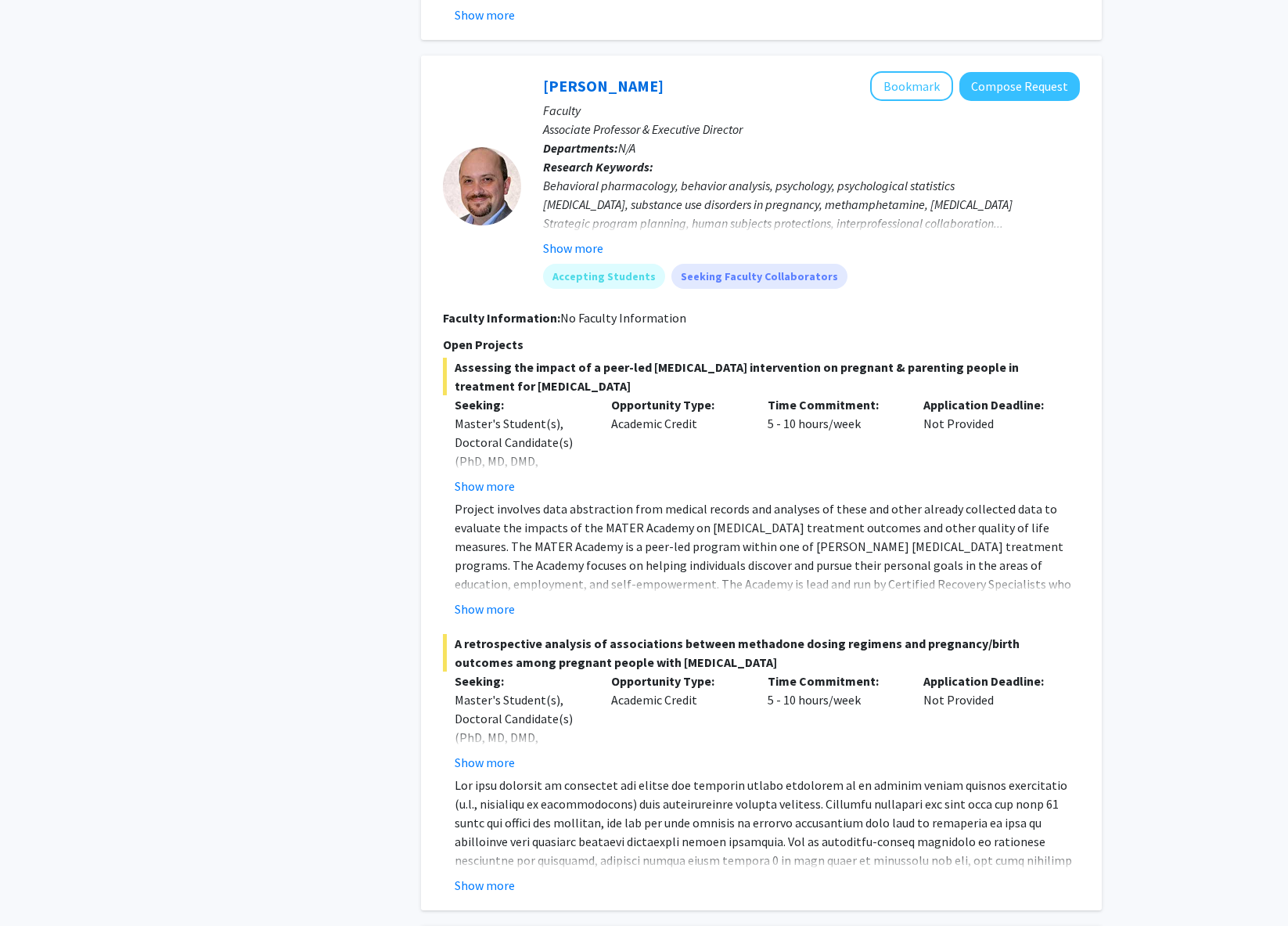
scroll to position [2414, 0]
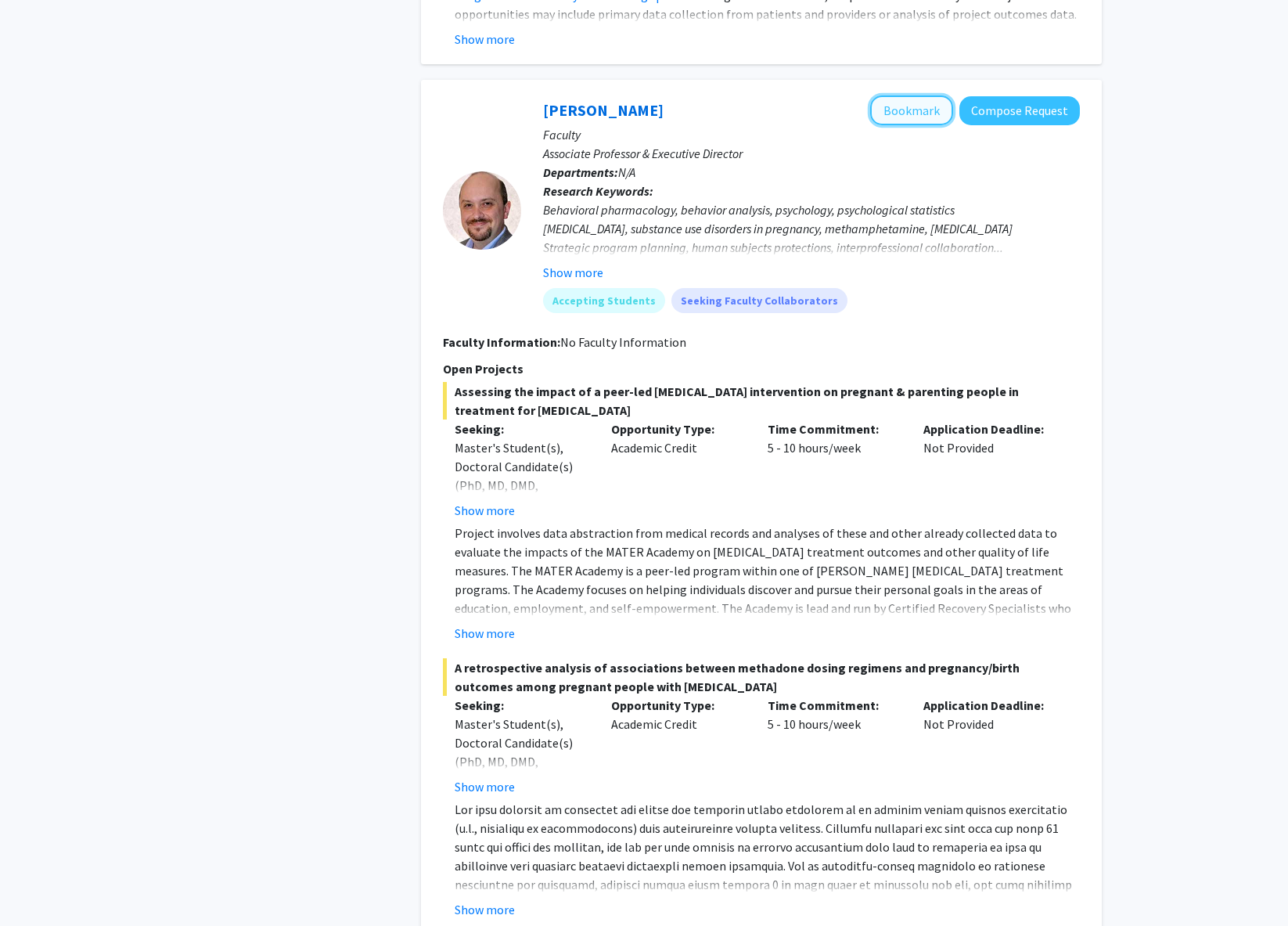
click at [907, 95] on button "Bookmark" at bounding box center [911, 110] width 83 height 29
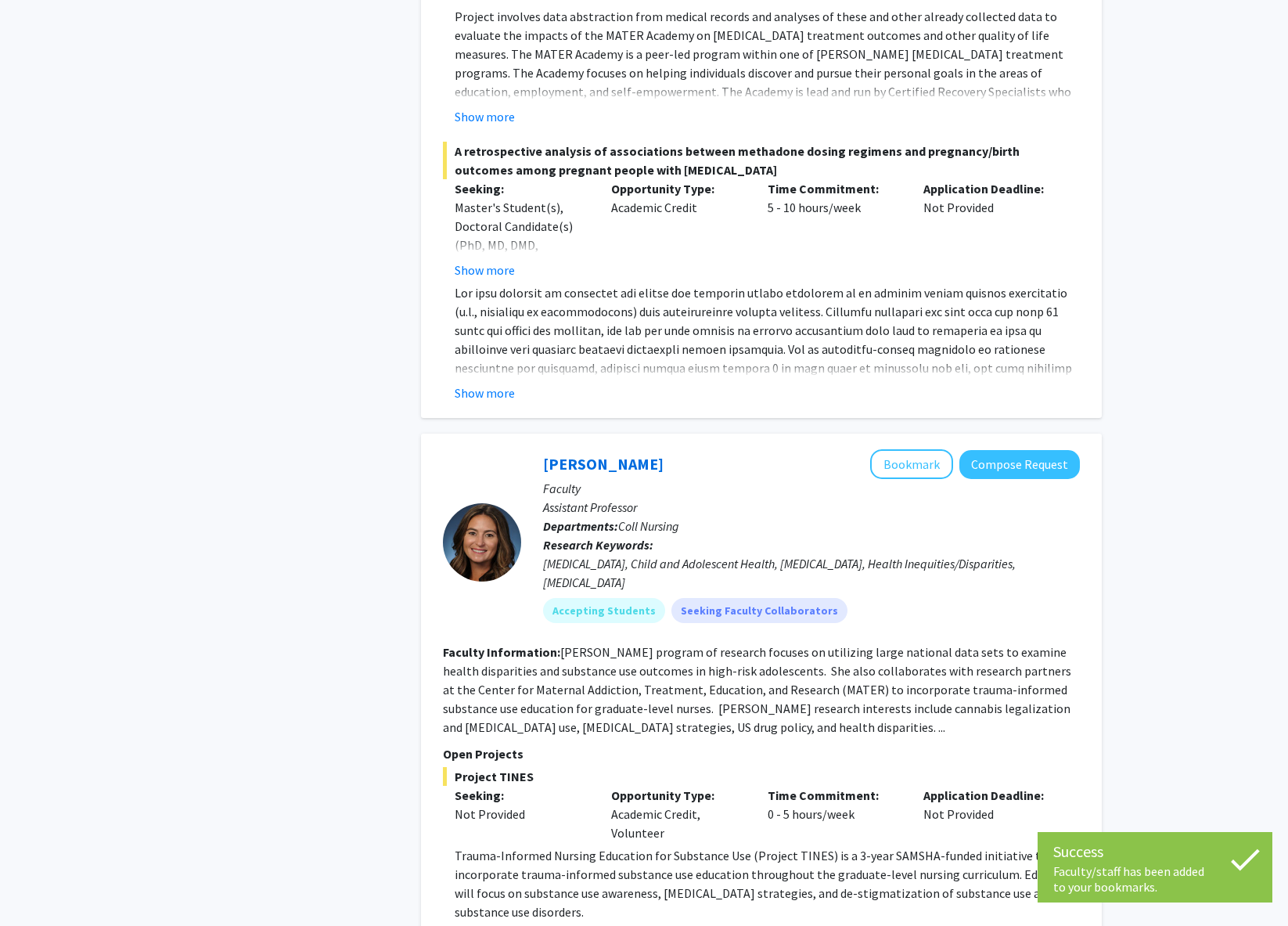
scroll to position [3249, 0]
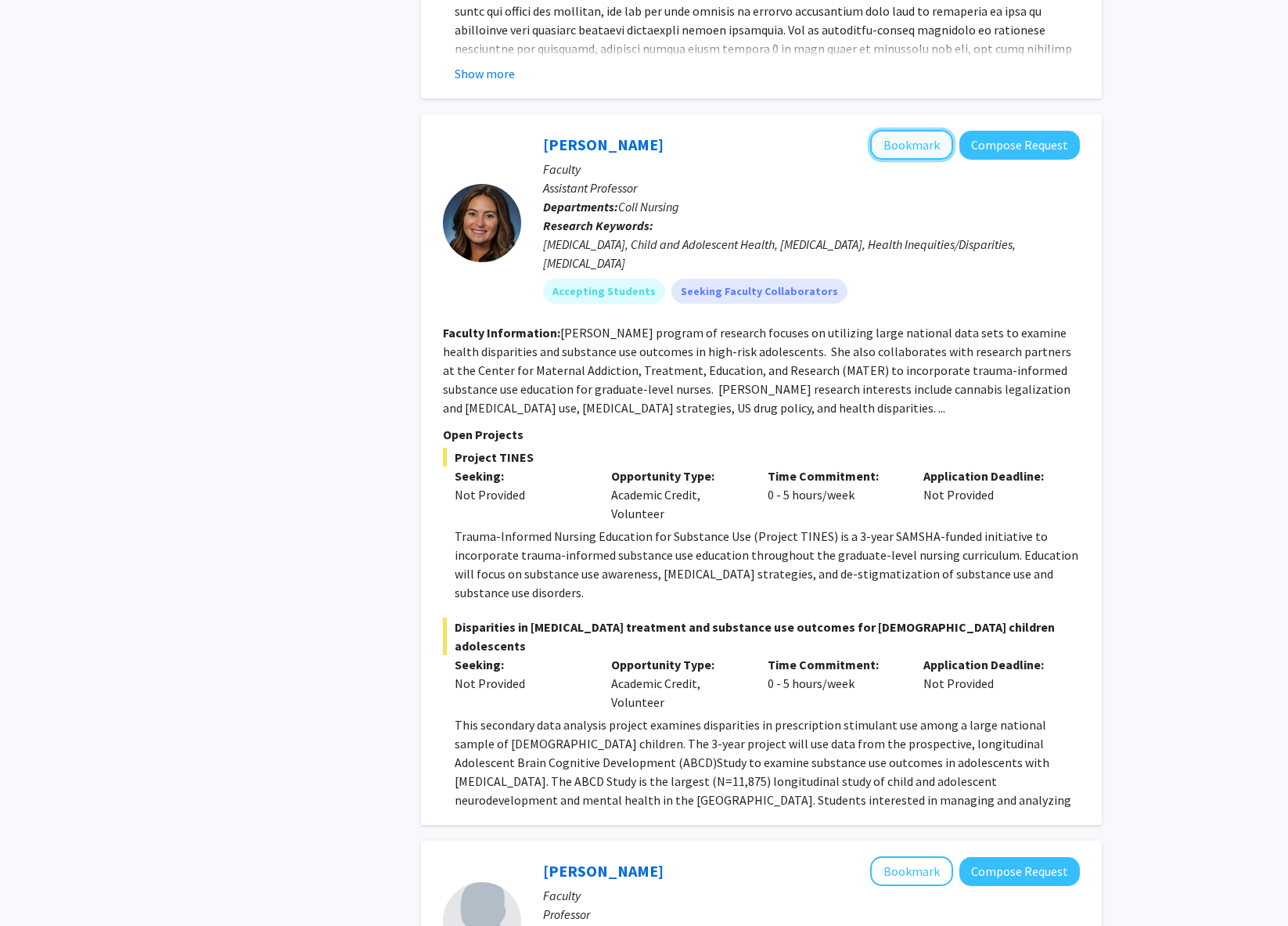
click at [915, 130] on button "Bookmark" at bounding box center [911, 144] width 83 height 29
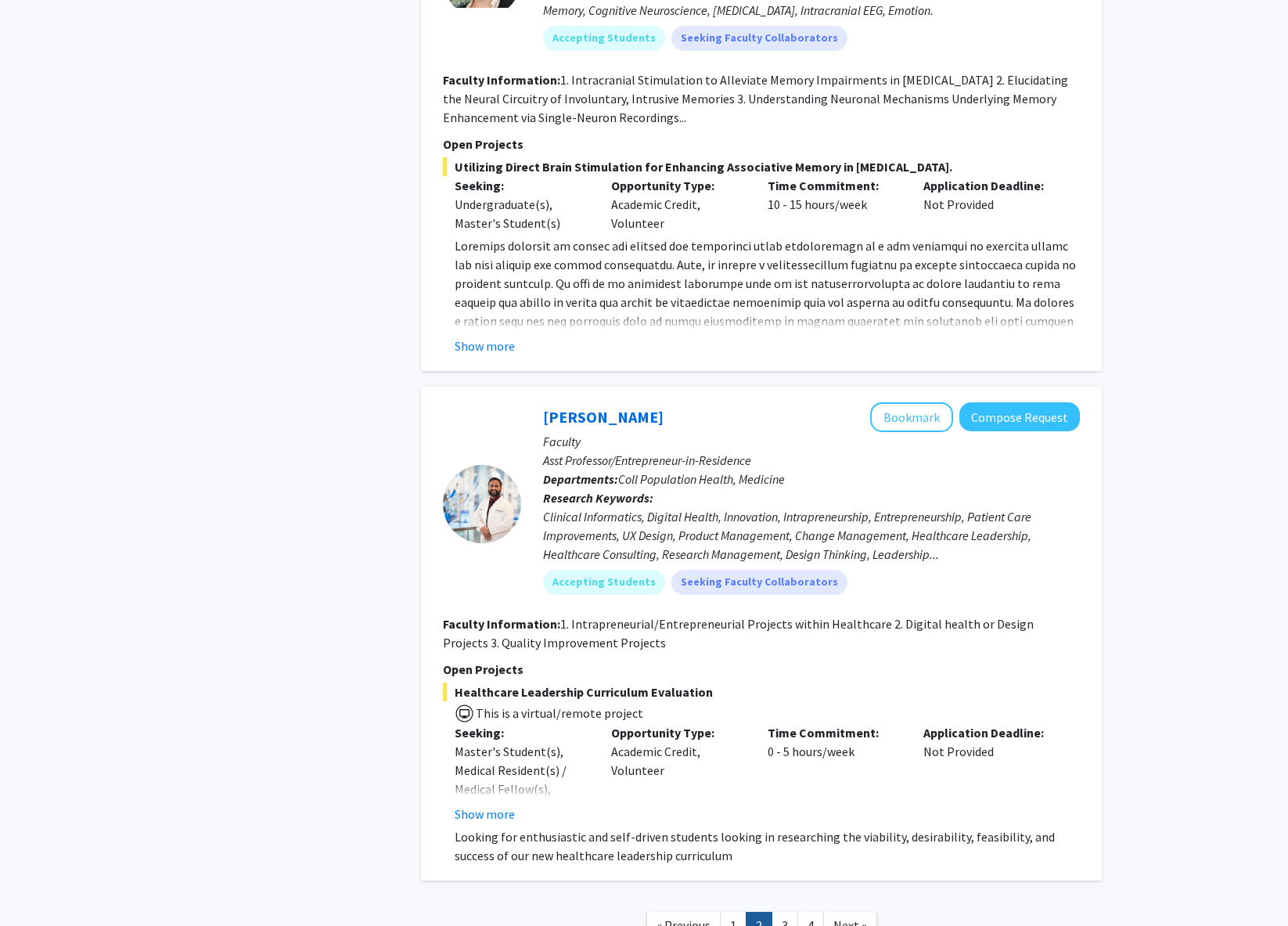
scroll to position [5882, 0]
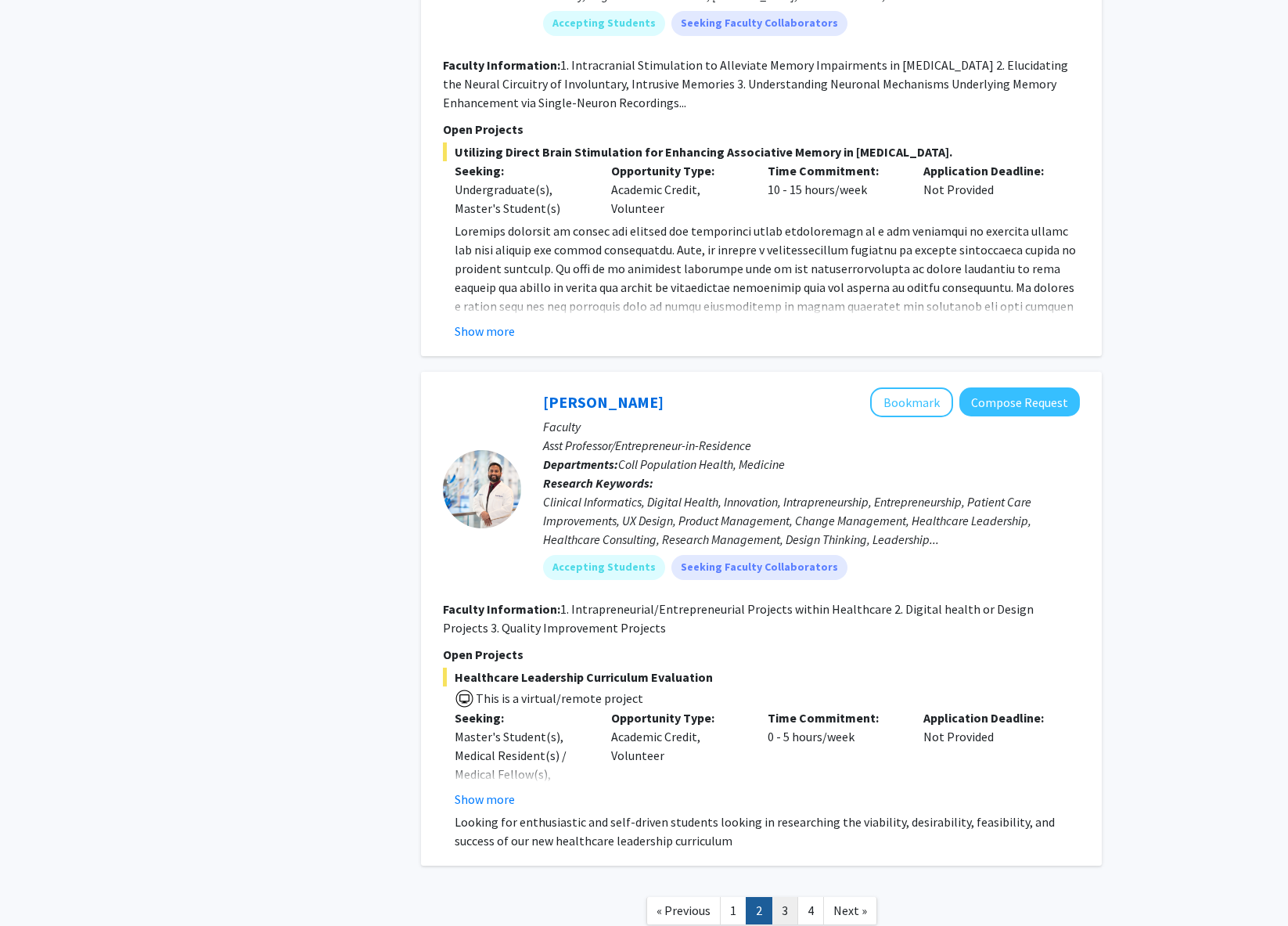
click at [778, 897] on link "3" at bounding box center [784, 911] width 26 height 27
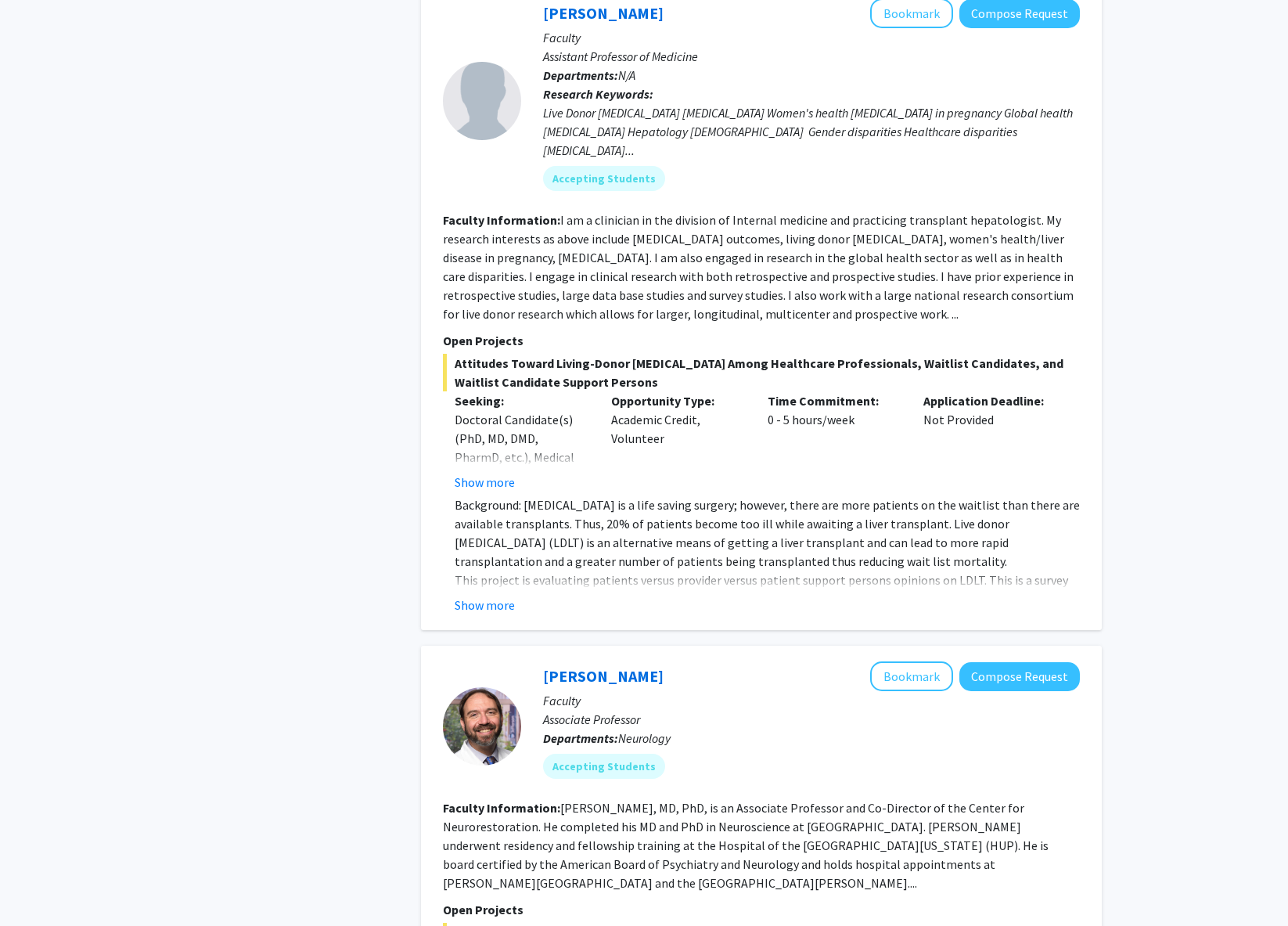
scroll to position [4631, 0]
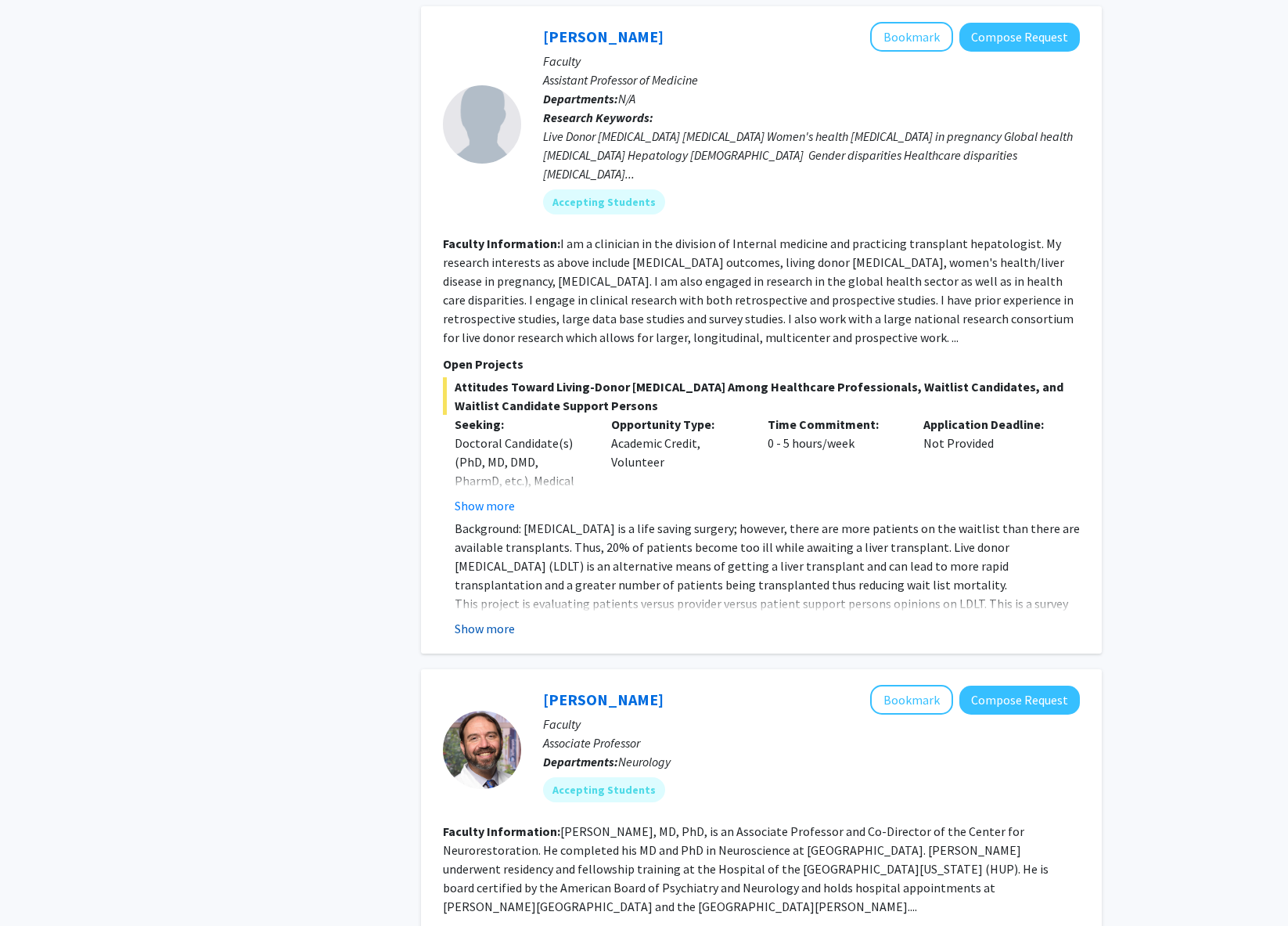
click at [505, 619] on button "Show more" at bounding box center [485, 629] width 60 height 19
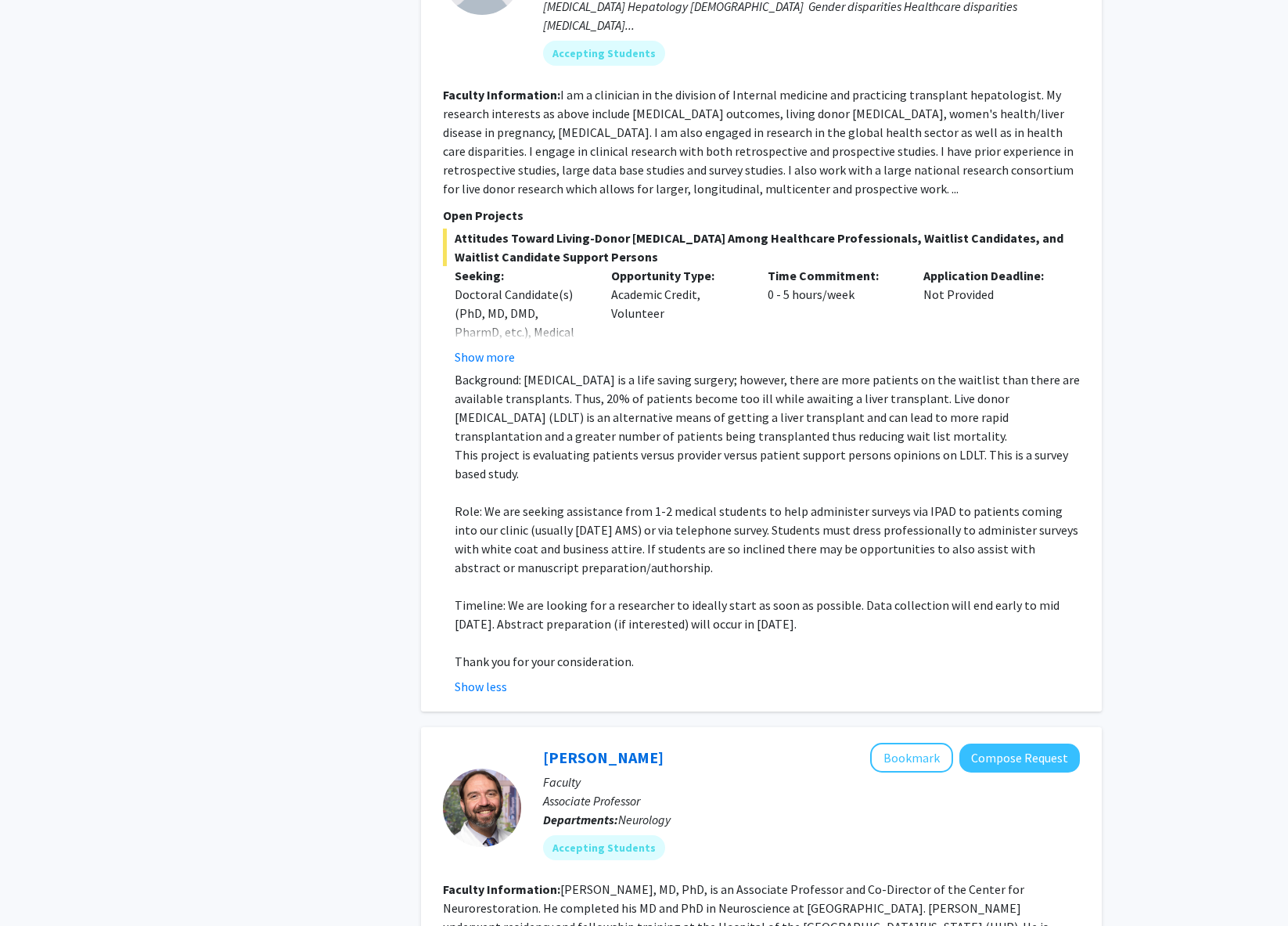
scroll to position [5128, 0]
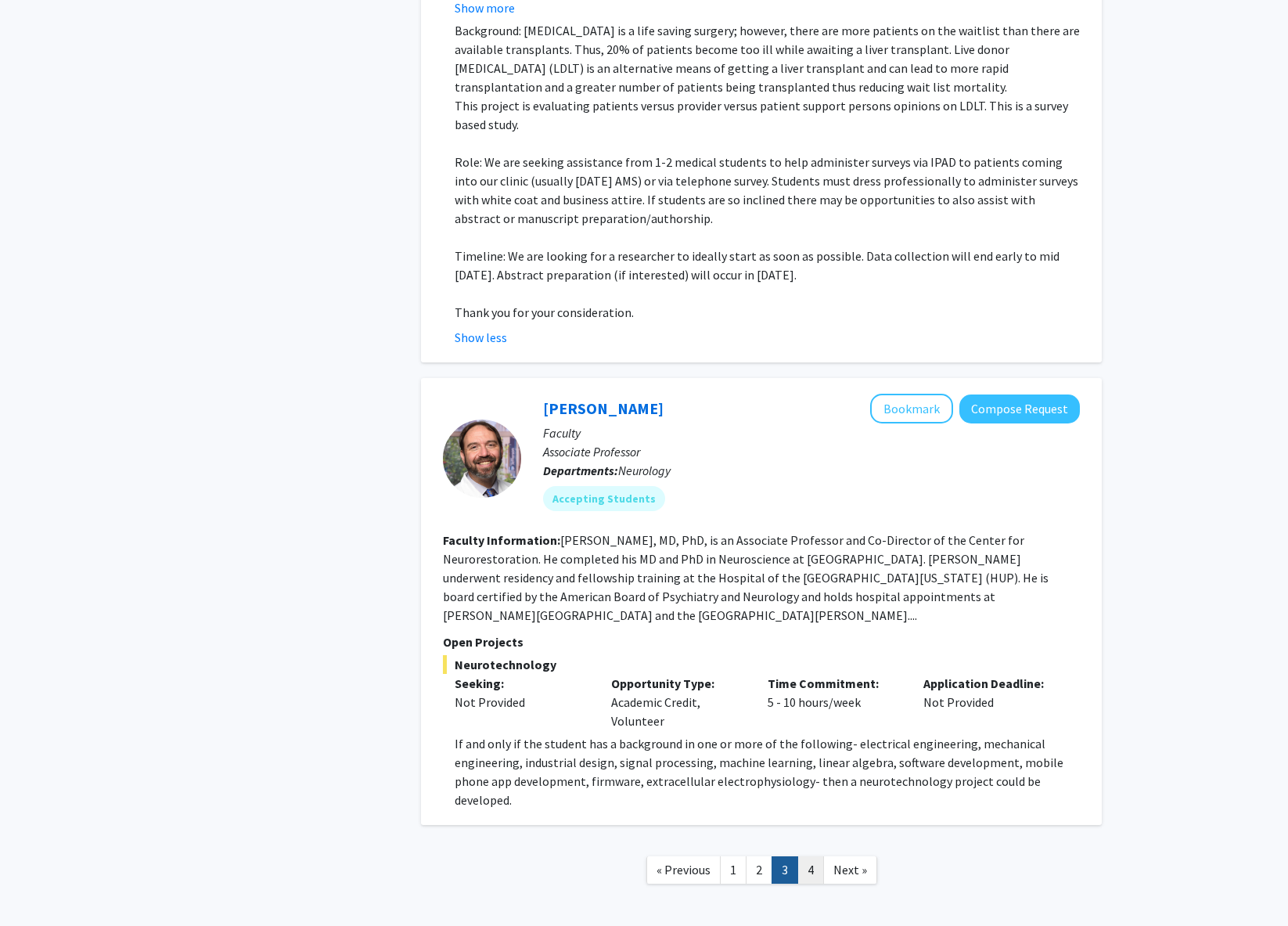
click at [811, 857] on link "4" at bounding box center [810, 870] width 26 height 27
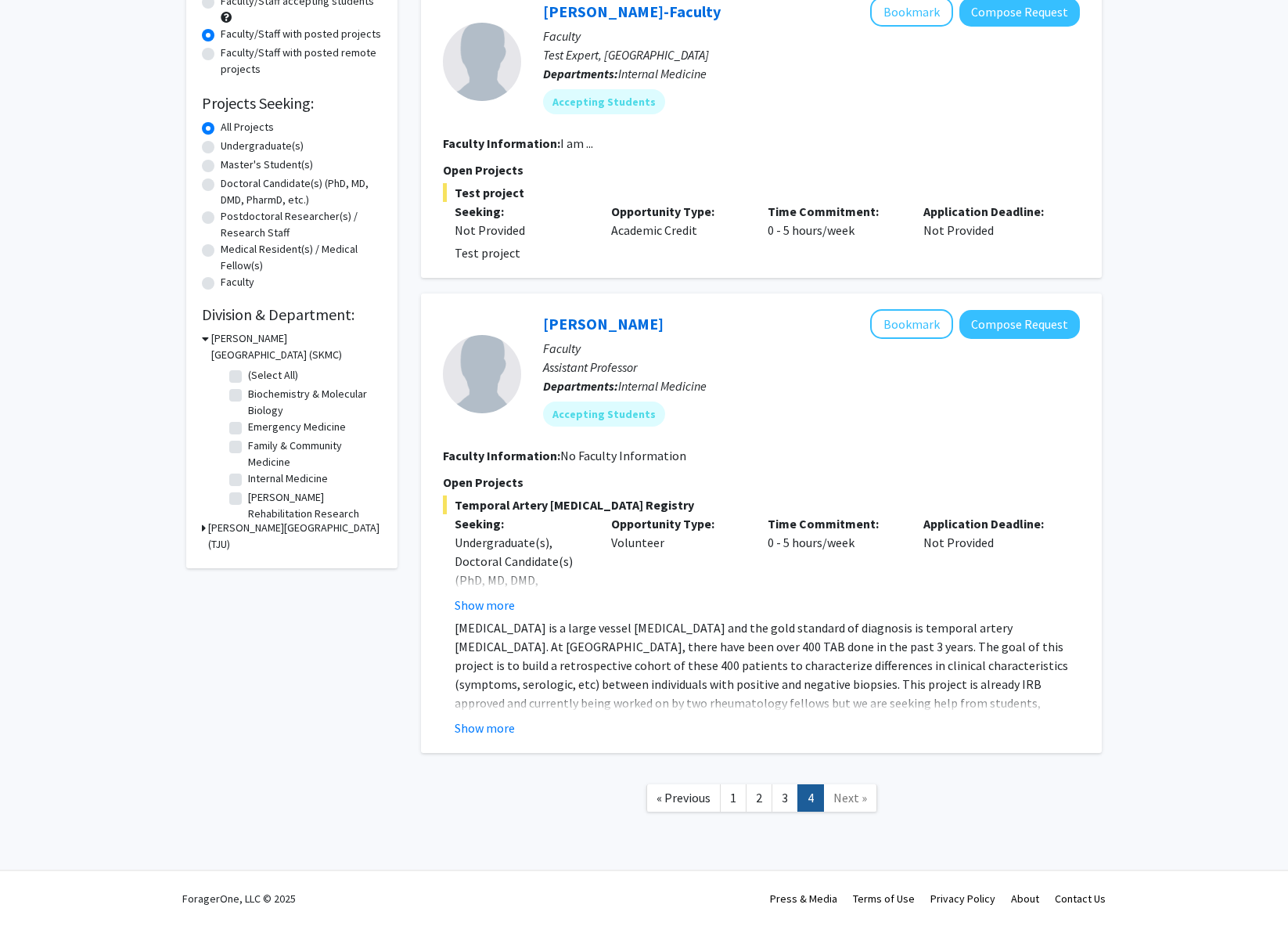
scroll to position [156, 0]
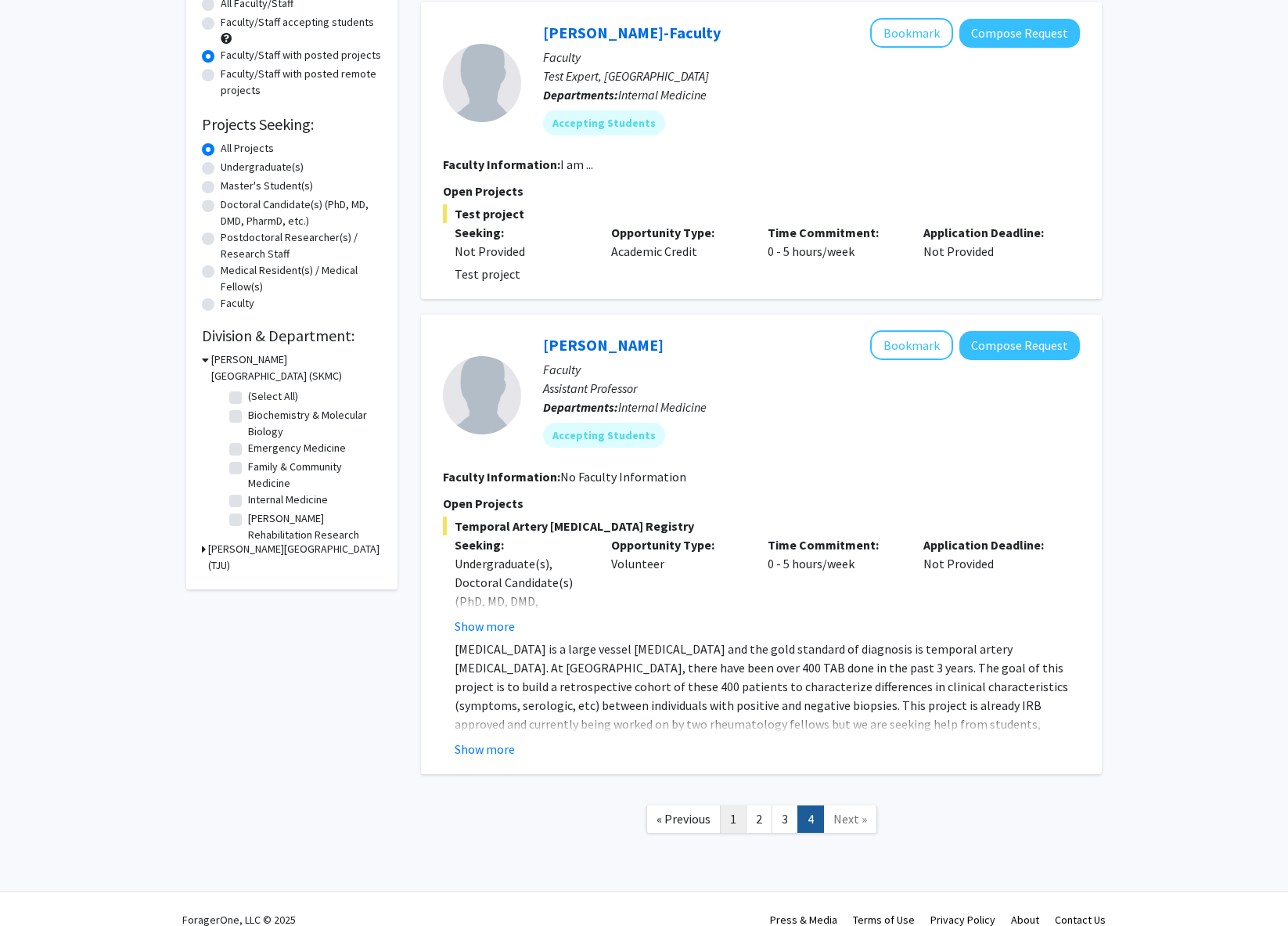
click at [733, 816] on link "1" at bounding box center [733, 819] width 26 height 27
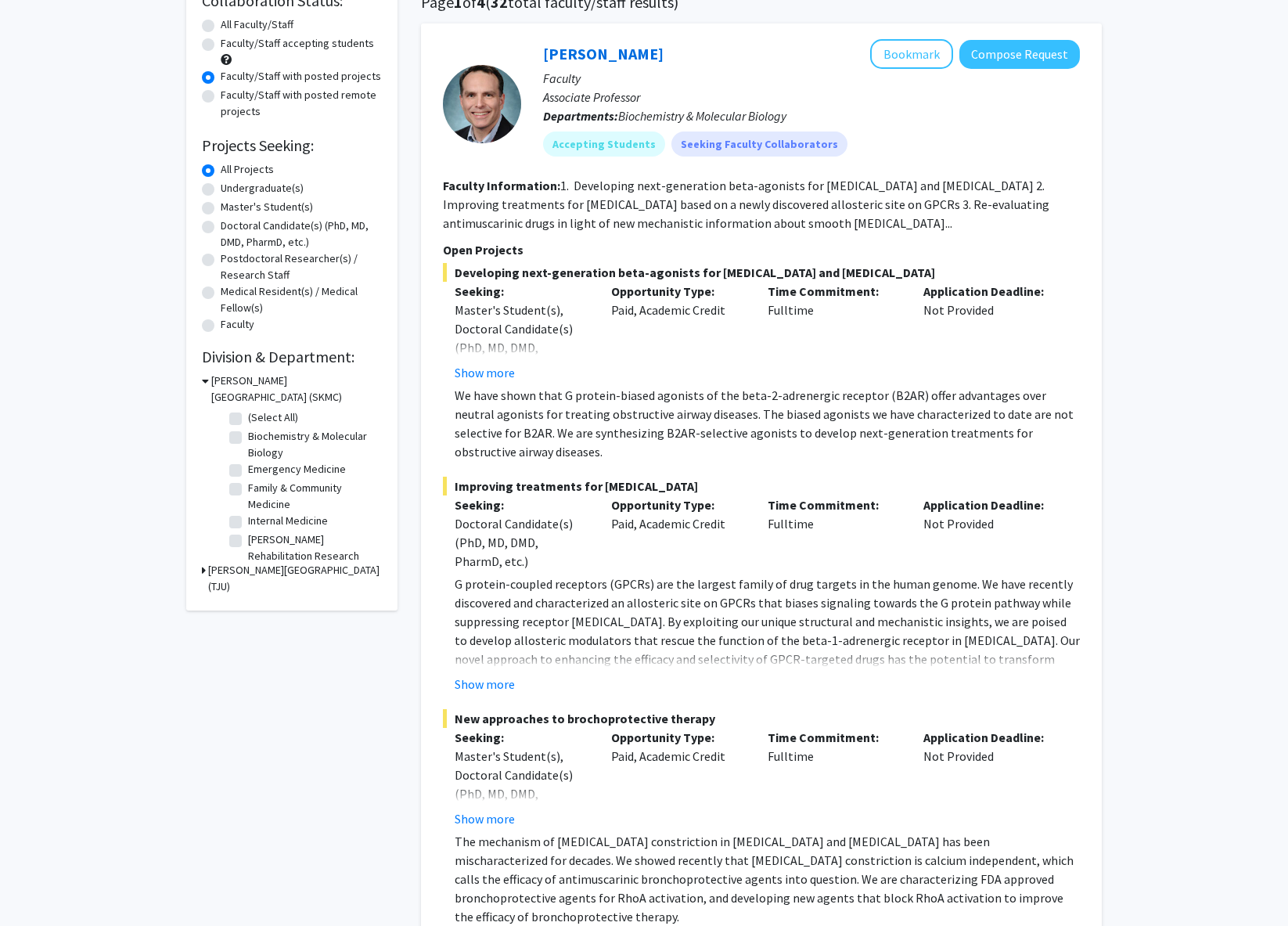
scroll to position [246, 0]
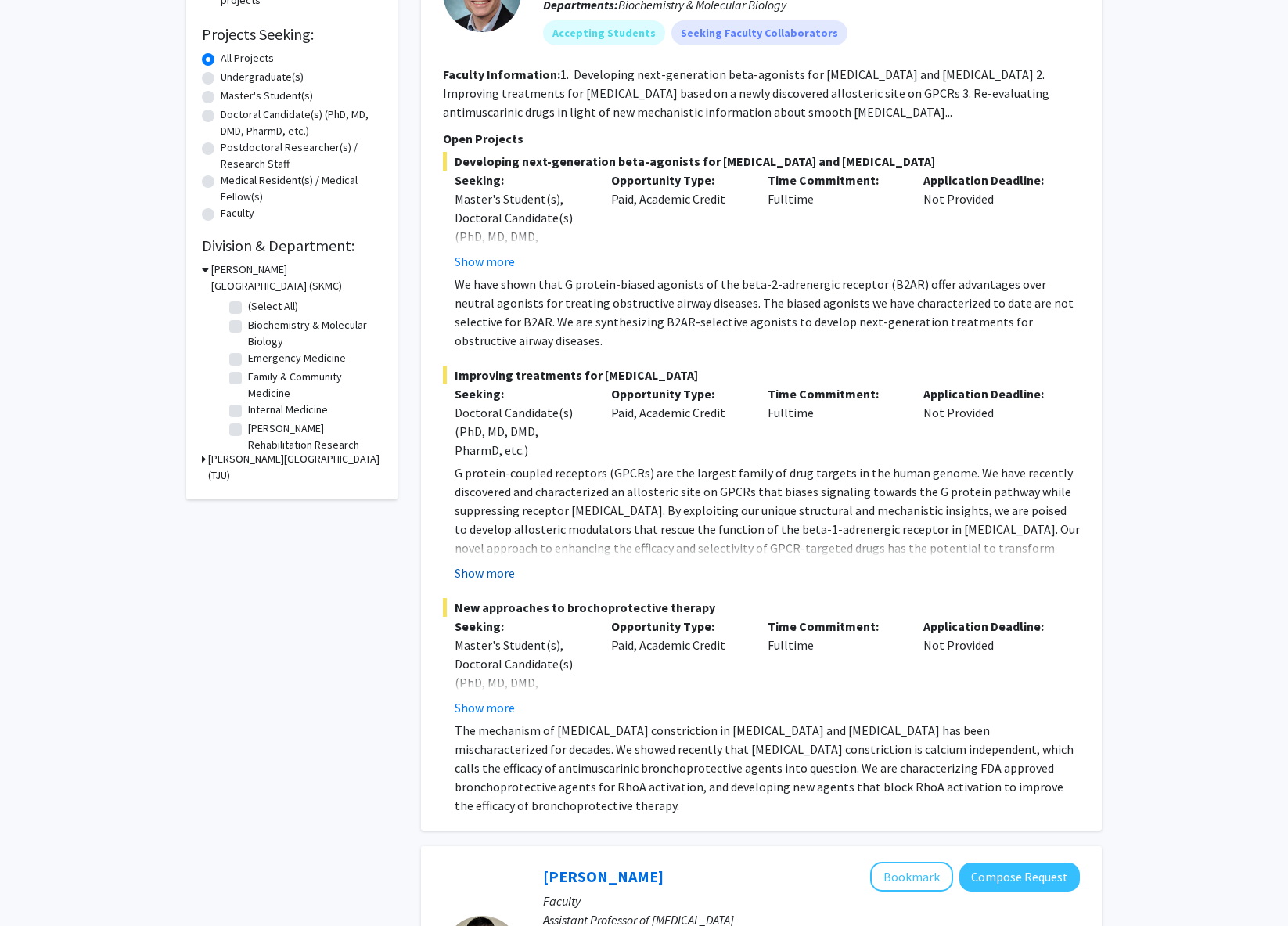
click at [501, 577] on button "Show more" at bounding box center [485, 573] width 60 height 19
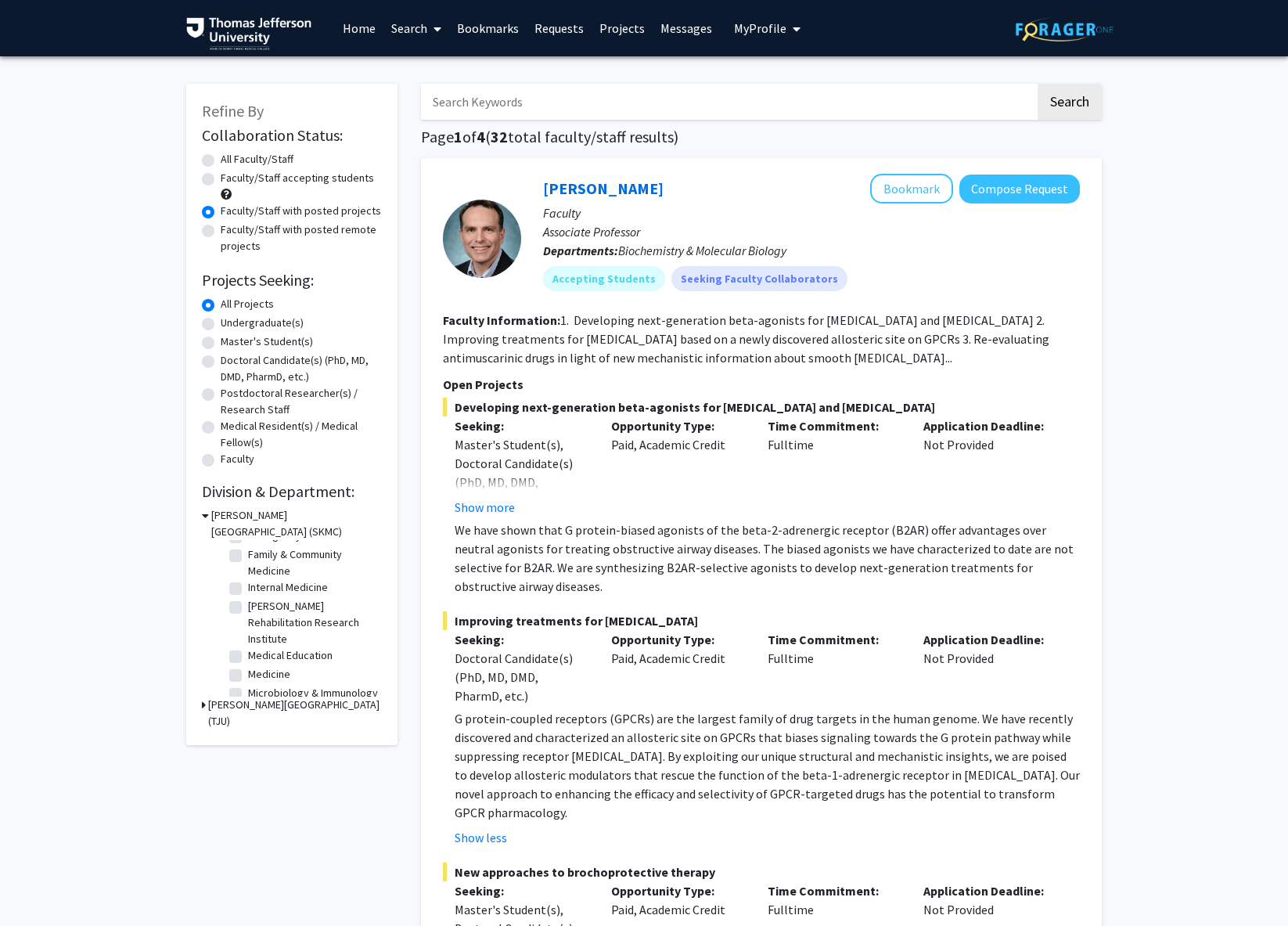
scroll to position [238, 0]
click at [221, 228] on label "Faculty/Staff with posted remote projects" at bounding box center [301, 238] width 161 height 33
click at [221, 228] on input "Faculty/Staff with posted remote projects" at bounding box center [226, 227] width 10 height 10
radio input "true"
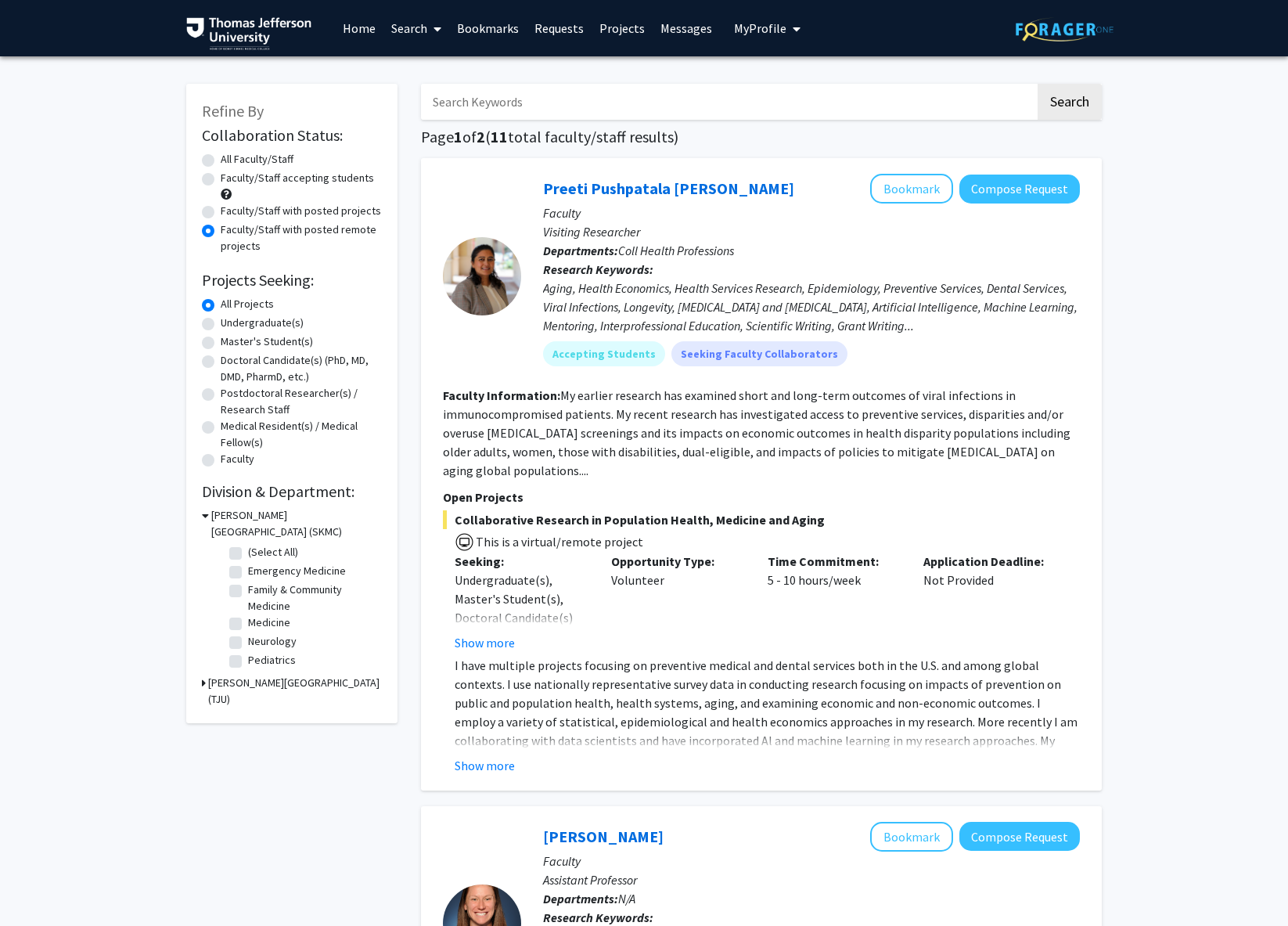
click at [776, 33] on span "My Profile" at bounding box center [760, 29] width 52 height 16
click at [786, 72] on span "[PERSON_NAME]" at bounding box center [831, 73] width 95 height 17
